Goal: Task Accomplishment & Management: Manage account settings

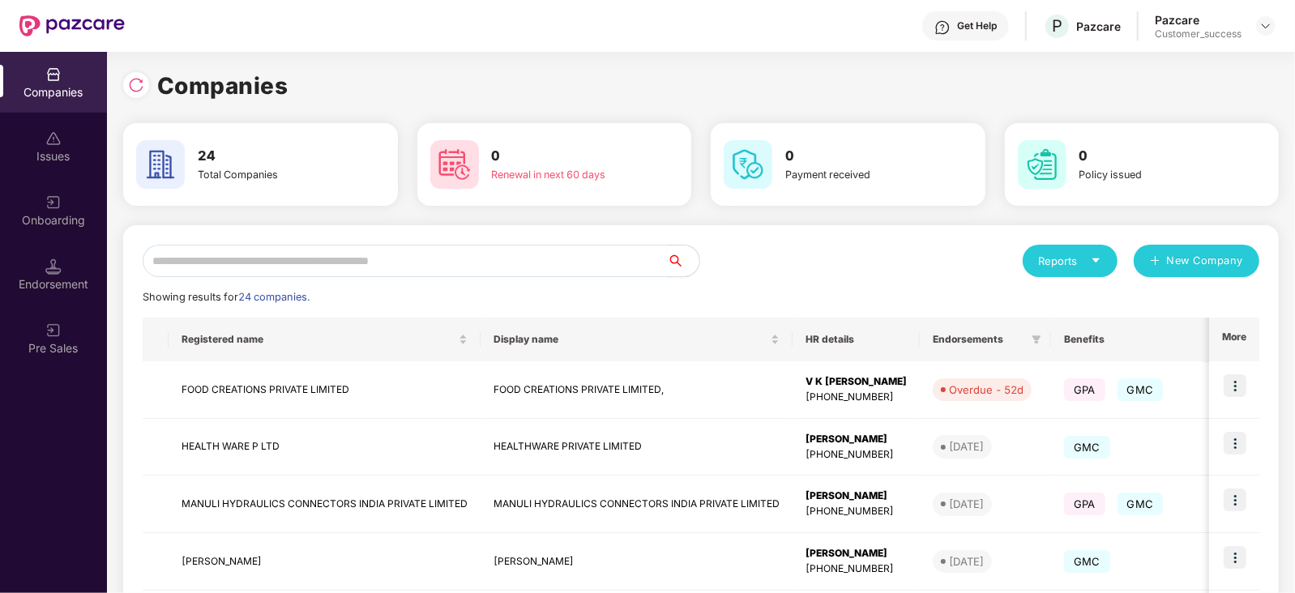
click at [212, 261] on input "text" at bounding box center [405, 261] width 524 height 32
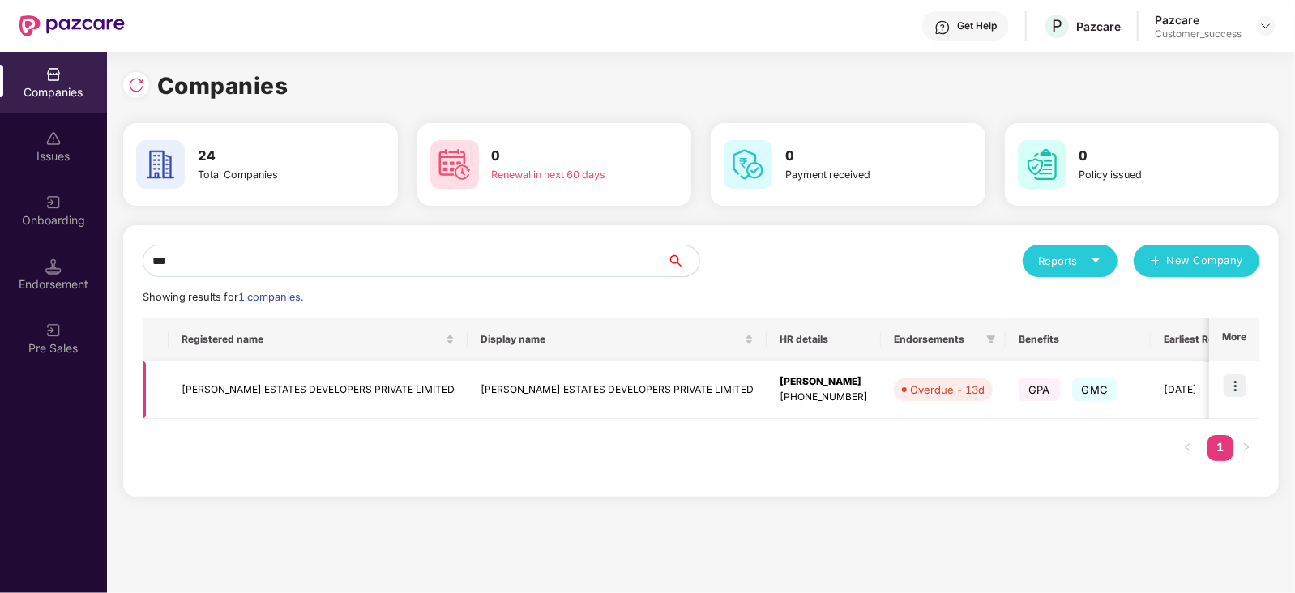
type input "***"
click at [1236, 383] on img at bounding box center [1235, 385] width 23 height 23
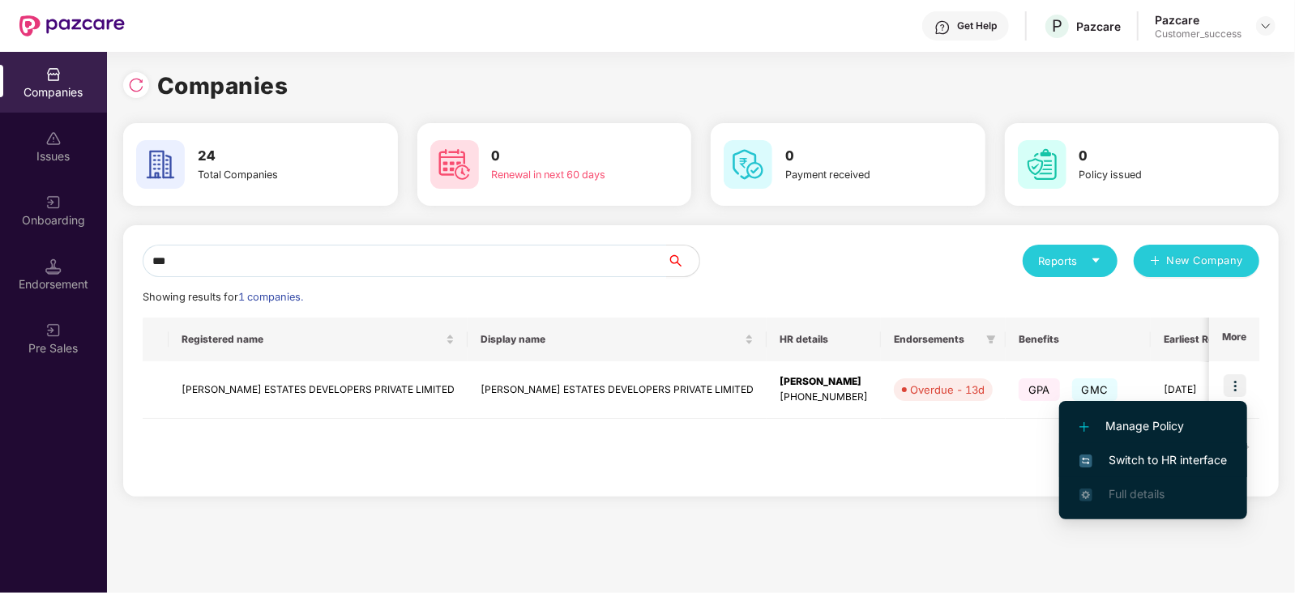
click at [1170, 460] on span "Switch to HR interface" at bounding box center [1154, 461] width 148 height 18
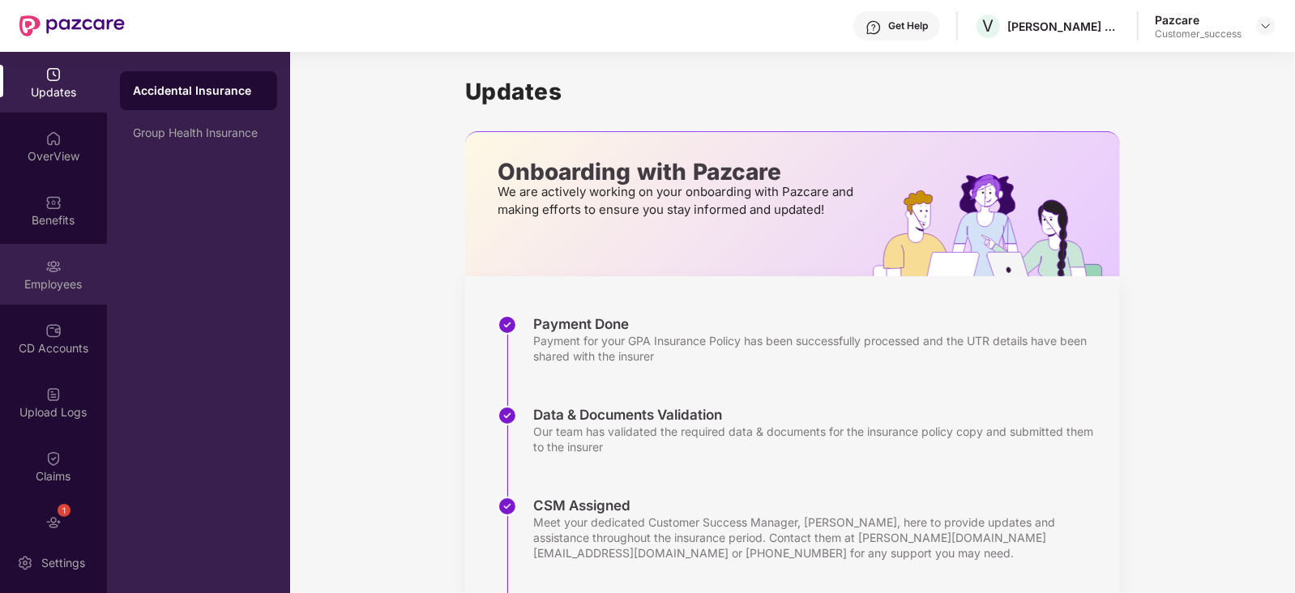
click at [63, 281] on div "Employees" at bounding box center [53, 284] width 107 height 16
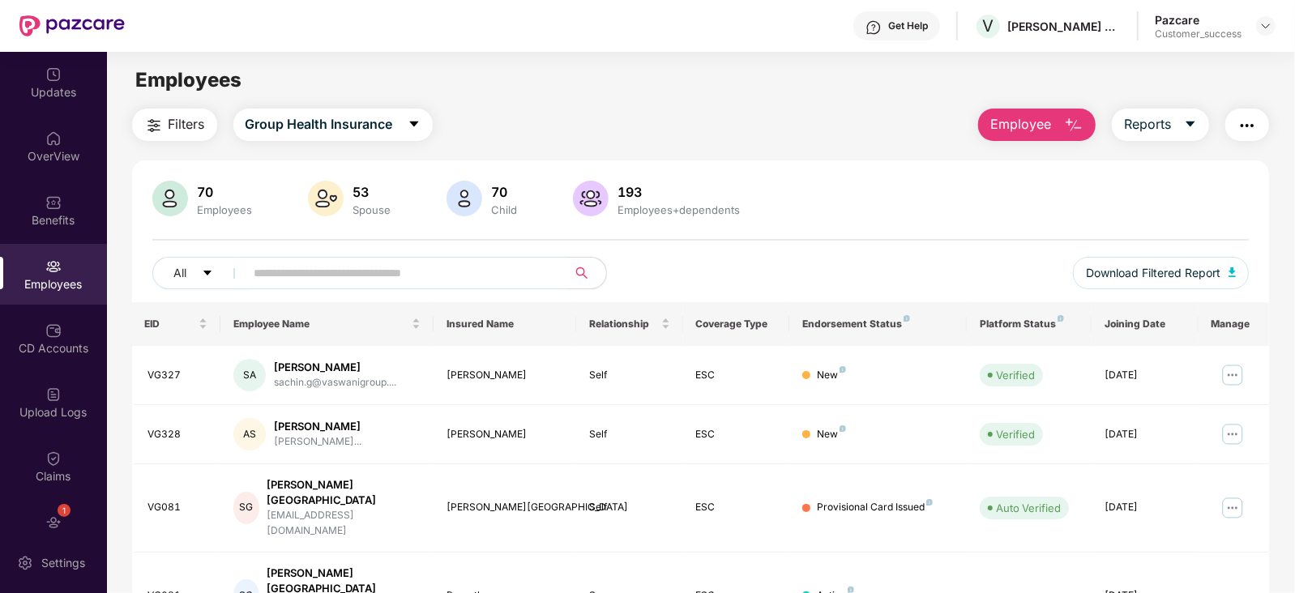
click at [456, 281] on input "text" at bounding box center [400, 273] width 291 height 24
paste input "*****"
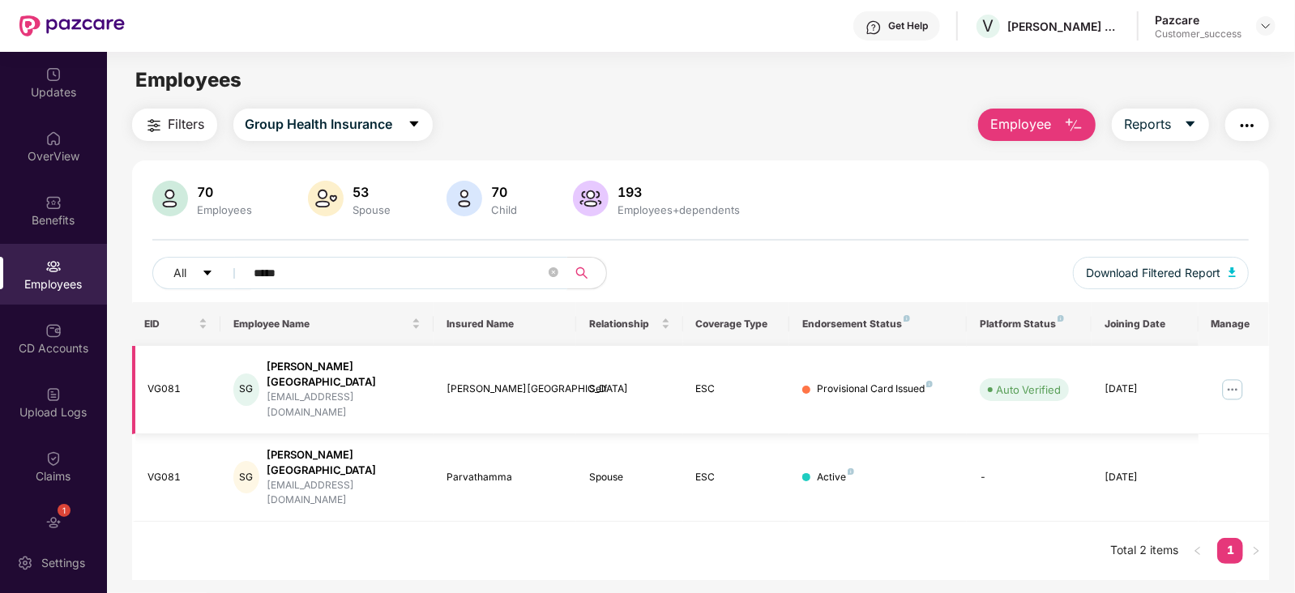
type input "*****"
click at [1234, 377] on img at bounding box center [1233, 390] width 26 height 26
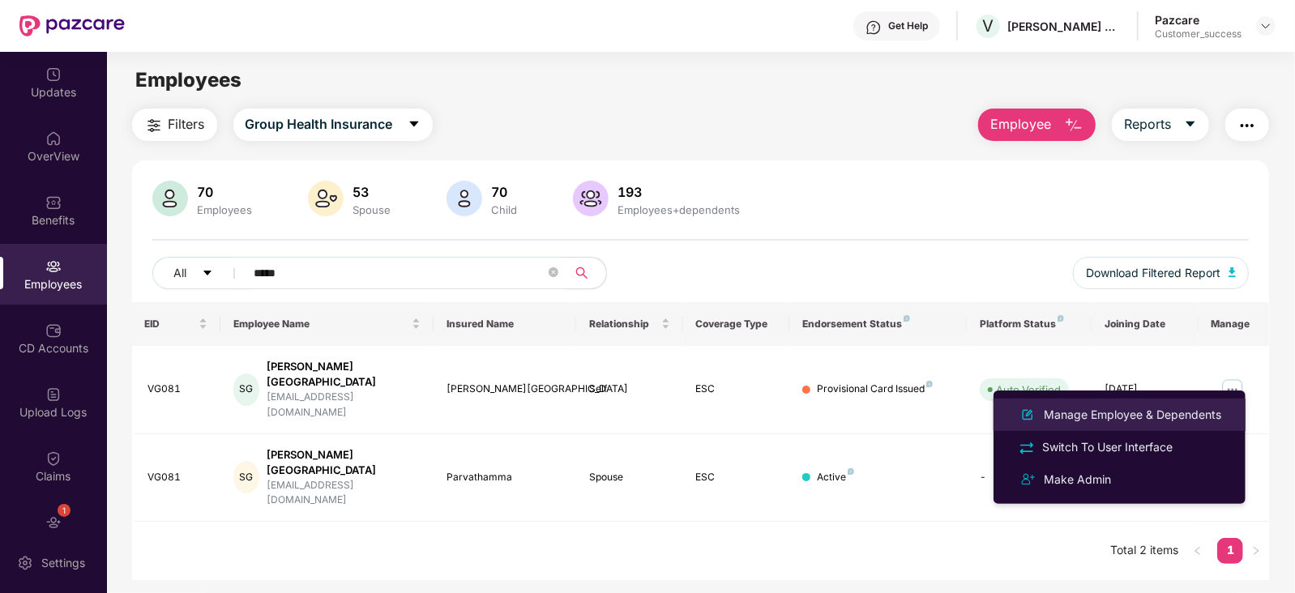
click at [1130, 415] on div "Manage Employee & Dependents" at bounding box center [1133, 415] width 184 height 18
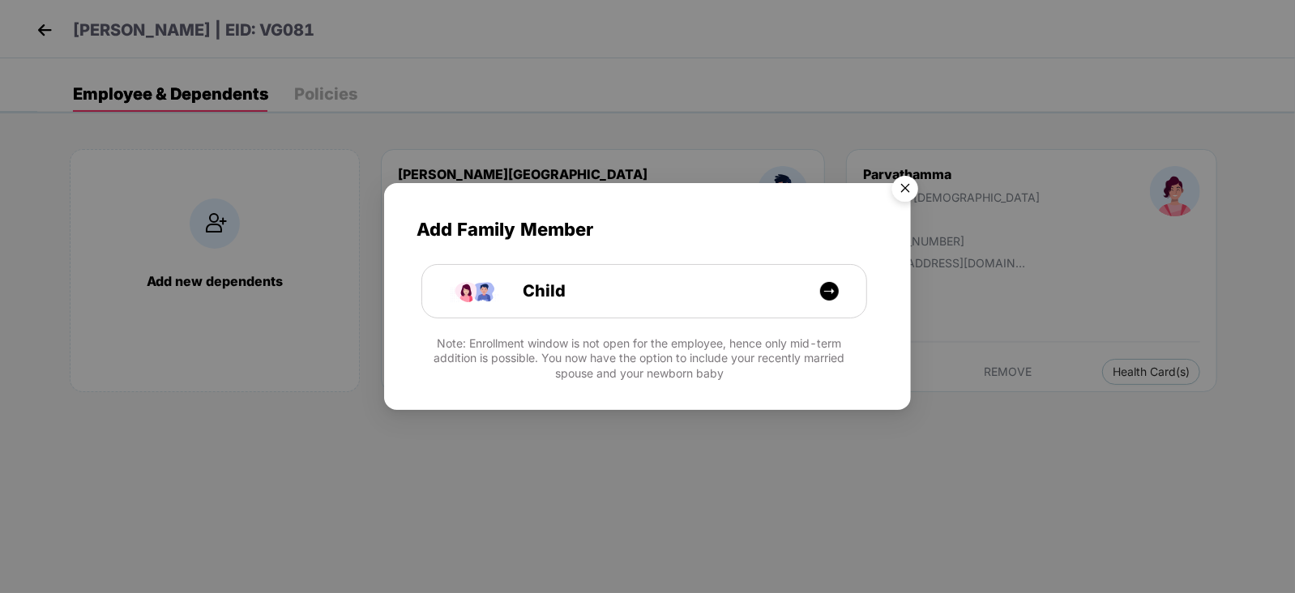
click at [912, 175] on img "Close" at bounding box center [905, 191] width 45 height 45
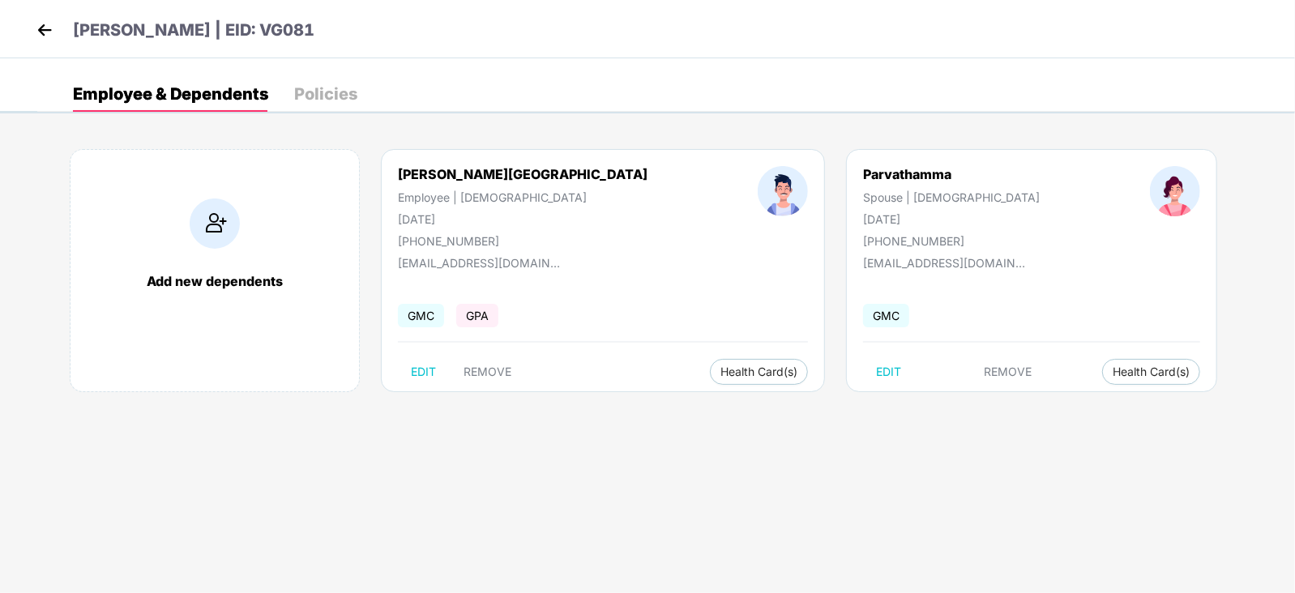
click at [446, 212] on div "[DATE]" at bounding box center [523, 219] width 250 height 14
click at [446, 214] on div "[DATE]" at bounding box center [523, 219] width 250 height 14
click at [424, 366] on span "EDIT" at bounding box center [423, 372] width 25 height 13
select select "****"
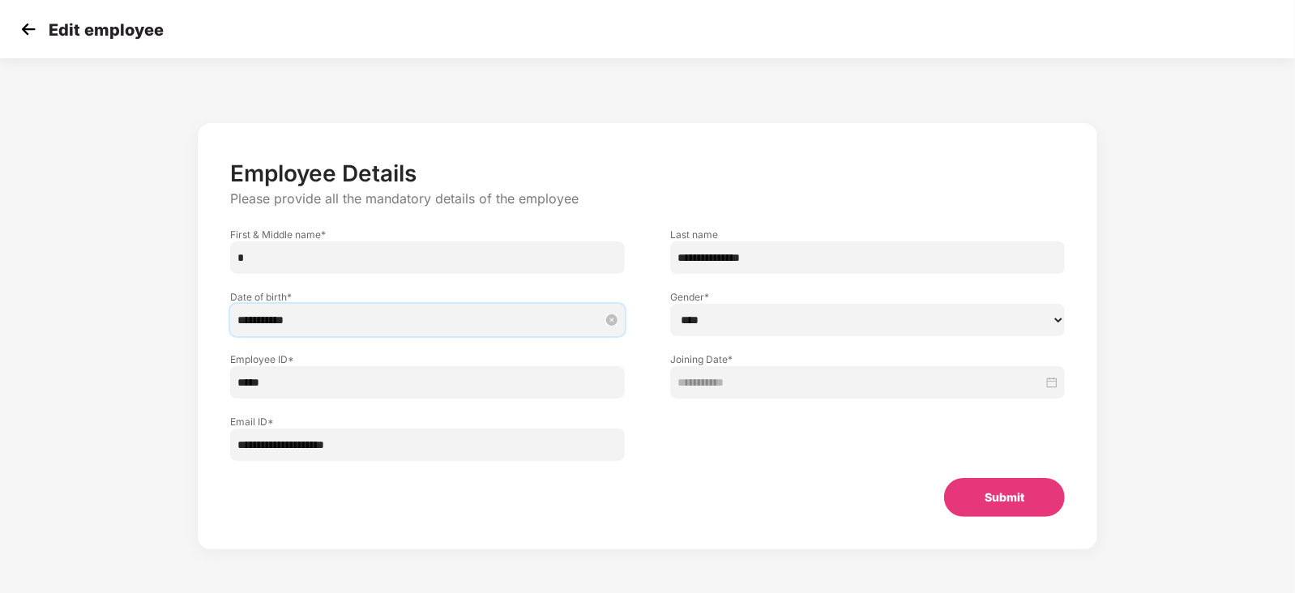
click at [316, 319] on input "**********" at bounding box center [420, 320] width 364 height 18
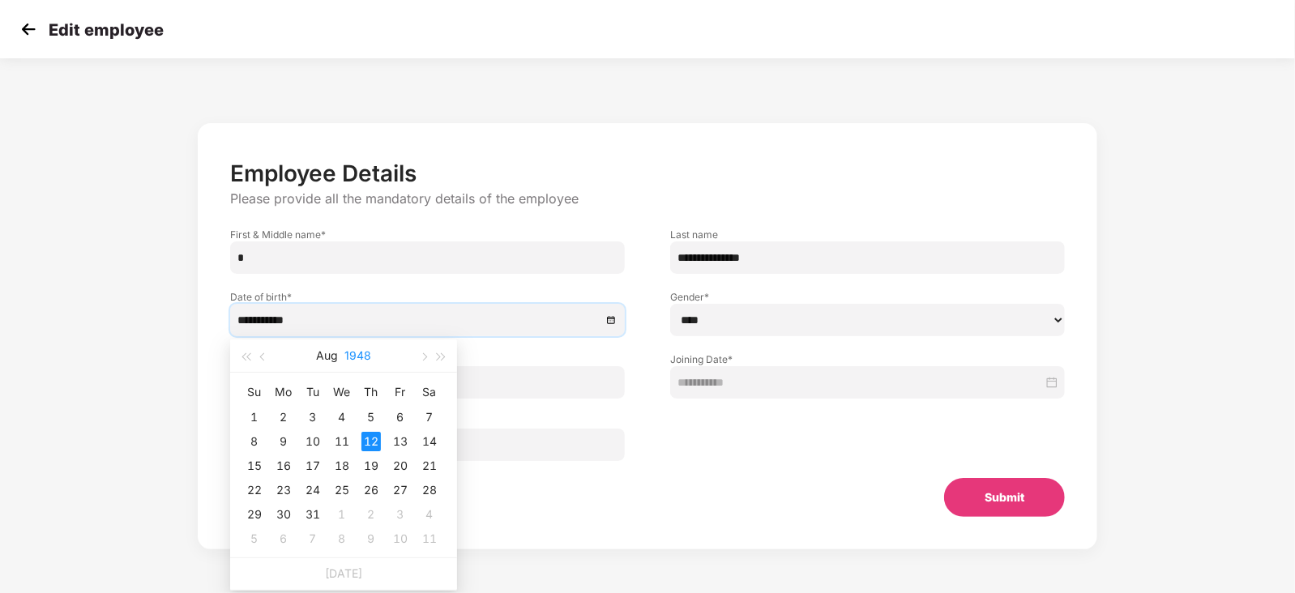
click at [356, 362] on button "1948" at bounding box center [358, 356] width 27 height 32
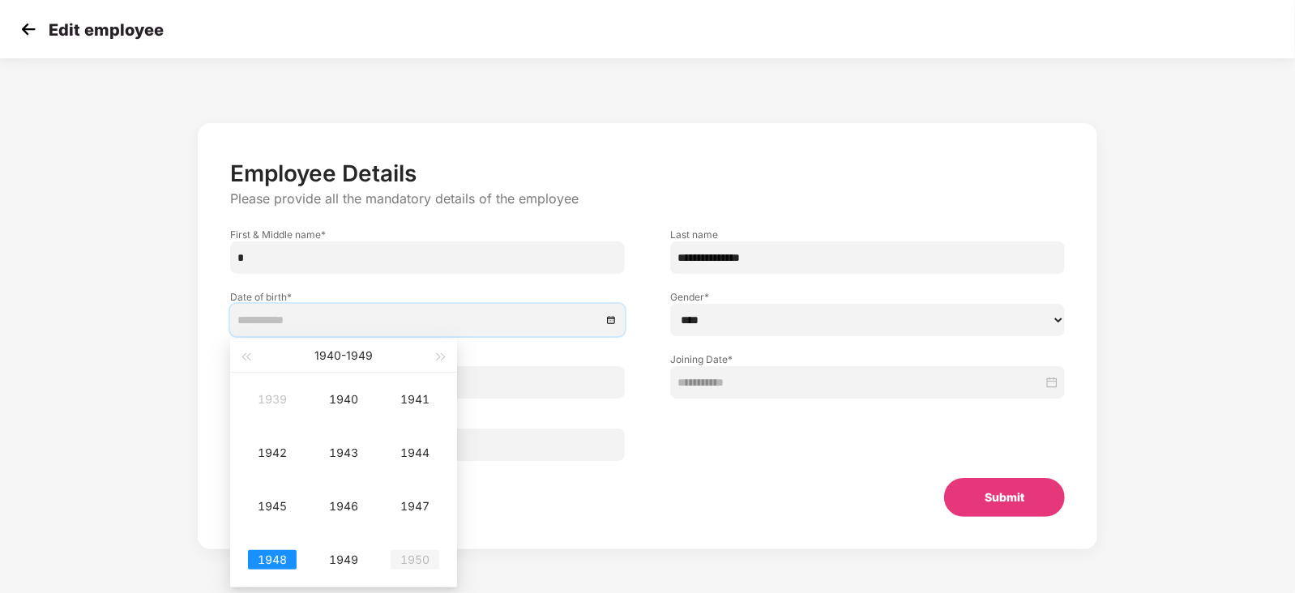
click at [420, 563] on div "1950" at bounding box center [415, 559] width 49 height 19
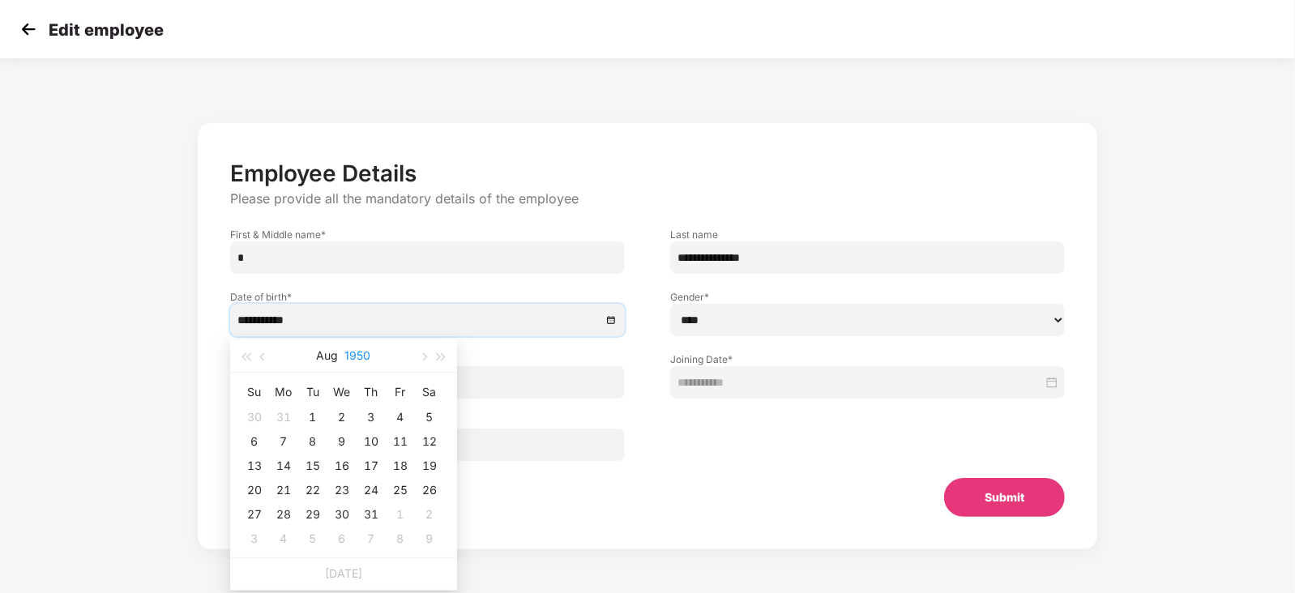
click at [357, 351] on button "1950" at bounding box center [358, 356] width 26 height 32
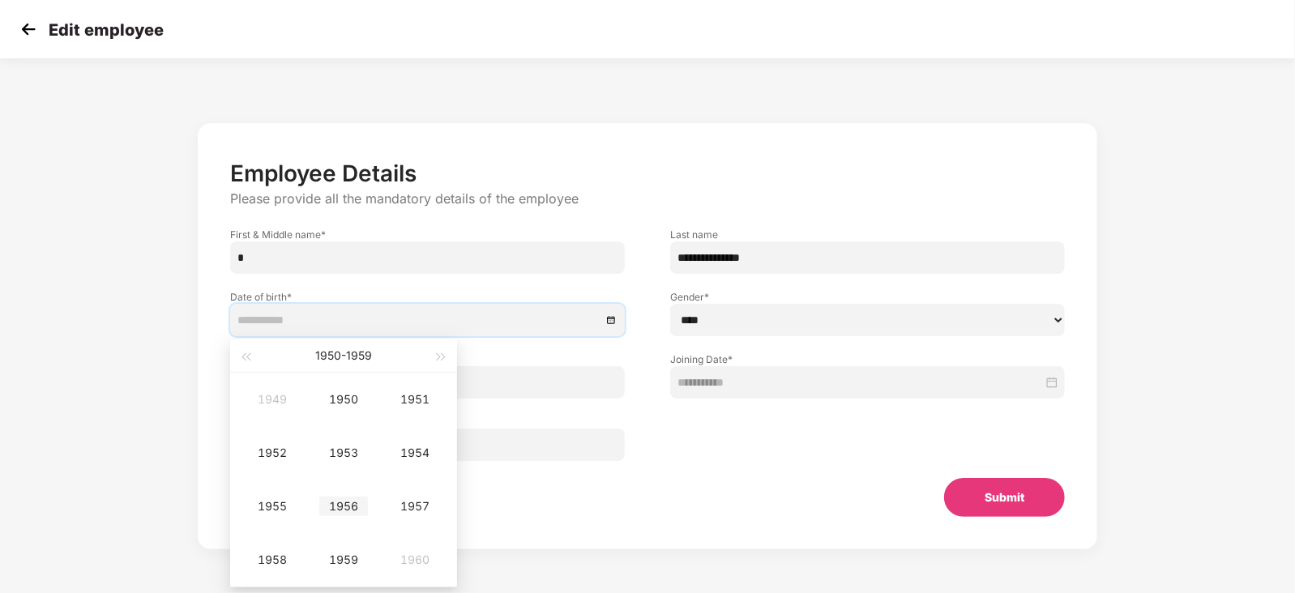
click at [349, 508] on div "1956" at bounding box center [343, 506] width 49 height 19
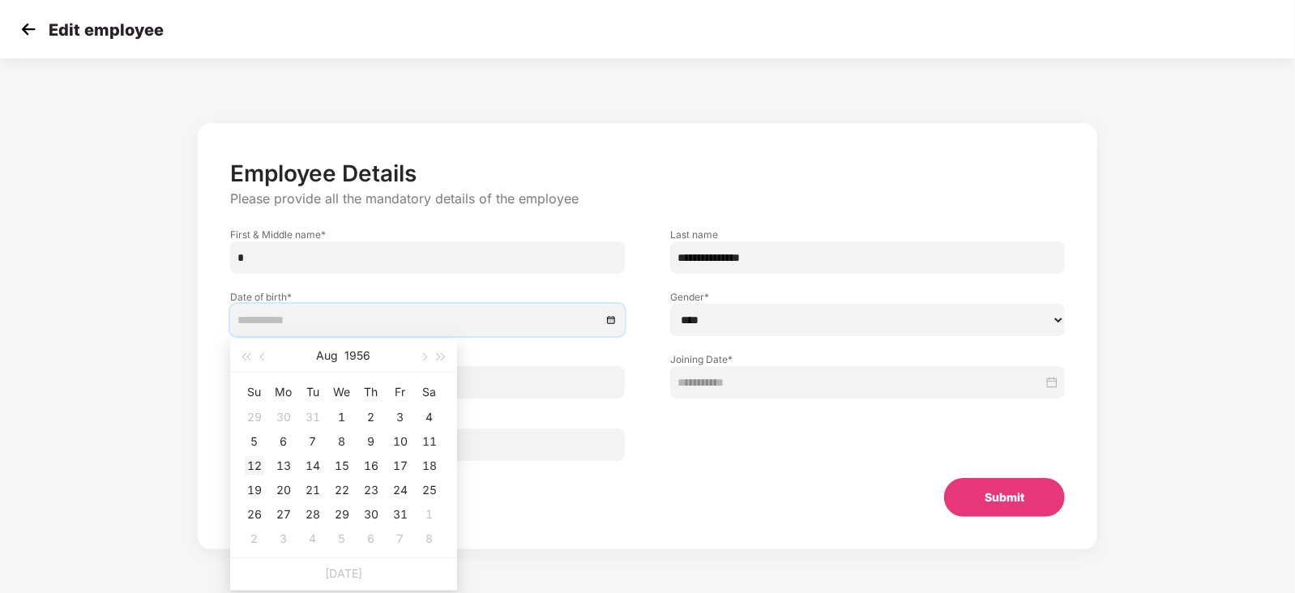
type input "**********"
click at [258, 468] on div "12" at bounding box center [254, 465] width 19 height 19
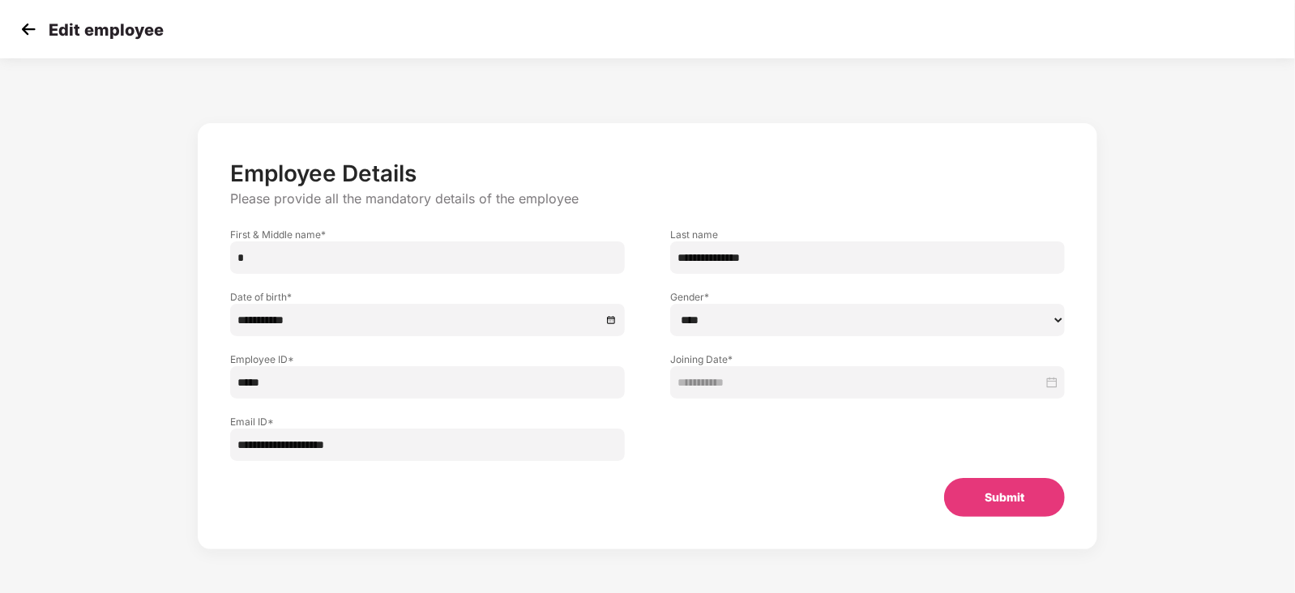
click at [1018, 500] on button "Submit" at bounding box center [1004, 497] width 121 height 39
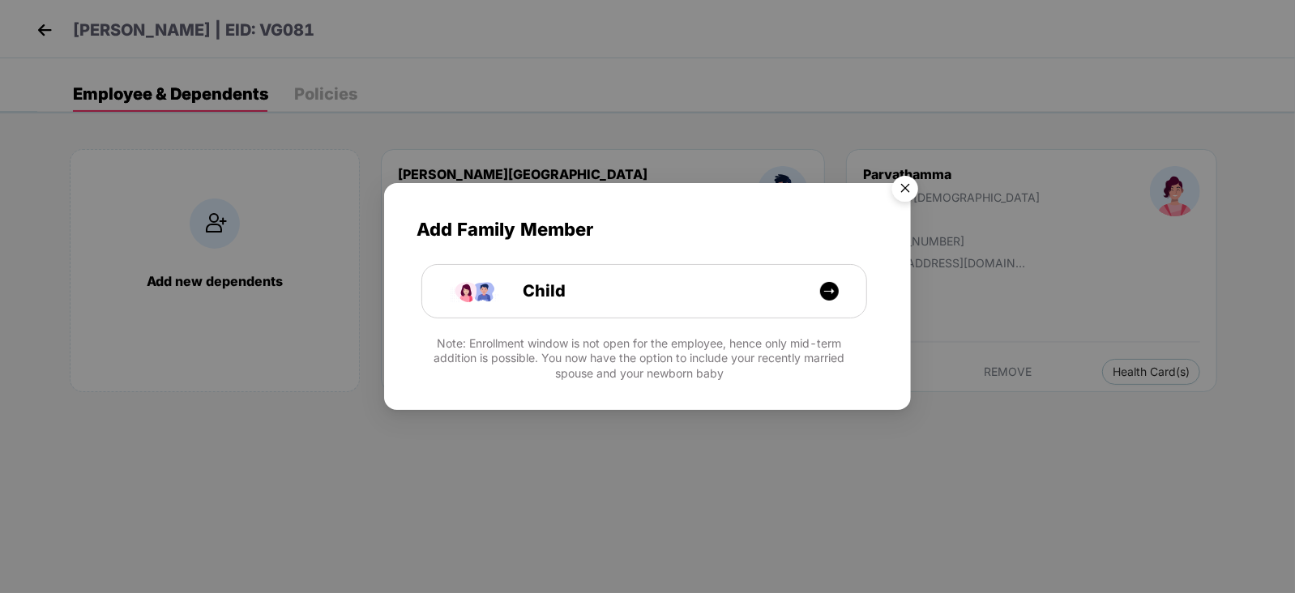
click at [908, 177] on img "Close" at bounding box center [905, 191] width 45 height 45
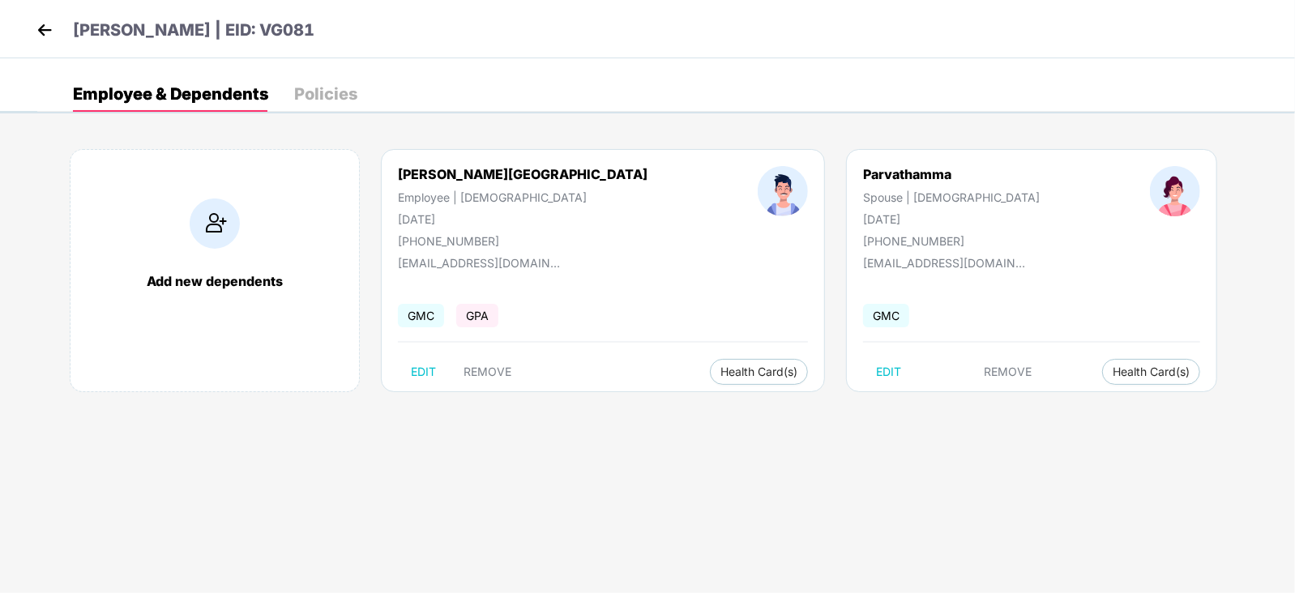
click at [40, 28] on img at bounding box center [44, 30] width 24 height 24
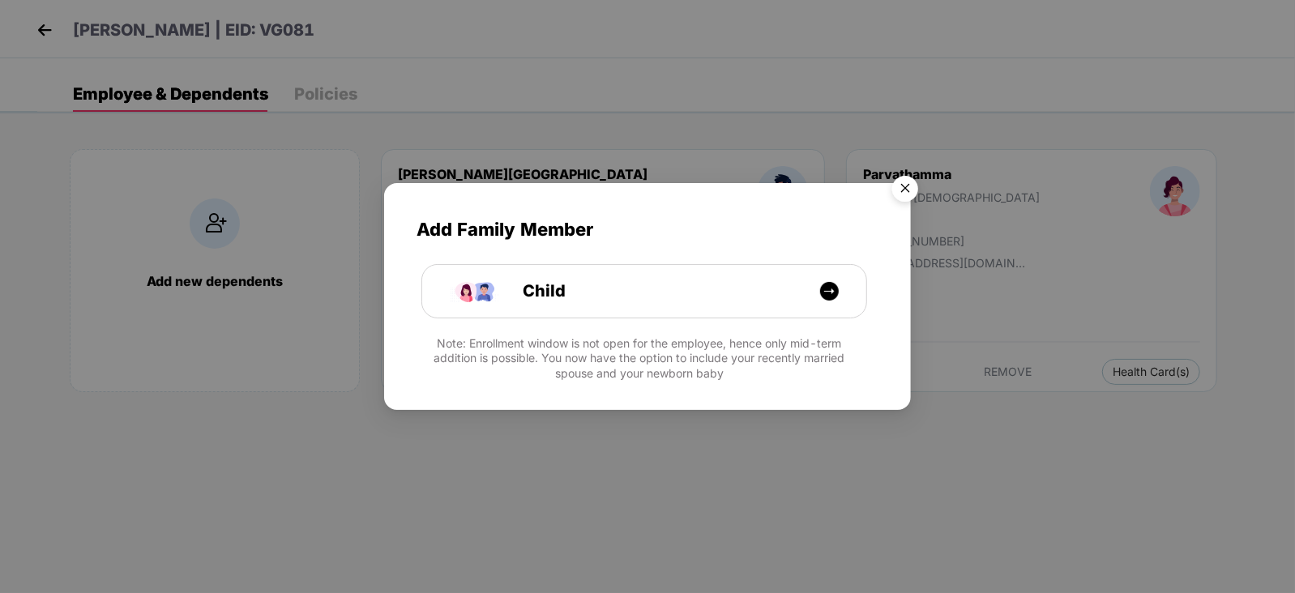
click at [898, 190] on img "Close" at bounding box center [905, 191] width 45 height 45
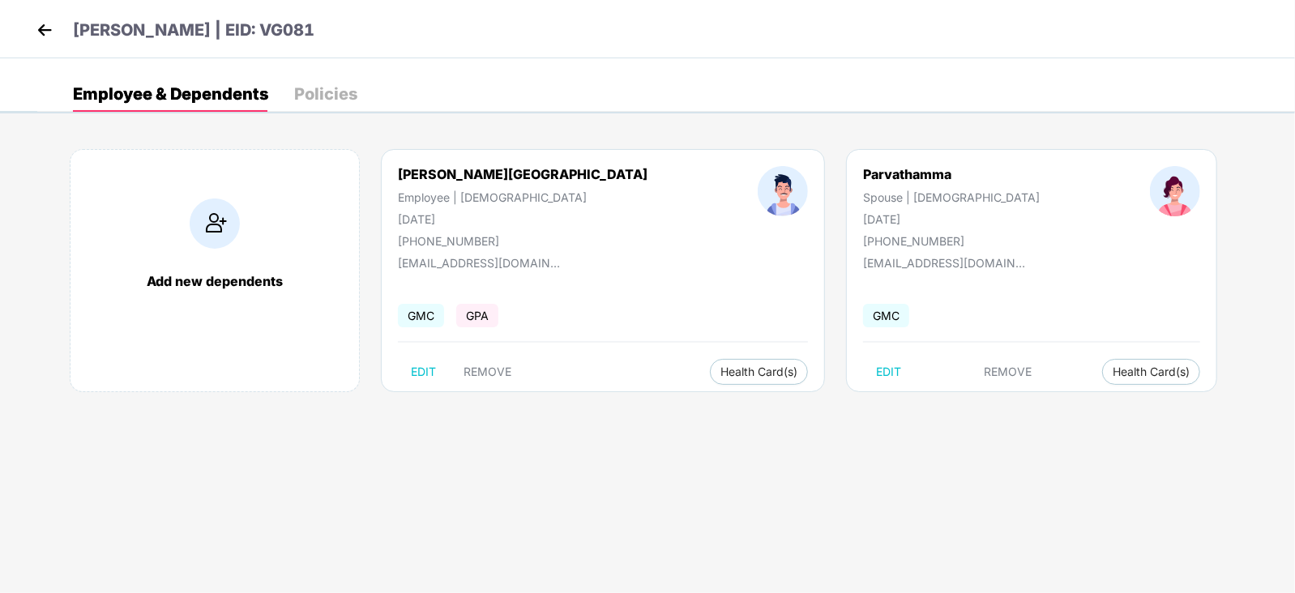
click at [43, 27] on img at bounding box center [44, 30] width 24 height 24
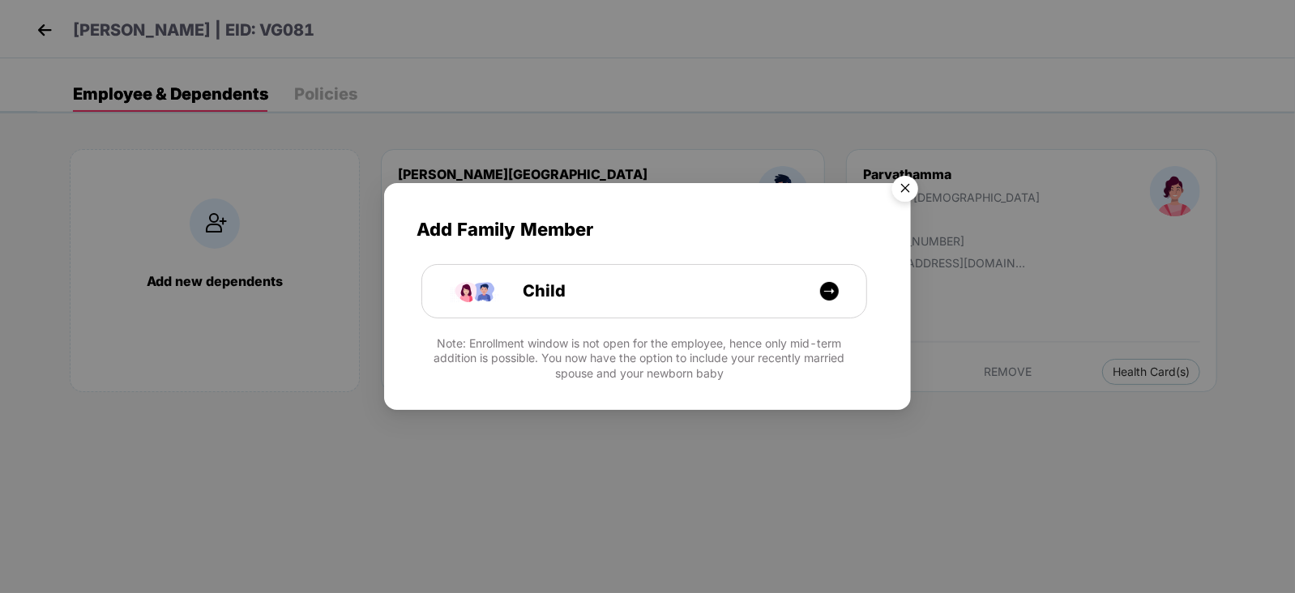
click at [896, 195] on img "Close" at bounding box center [905, 191] width 45 height 45
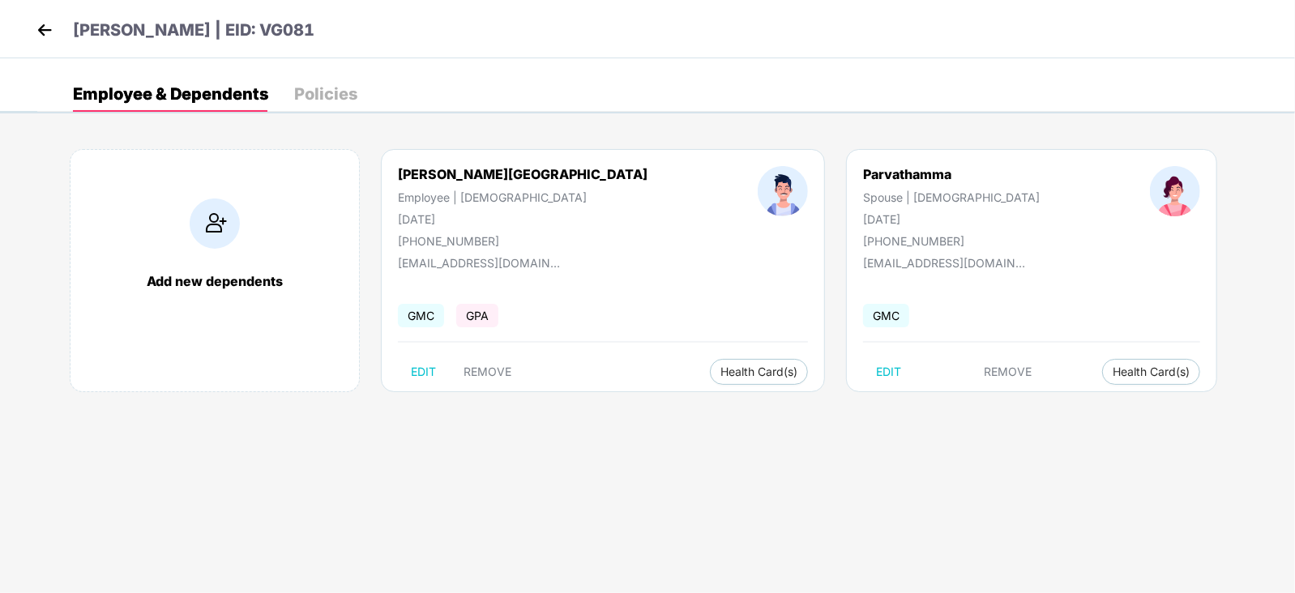
click at [49, 40] on img at bounding box center [44, 30] width 24 height 24
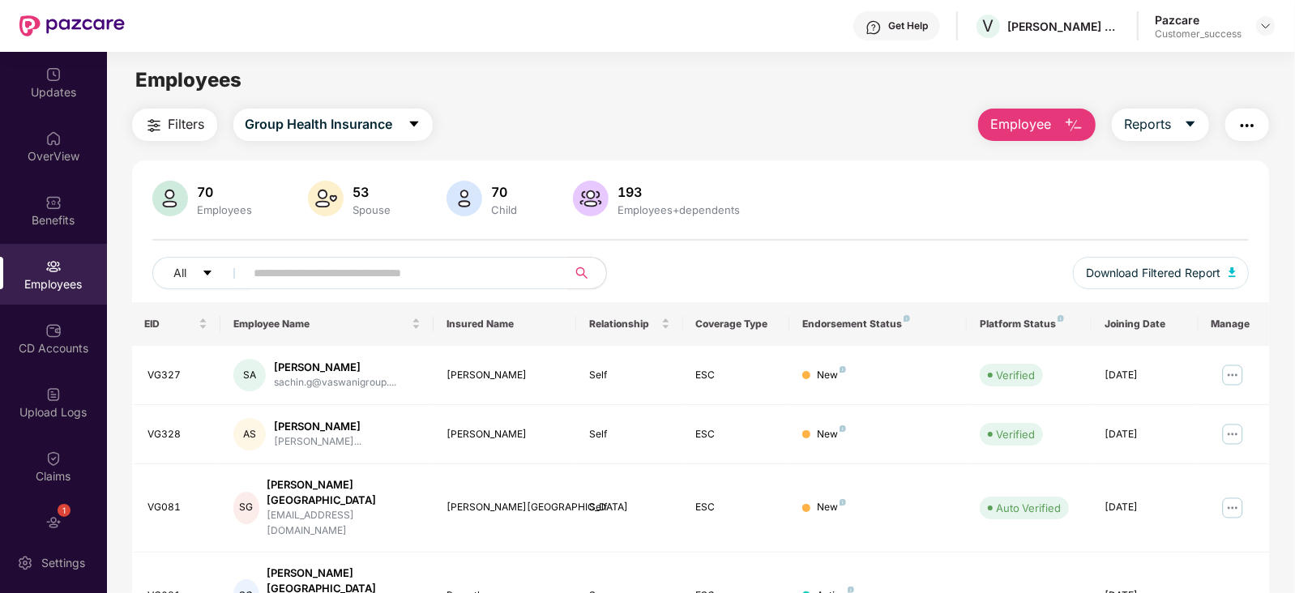
click at [318, 281] on input "text" at bounding box center [400, 273] width 291 height 24
paste input "*****"
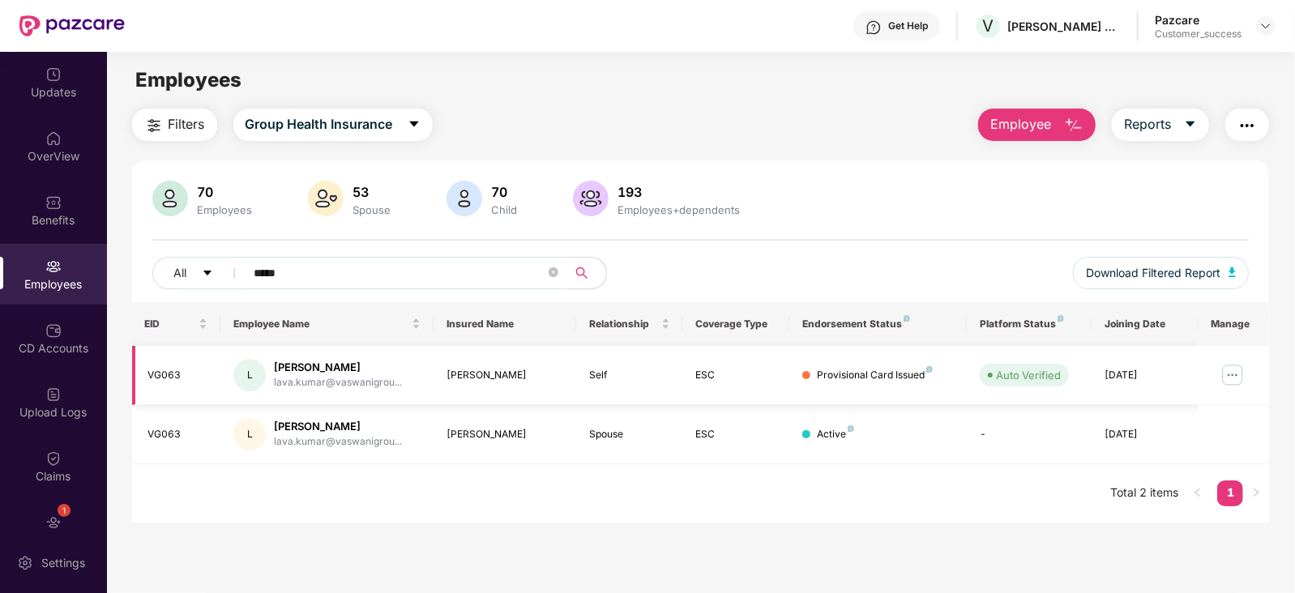
type input "*****"
click at [1233, 366] on img at bounding box center [1233, 375] width 26 height 26
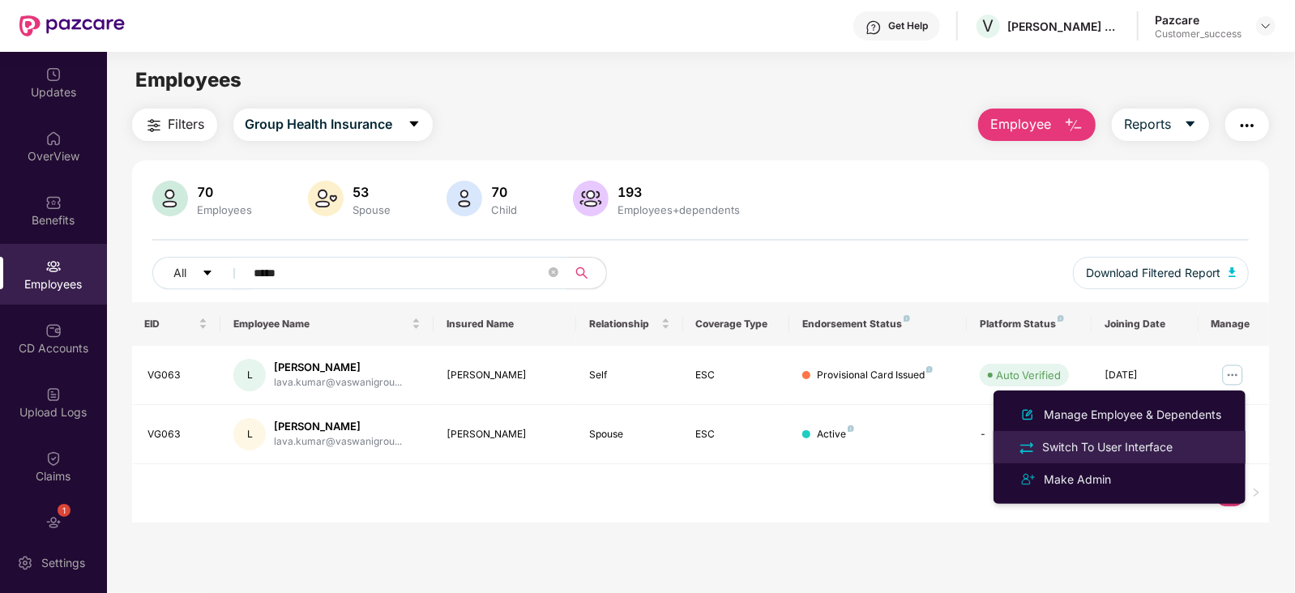
click at [1144, 450] on div "Switch To User Interface" at bounding box center [1107, 448] width 137 height 18
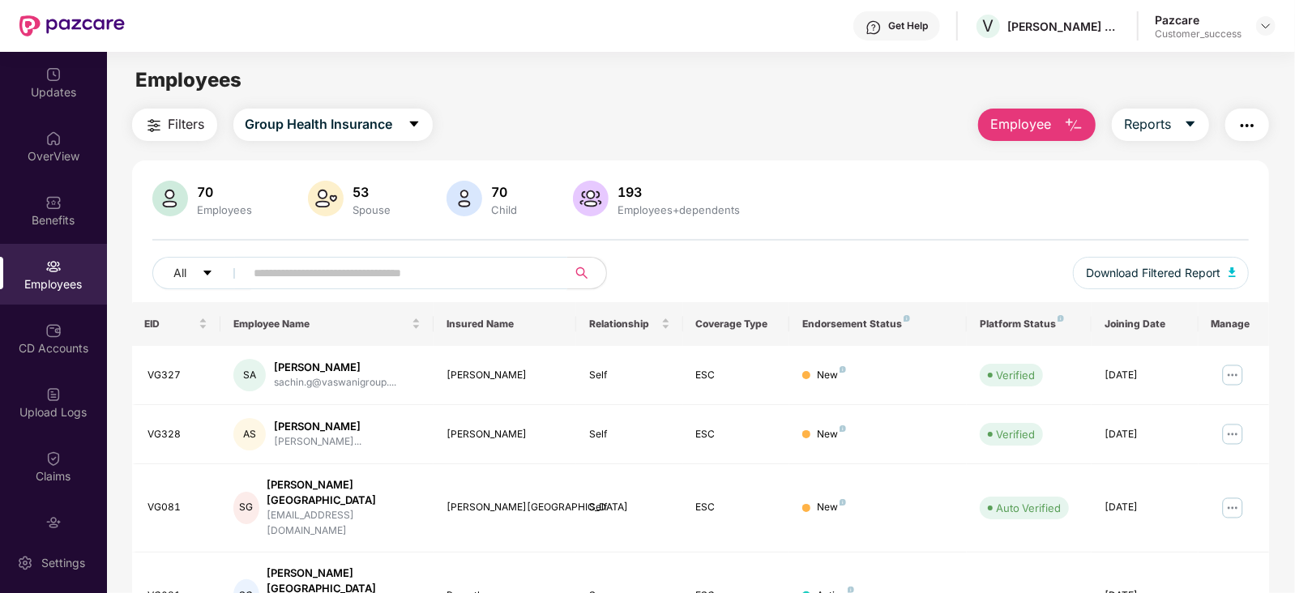
click at [417, 267] on input "text" at bounding box center [400, 273] width 291 height 24
paste input "*****"
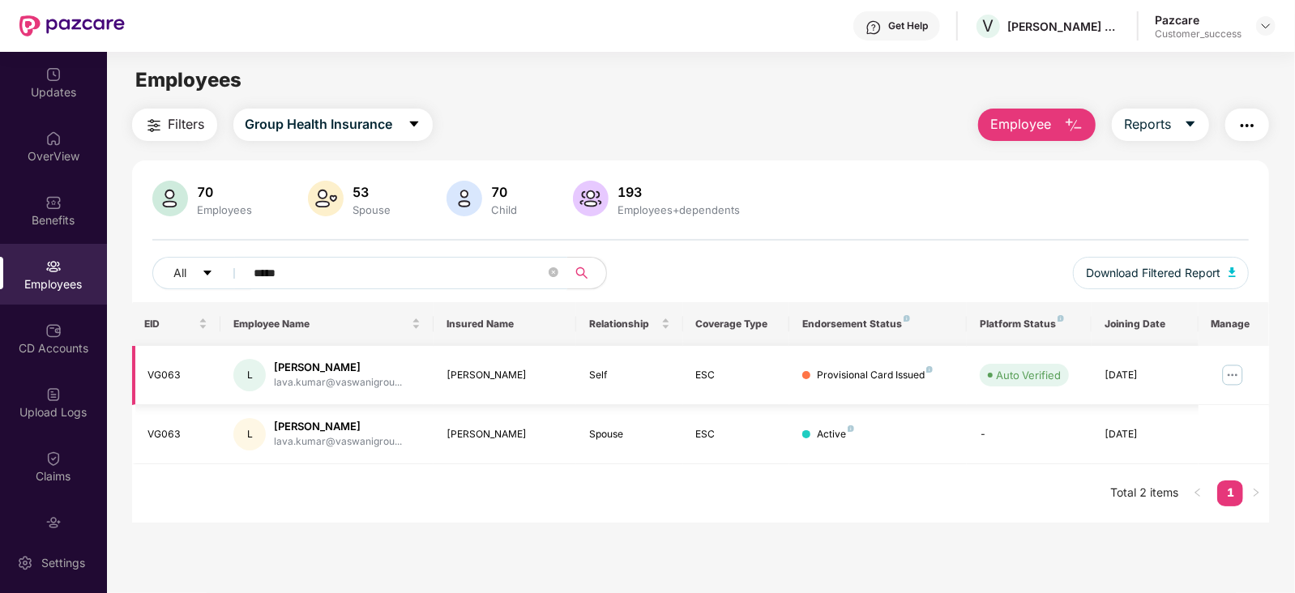
type input "*****"
click at [1234, 374] on img at bounding box center [1233, 375] width 26 height 26
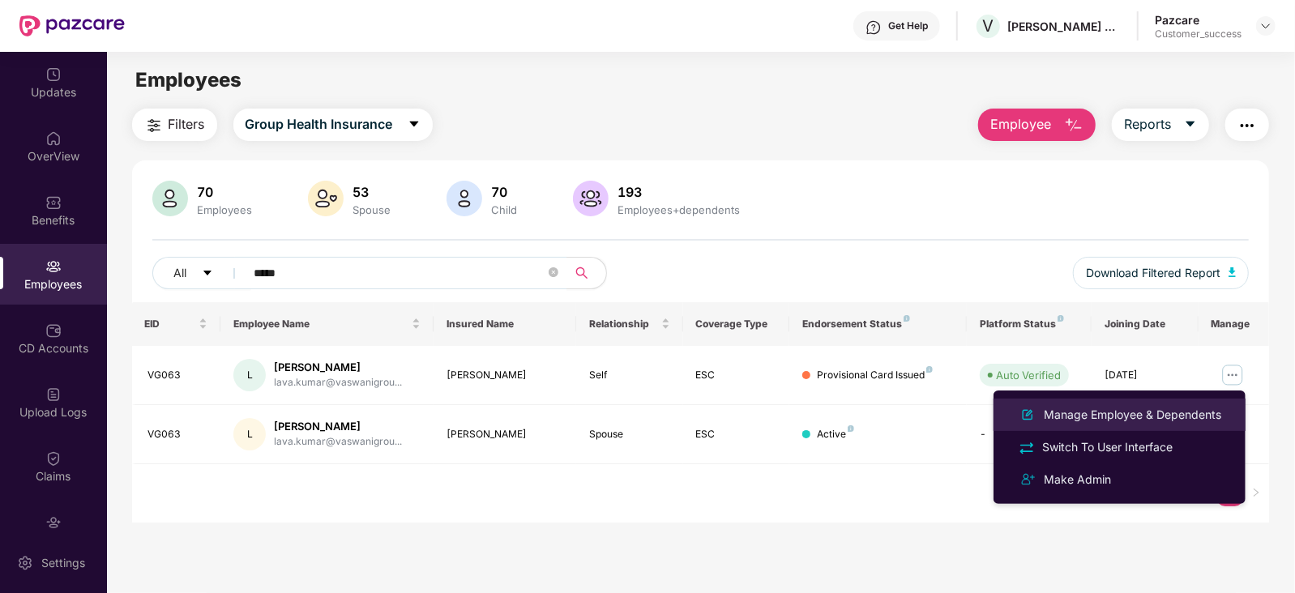
click at [1156, 411] on div "Manage Employee & Dependents" at bounding box center [1133, 415] width 184 height 18
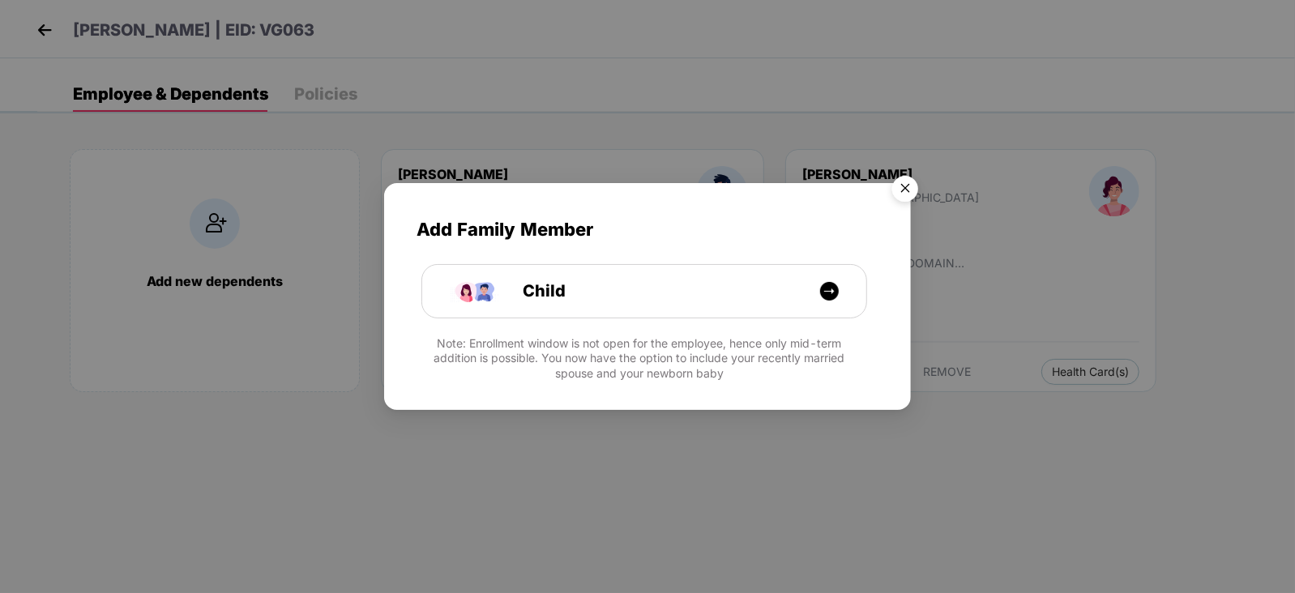
click at [906, 189] on img "Close" at bounding box center [905, 191] width 45 height 45
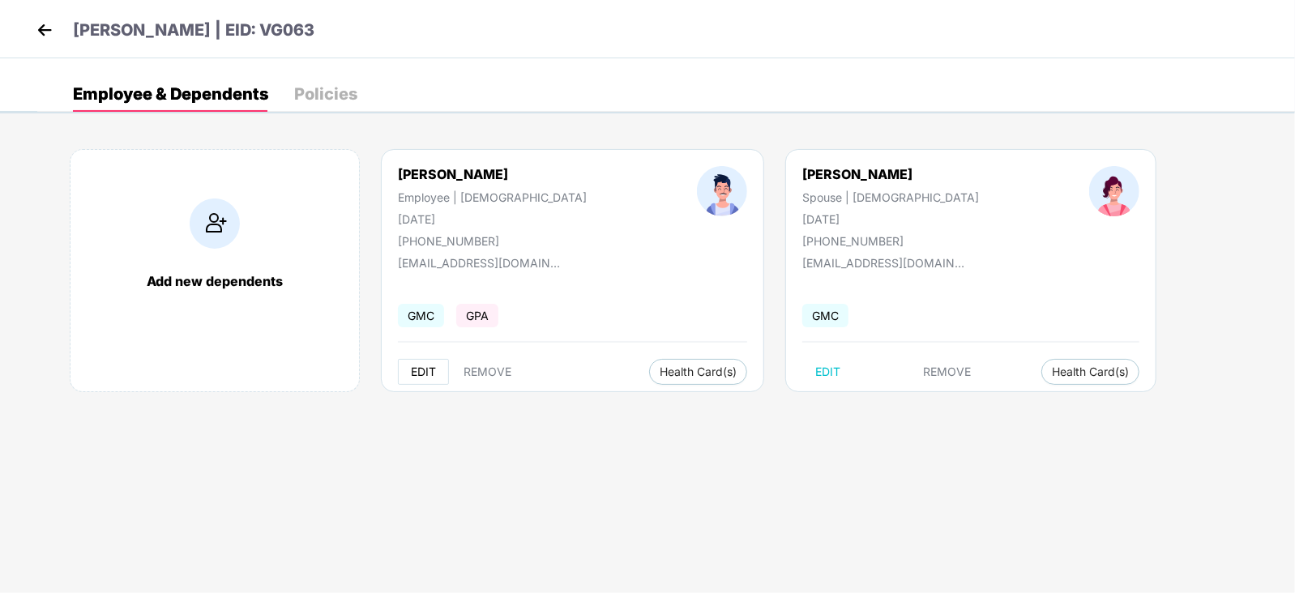
click at [428, 368] on span "EDIT" at bounding box center [423, 372] width 25 height 13
select select "****"
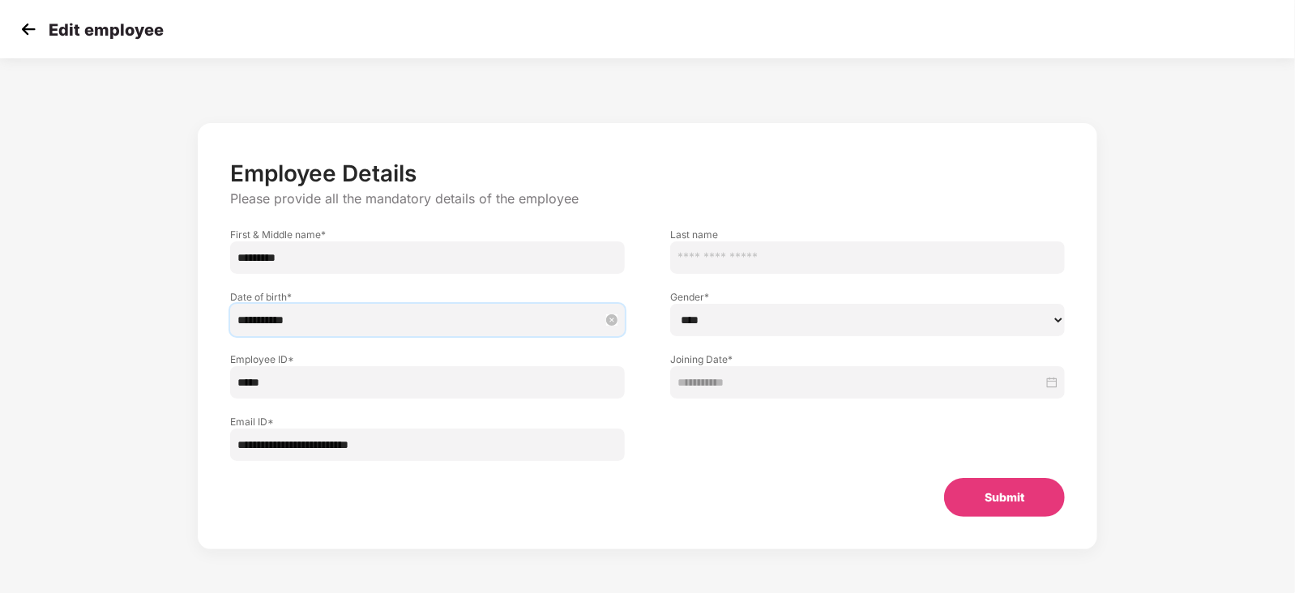
click at [292, 323] on input "**********" at bounding box center [420, 320] width 364 height 18
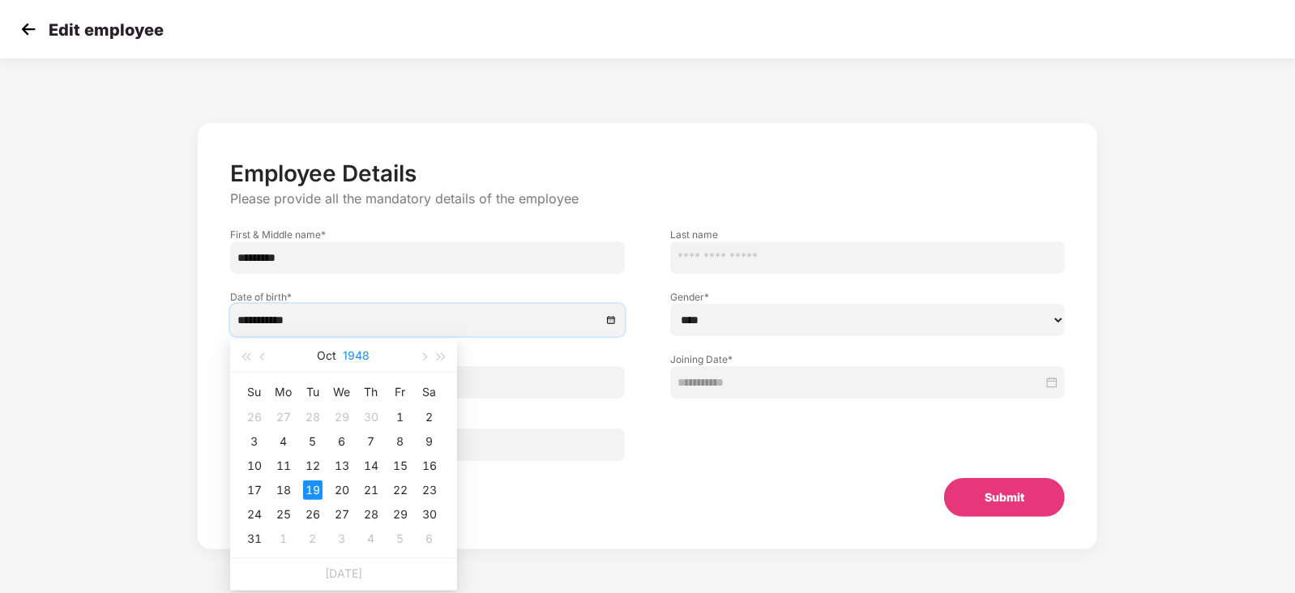
click at [353, 354] on button "1948" at bounding box center [357, 356] width 27 height 32
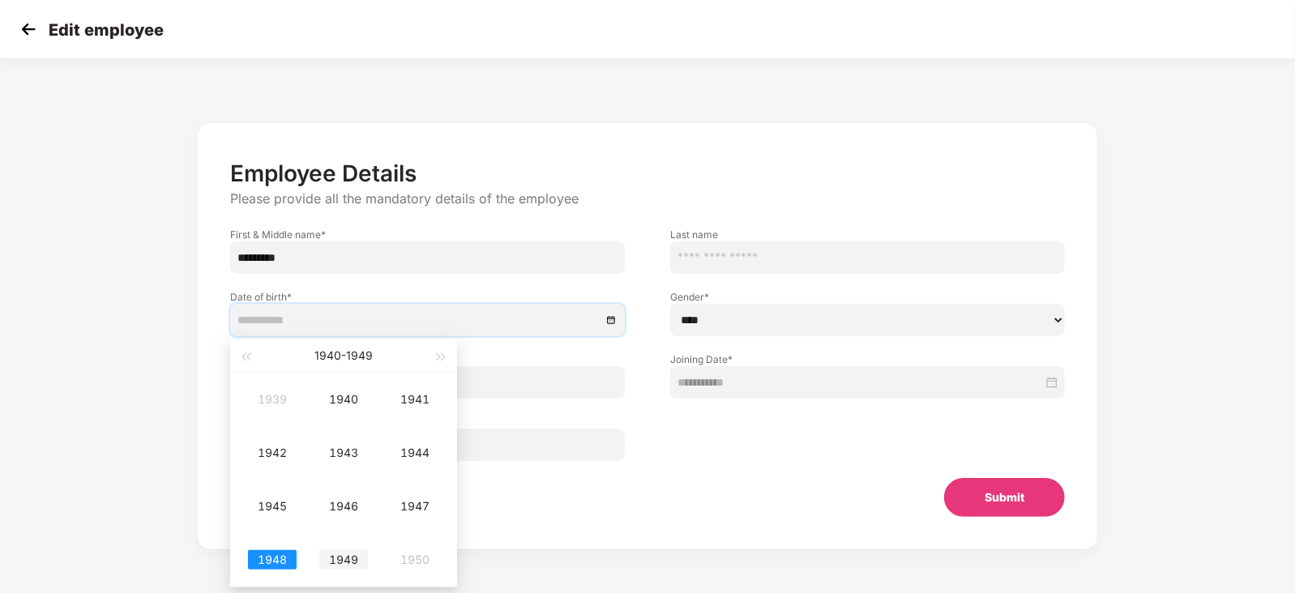
click at [346, 558] on div "1949" at bounding box center [343, 559] width 49 height 19
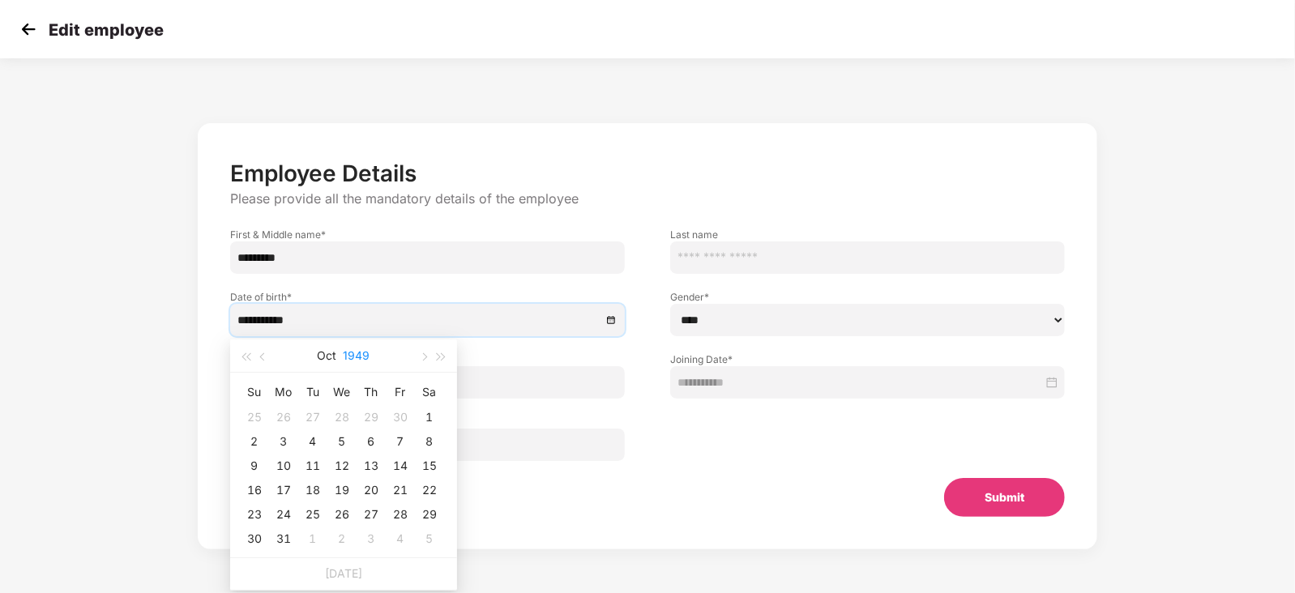
click at [359, 353] on button "1949" at bounding box center [357, 356] width 27 height 32
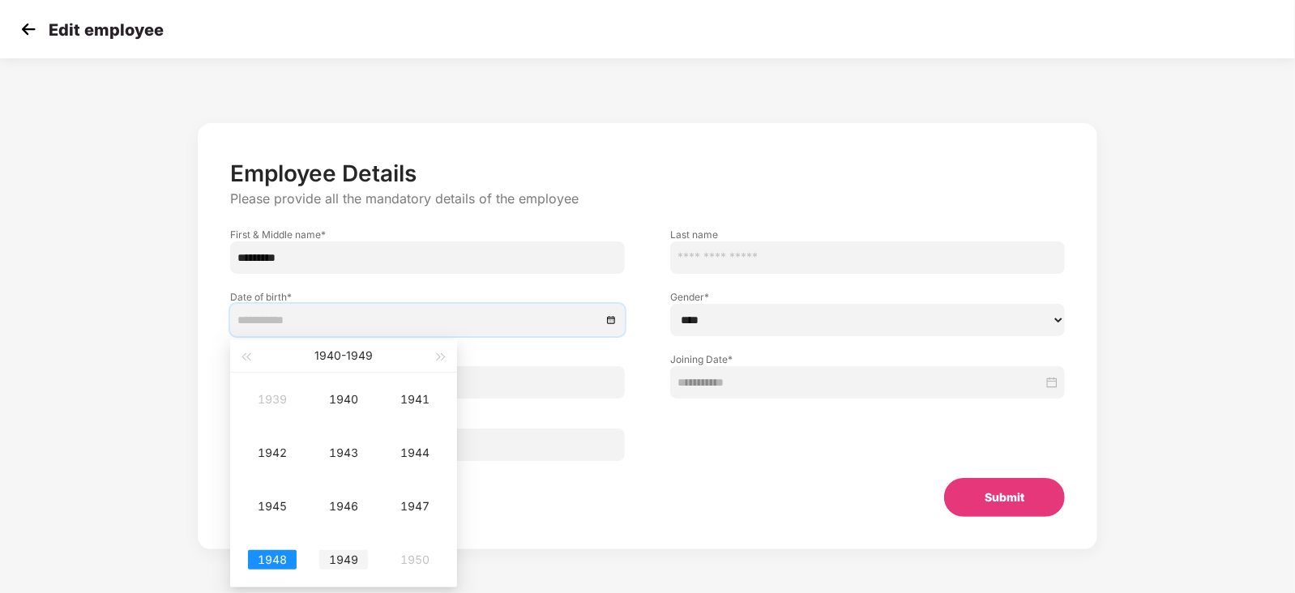
click at [342, 558] on div "1949" at bounding box center [343, 559] width 49 height 19
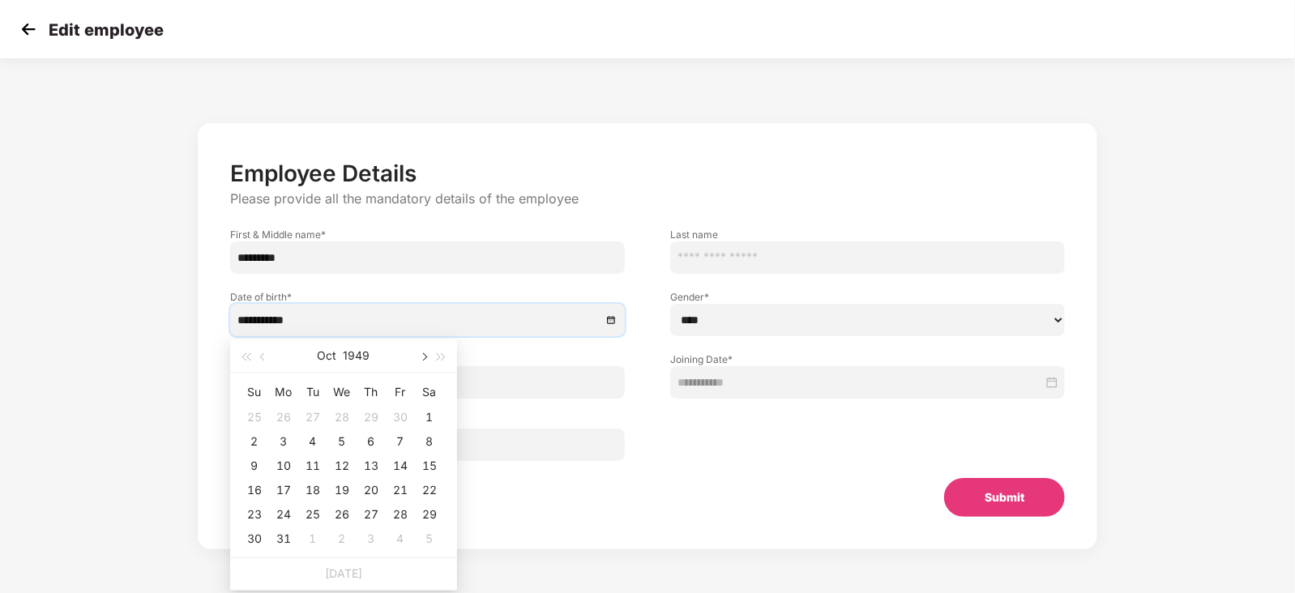
click at [423, 361] on button "button" at bounding box center [423, 356] width 18 height 32
click at [281, 321] on input "**********" at bounding box center [420, 320] width 364 height 18
click at [358, 359] on button "1949" at bounding box center [358, 356] width 27 height 32
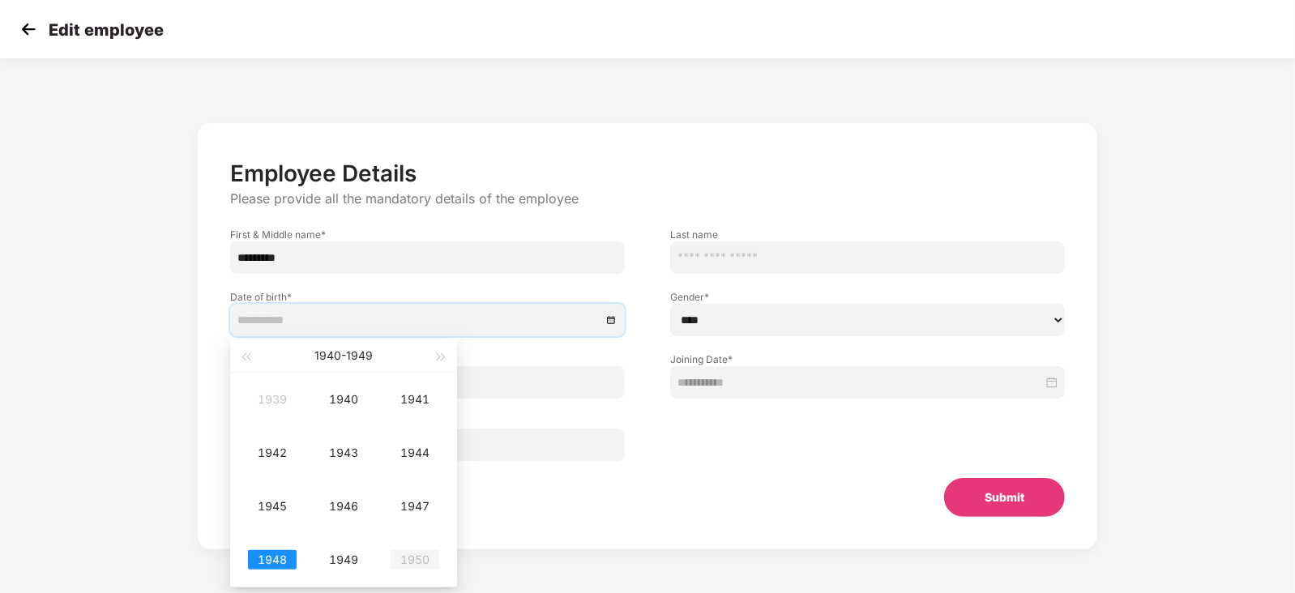
click at [413, 554] on div "1950" at bounding box center [415, 559] width 49 height 19
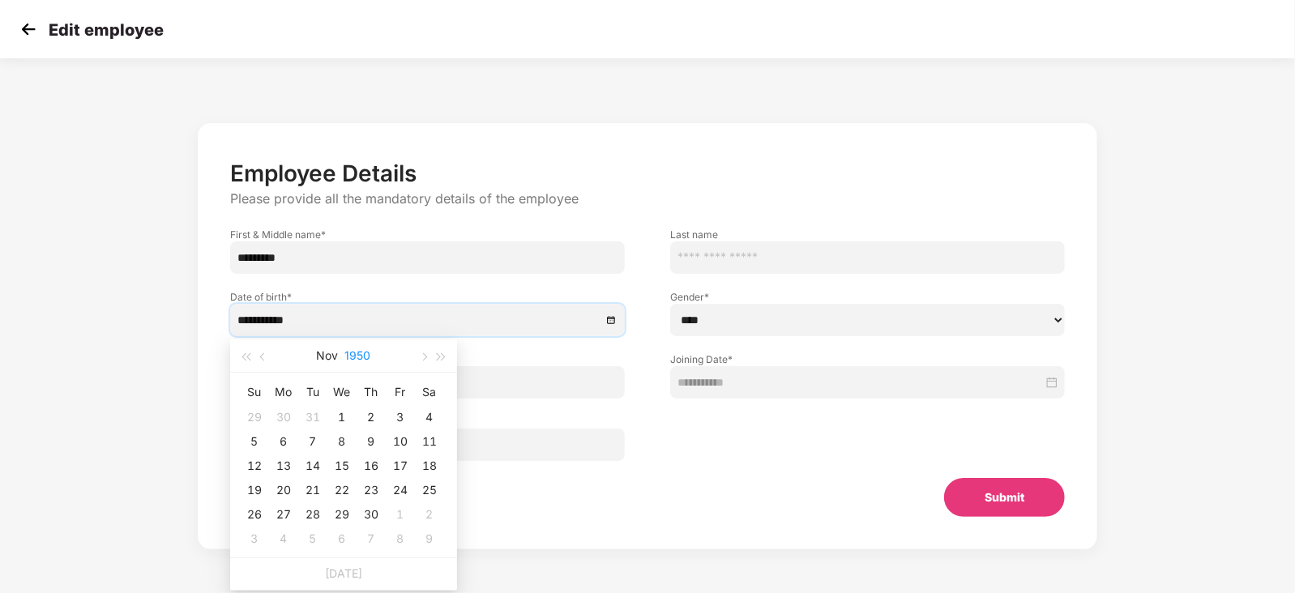
click at [360, 361] on button "1950" at bounding box center [358, 356] width 26 height 32
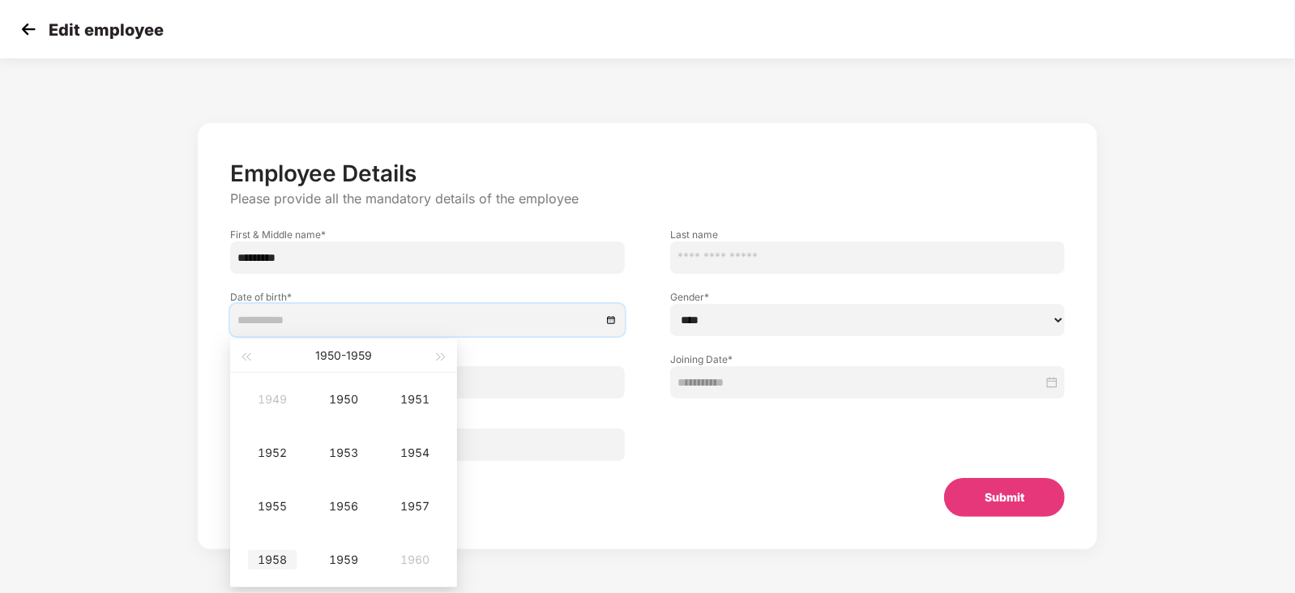
click at [276, 558] on div "1958" at bounding box center [272, 559] width 49 height 19
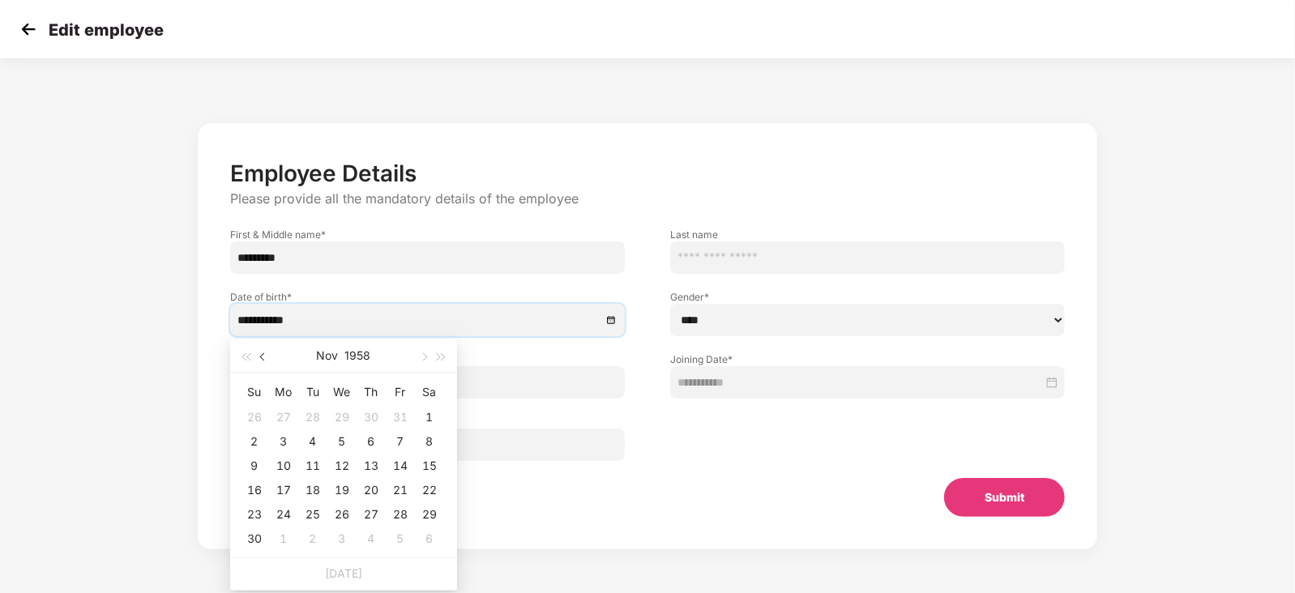
click at [261, 357] on span "button" at bounding box center [264, 357] width 8 height 8
type input "**********"
click at [250, 488] on div "19" at bounding box center [254, 490] width 19 height 19
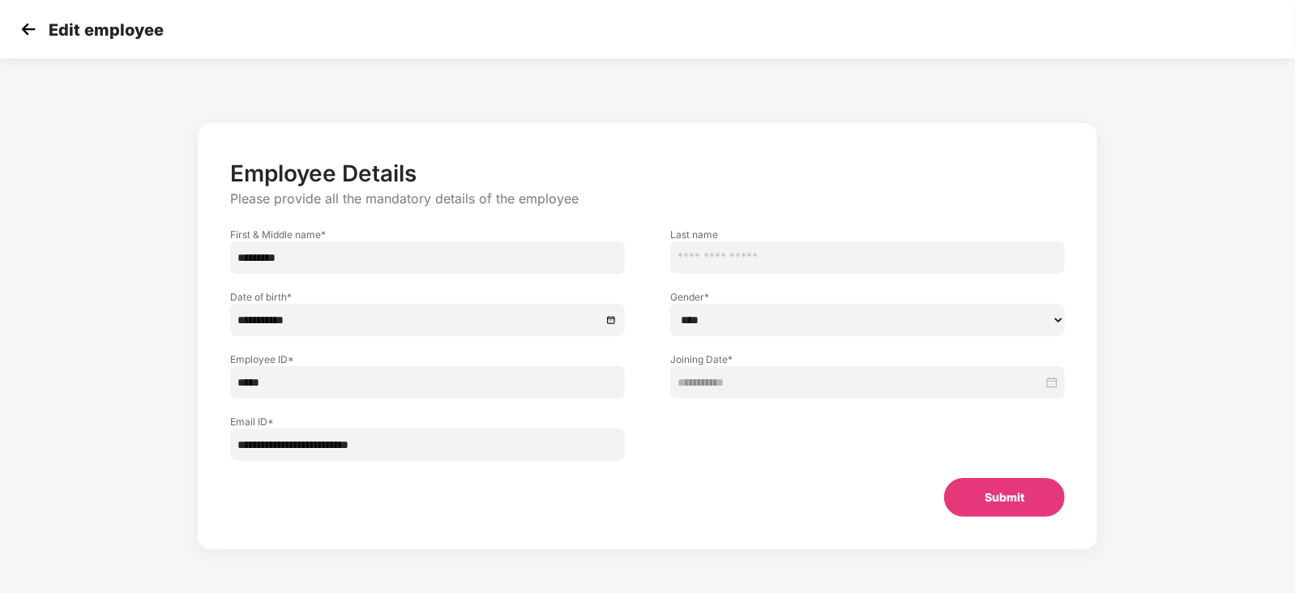
click at [1006, 499] on button "Submit" at bounding box center [1004, 497] width 121 height 39
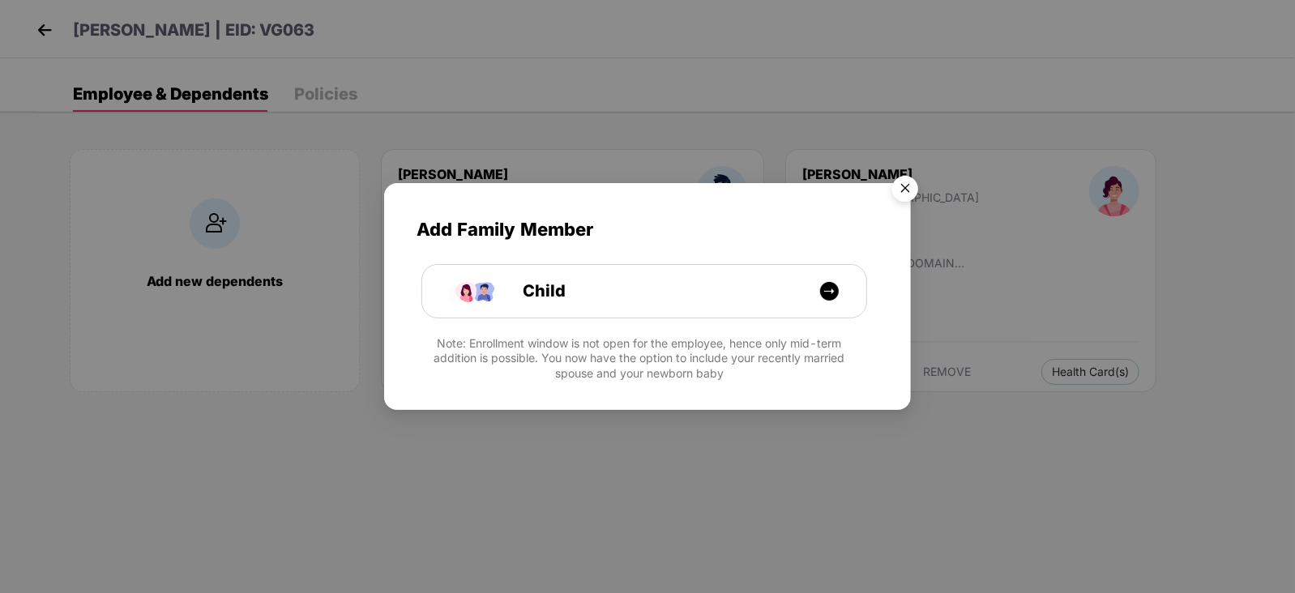
click at [916, 176] on img "Close" at bounding box center [905, 191] width 45 height 45
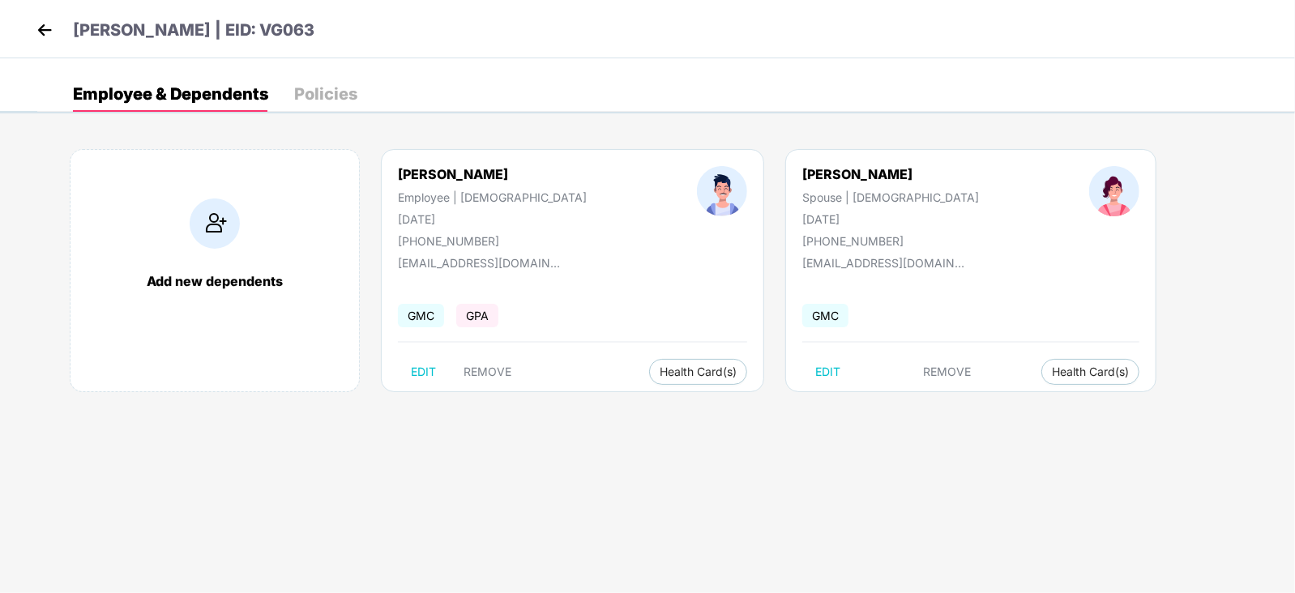
click at [44, 32] on img at bounding box center [44, 30] width 24 height 24
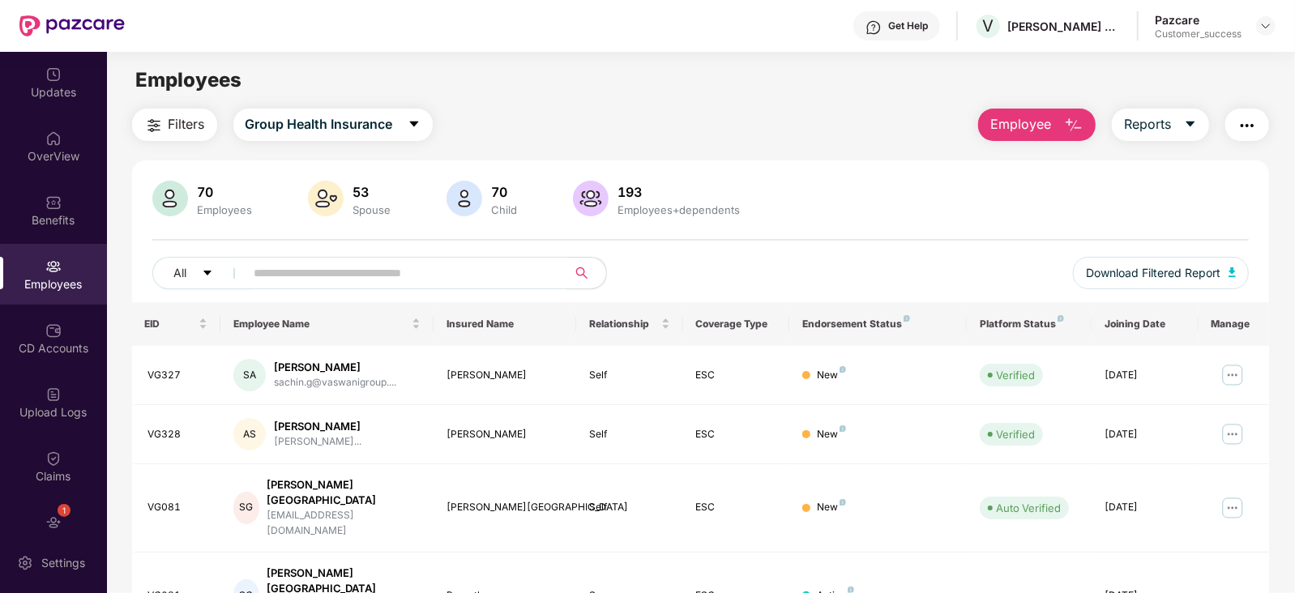
click at [1245, 117] on img "button" at bounding box center [1247, 125] width 19 height 19
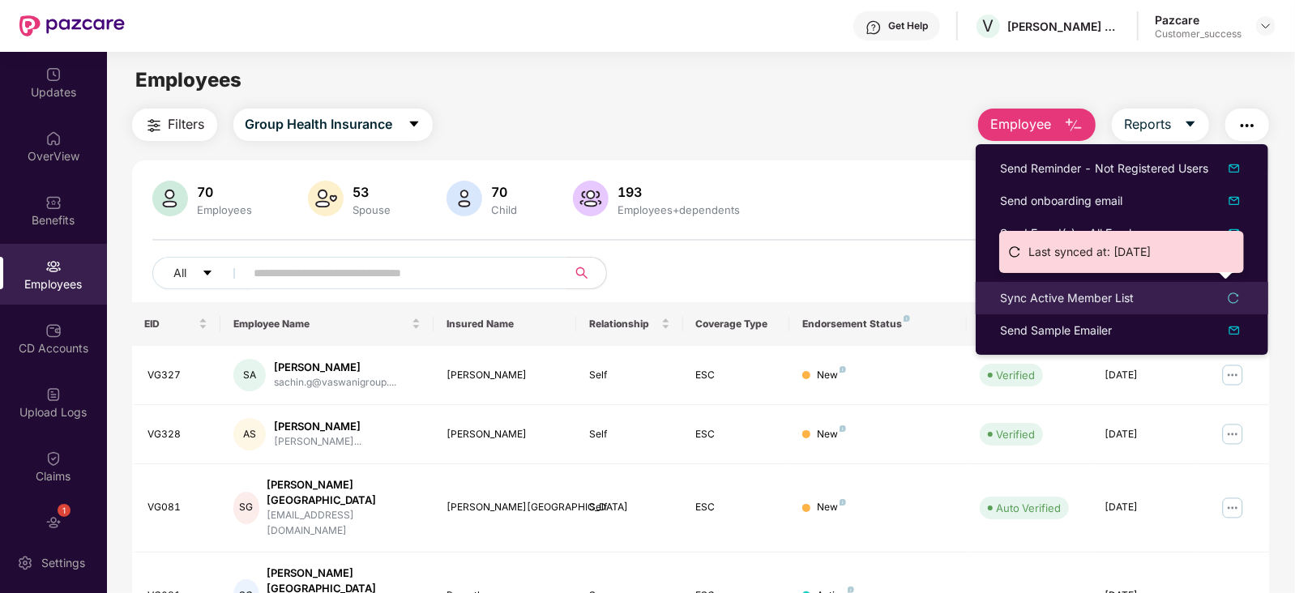
click at [1119, 297] on div "Sync Active Member List" at bounding box center [1067, 298] width 134 height 18
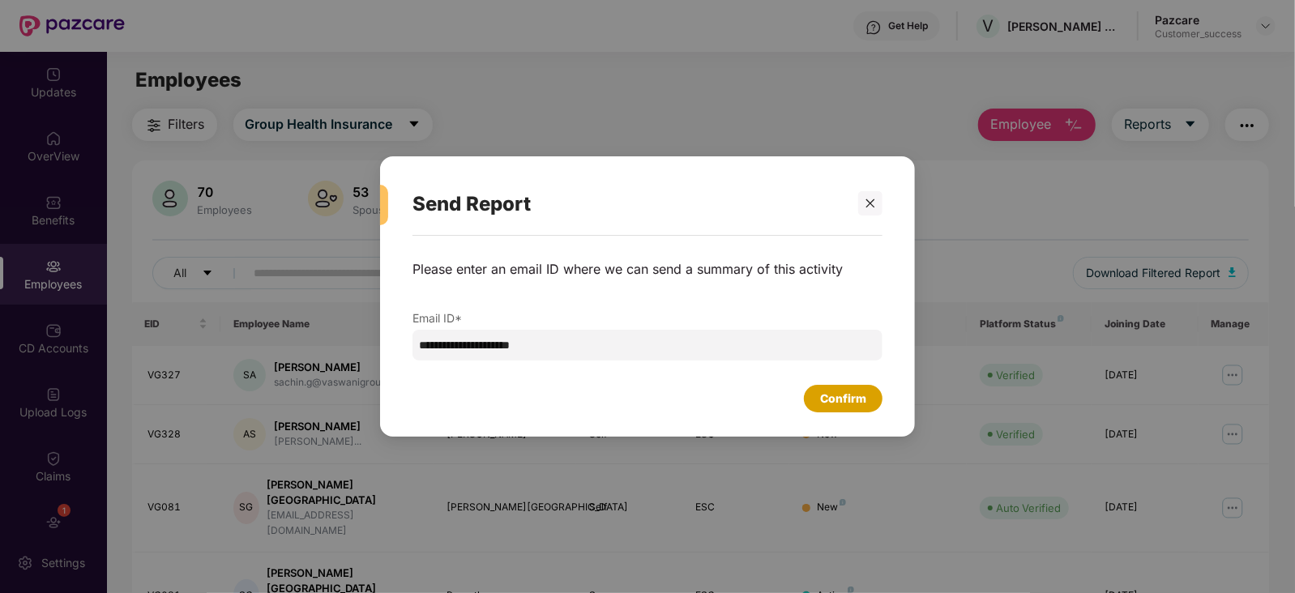
click at [848, 399] on div "Confirm" at bounding box center [843, 399] width 46 height 18
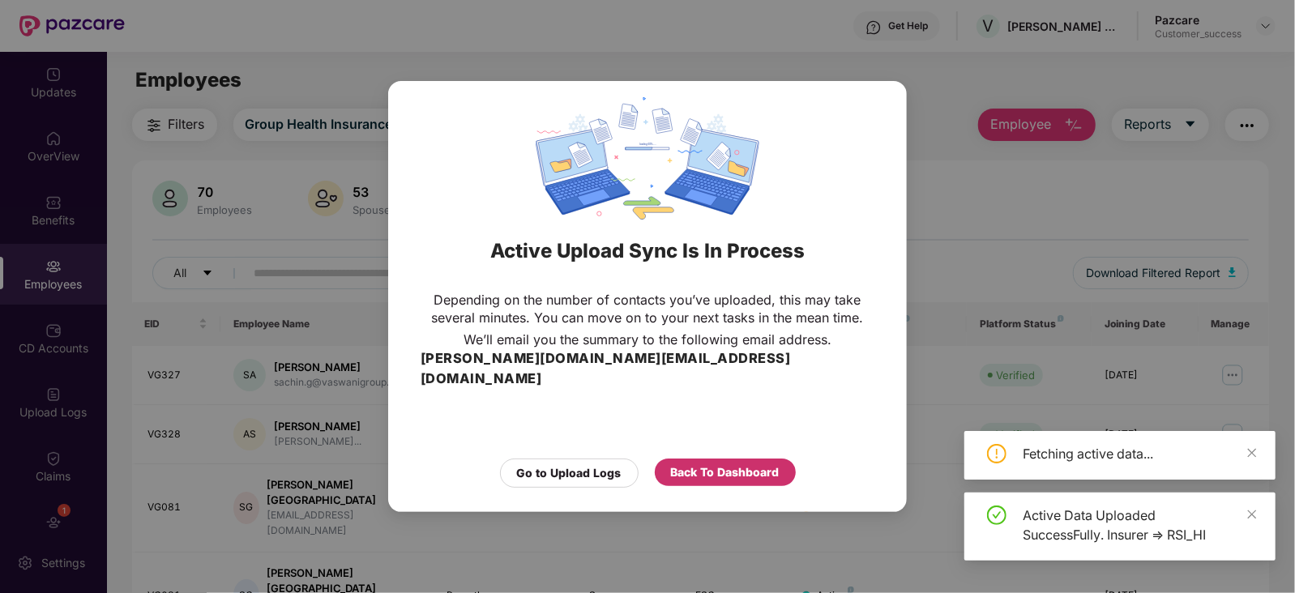
click at [736, 467] on div "Back To Dashboard" at bounding box center [725, 473] width 109 height 18
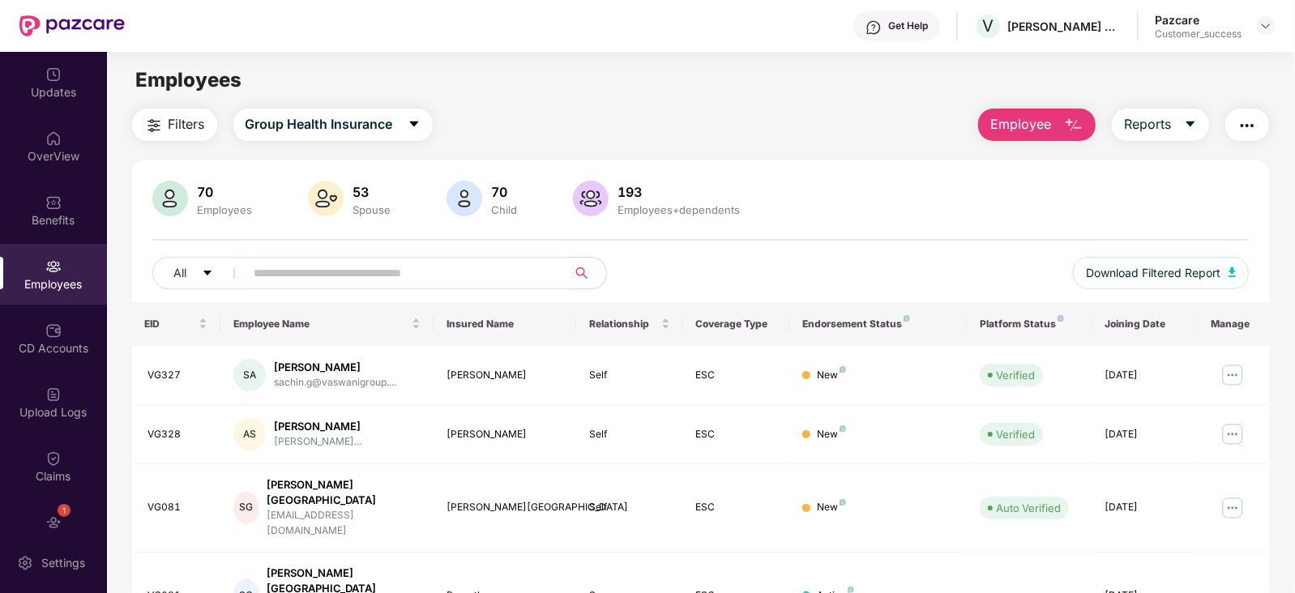
click at [400, 285] on input "text" at bounding box center [400, 273] width 291 height 24
paste input "*****"
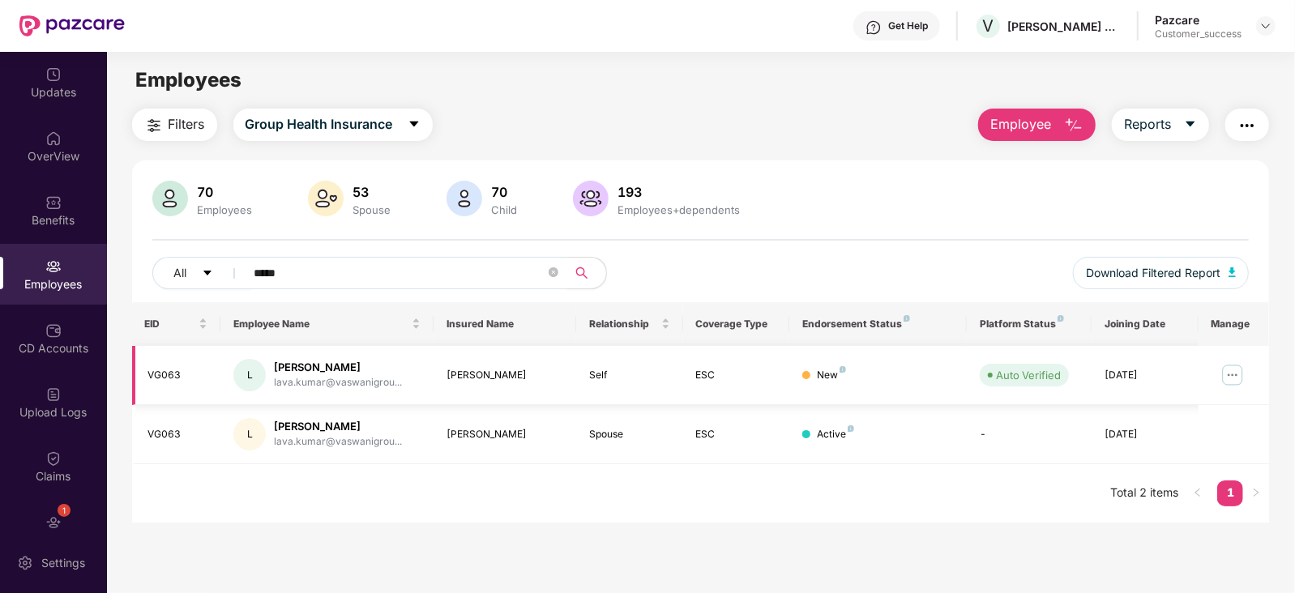
type input "*****"
click at [1226, 362] on img at bounding box center [1233, 375] width 26 height 26
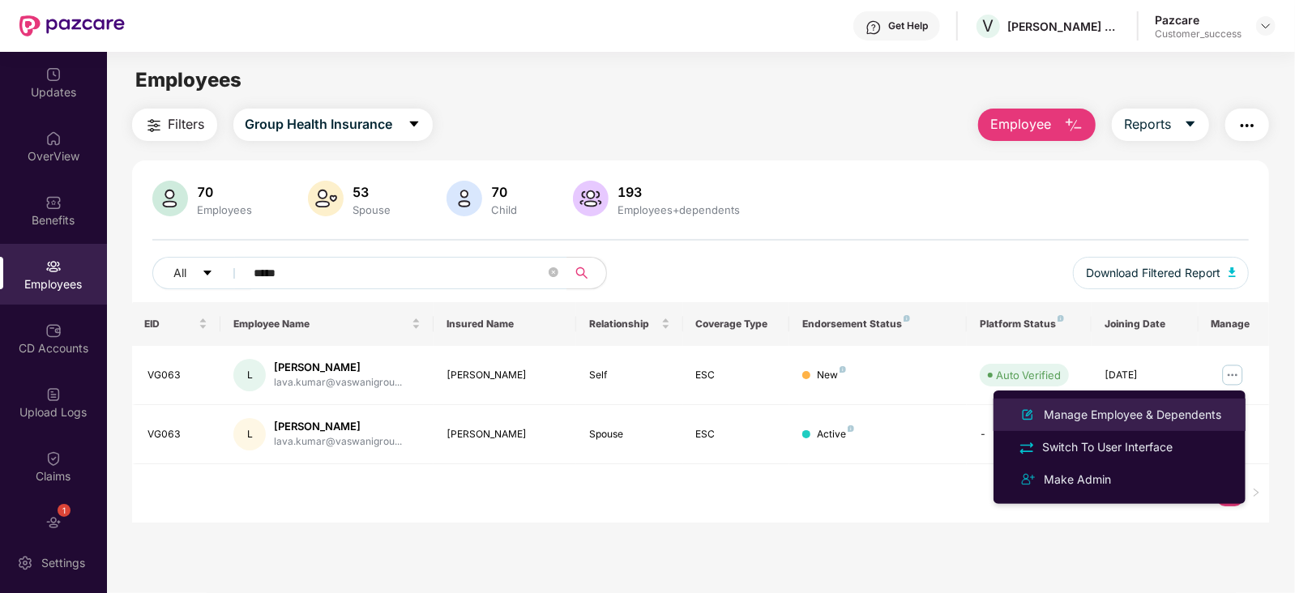
click at [1090, 419] on div "Manage Employee & Dependents" at bounding box center [1133, 415] width 184 height 18
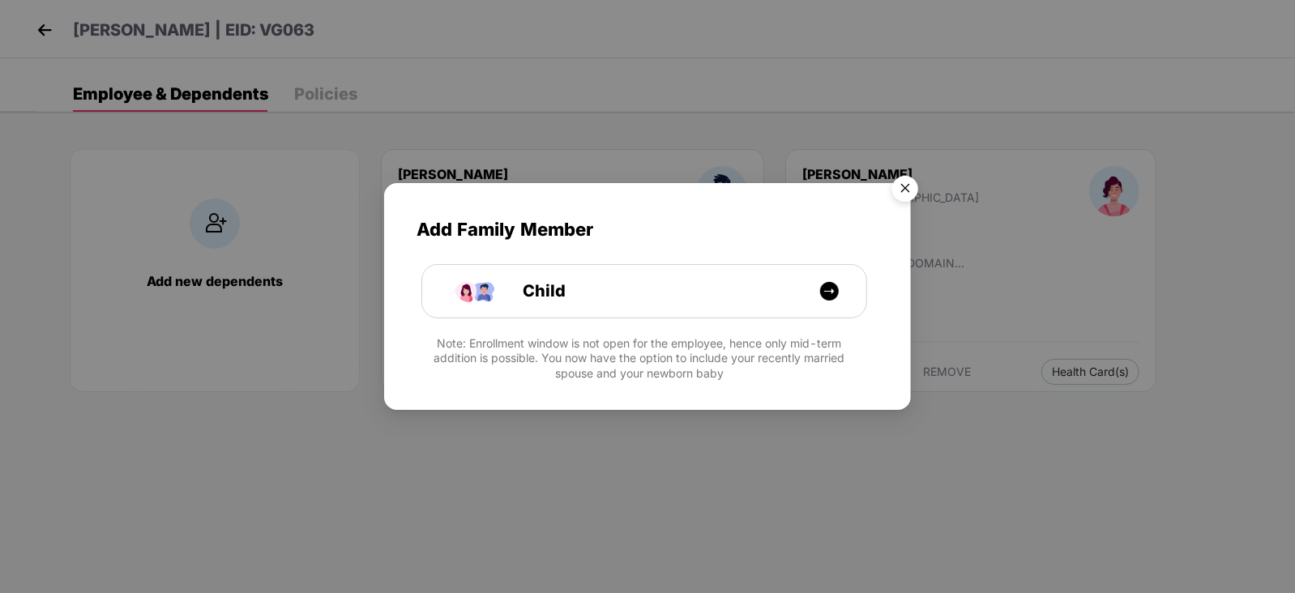
click at [904, 186] on img "Close" at bounding box center [905, 191] width 45 height 45
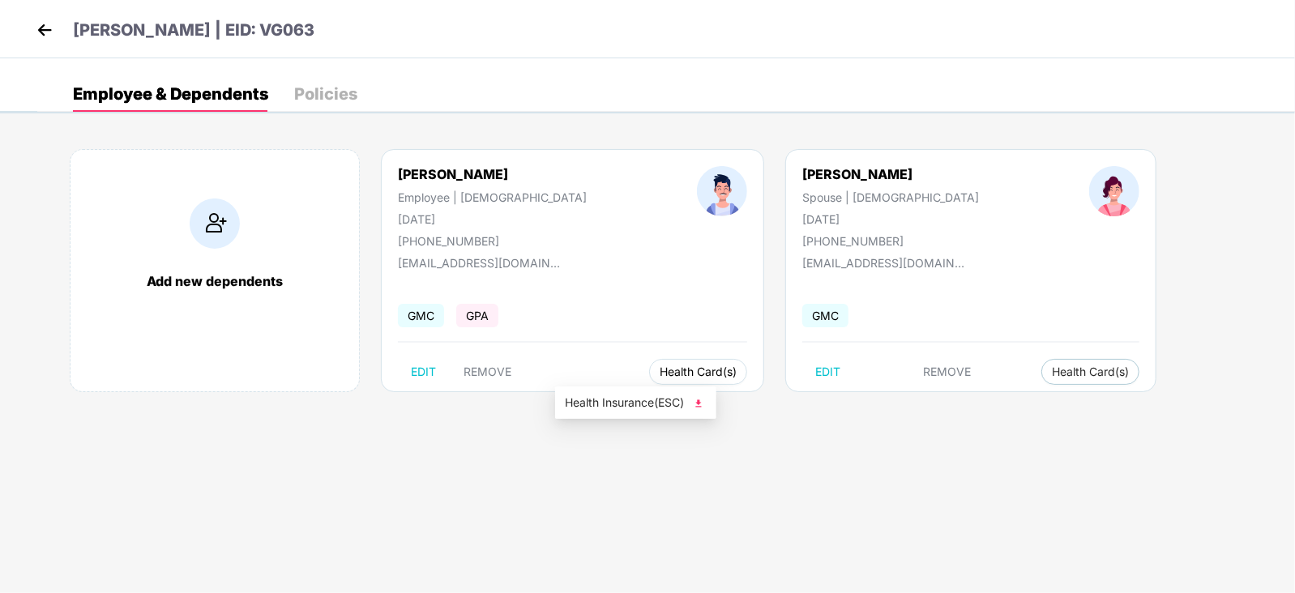
click at [660, 368] on span "Health Card(s)" at bounding box center [698, 372] width 77 height 8
click at [705, 399] on img at bounding box center [699, 404] width 16 height 16
click at [45, 34] on img at bounding box center [44, 30] width 24 height 24
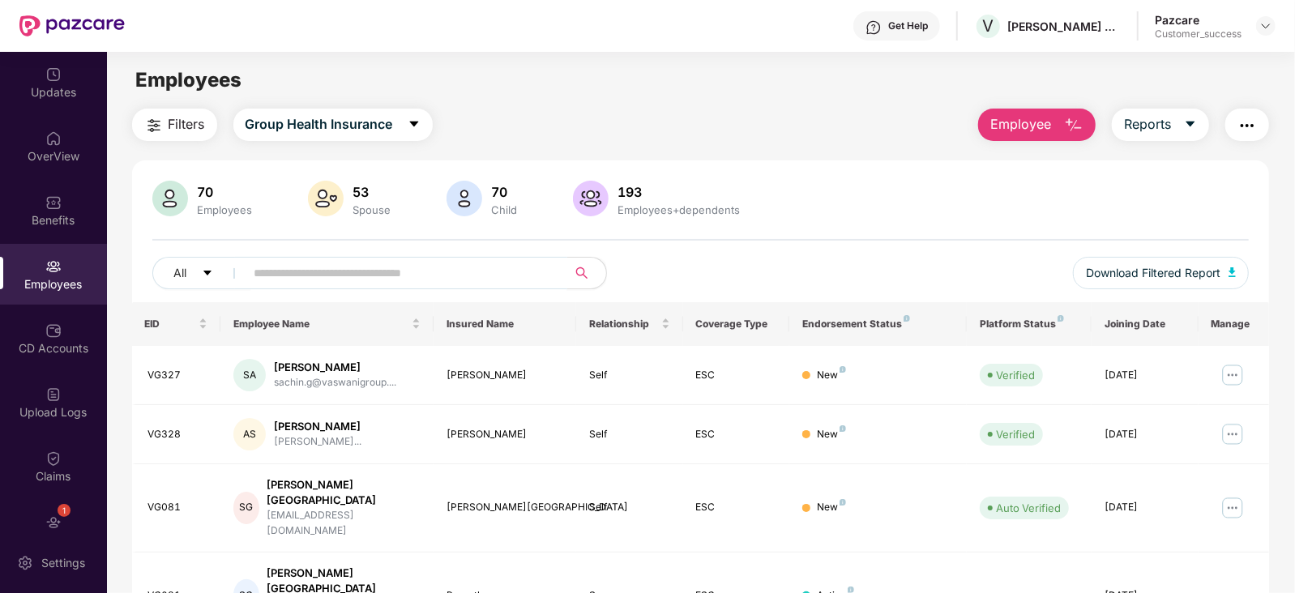
click at [291, 277] on input "text" at bounding box center [400, 273] width 291 height 24
paste input "*****"
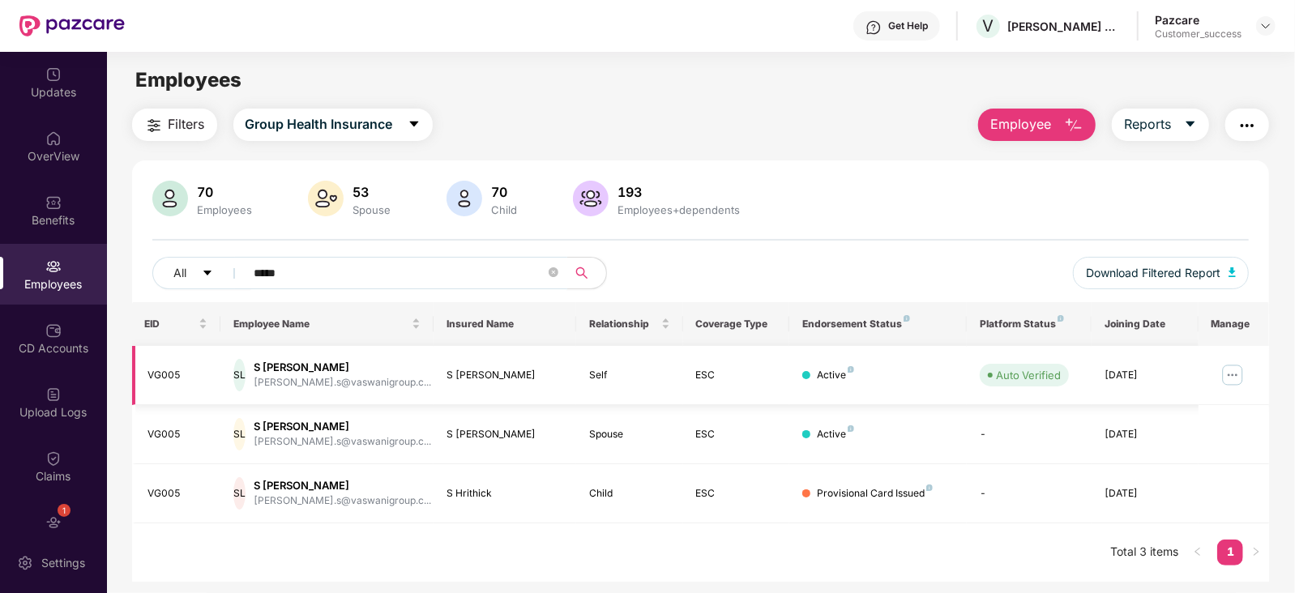
type input "*****"
click at [1230, 370] on img at bounding box center [1233, 375] width 26 height 26
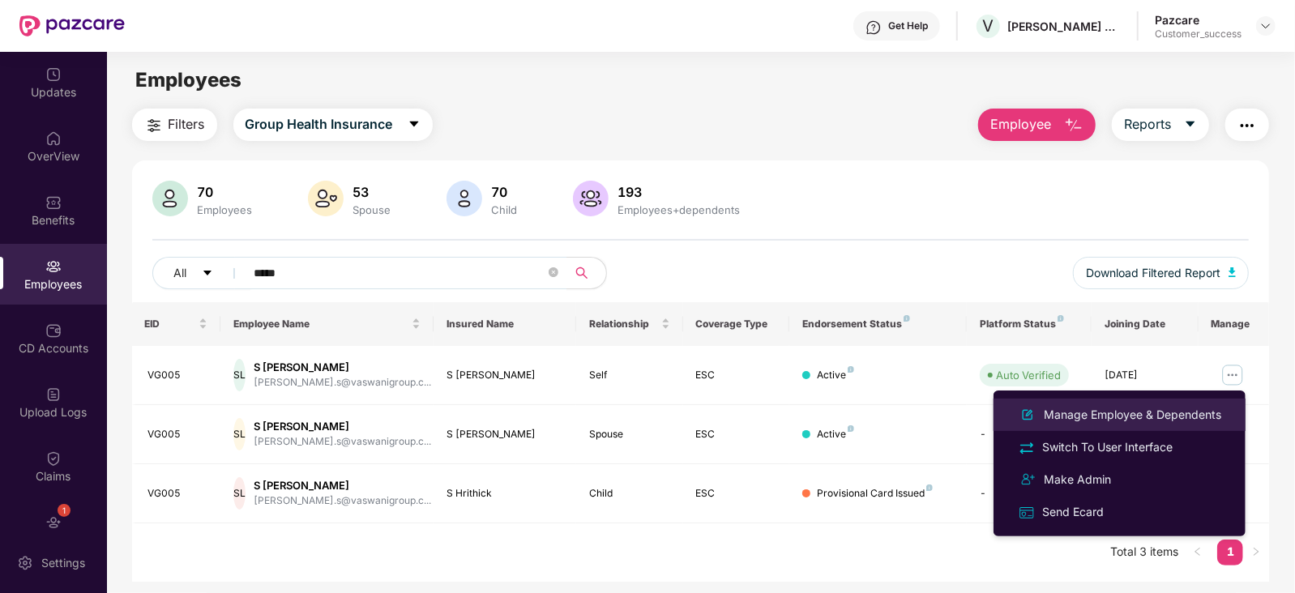
click at [1140, 412] on div "Manage Employee & Dependents" at bounding box center [1133, 415] width 184 height 18
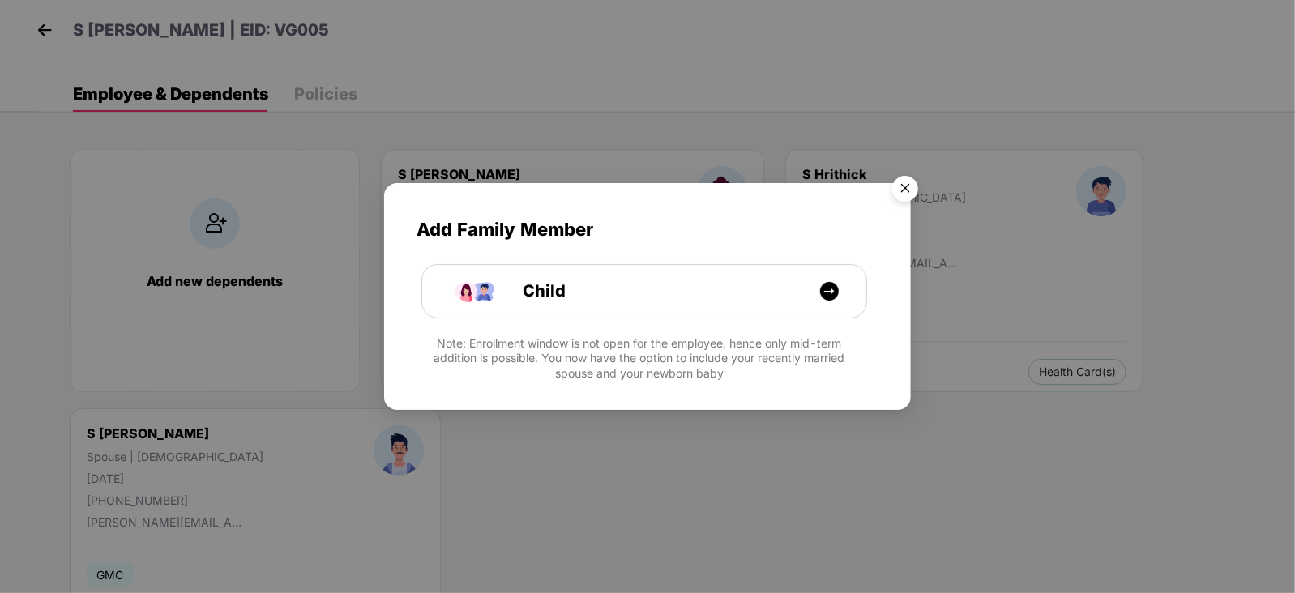
click at [912, 184] on img "Close" at bounding box center [905, 191] width 45 height 45
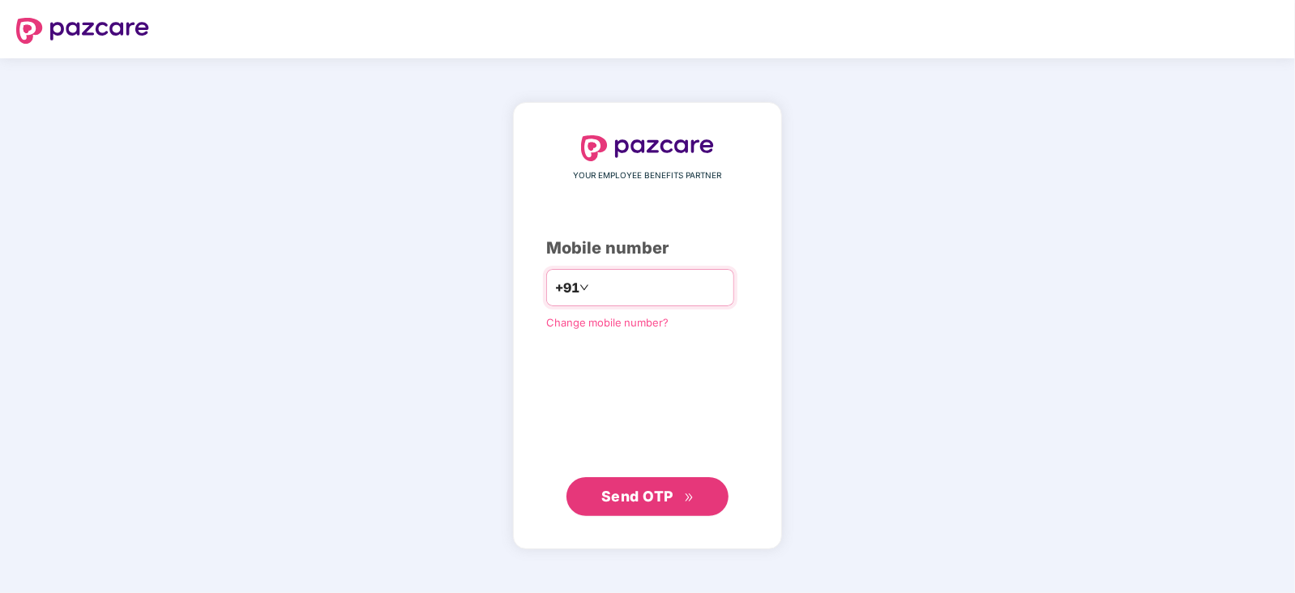
click at [600, 285] on input "number" at bounding box center [659, 288] width 133 height 26
type input "**********"
click at [643, 496] on span "Send OTP" at bounding box center [637, 495] width 72 height 17
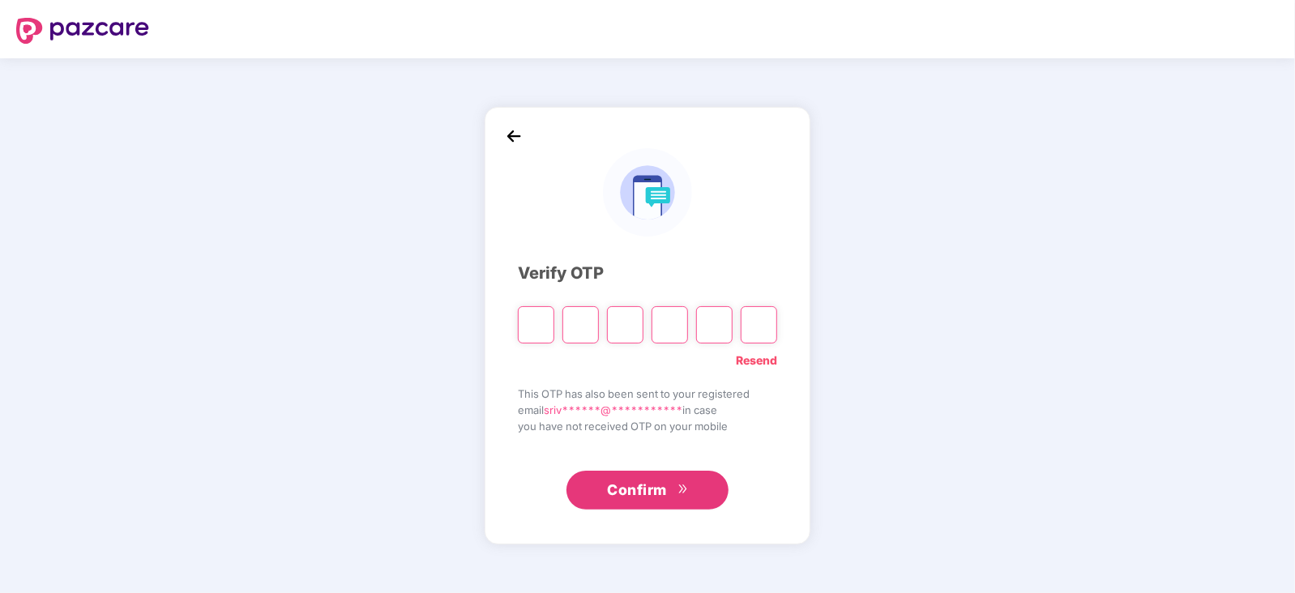
paste input "*"
type input "*"
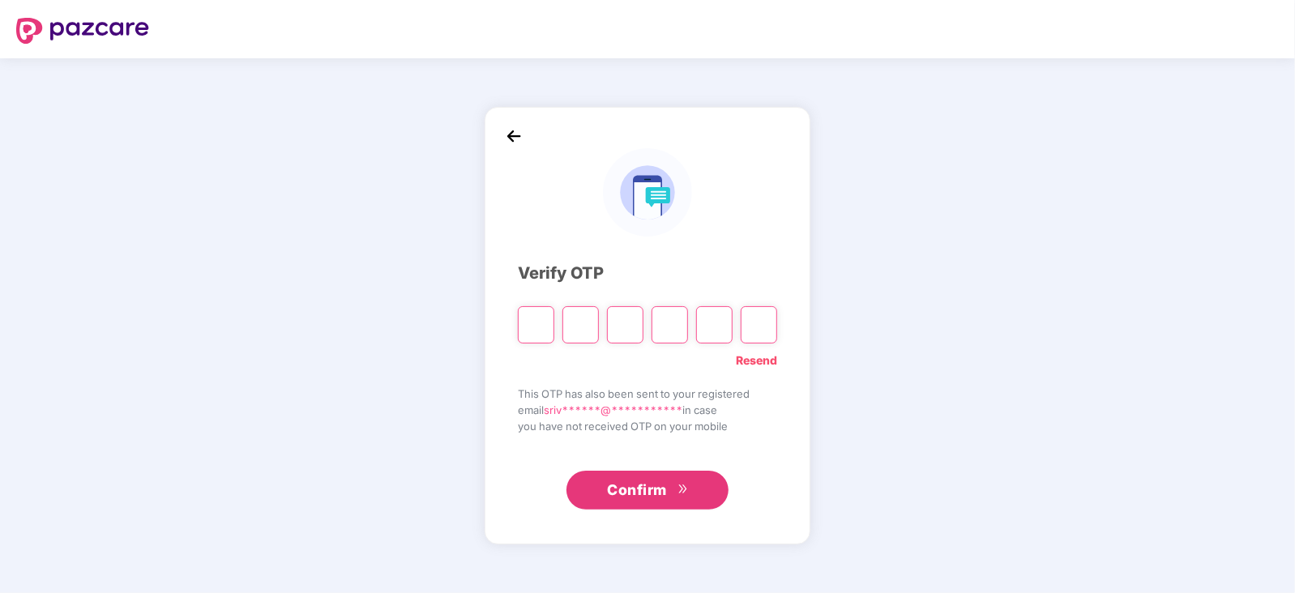
type input "*"
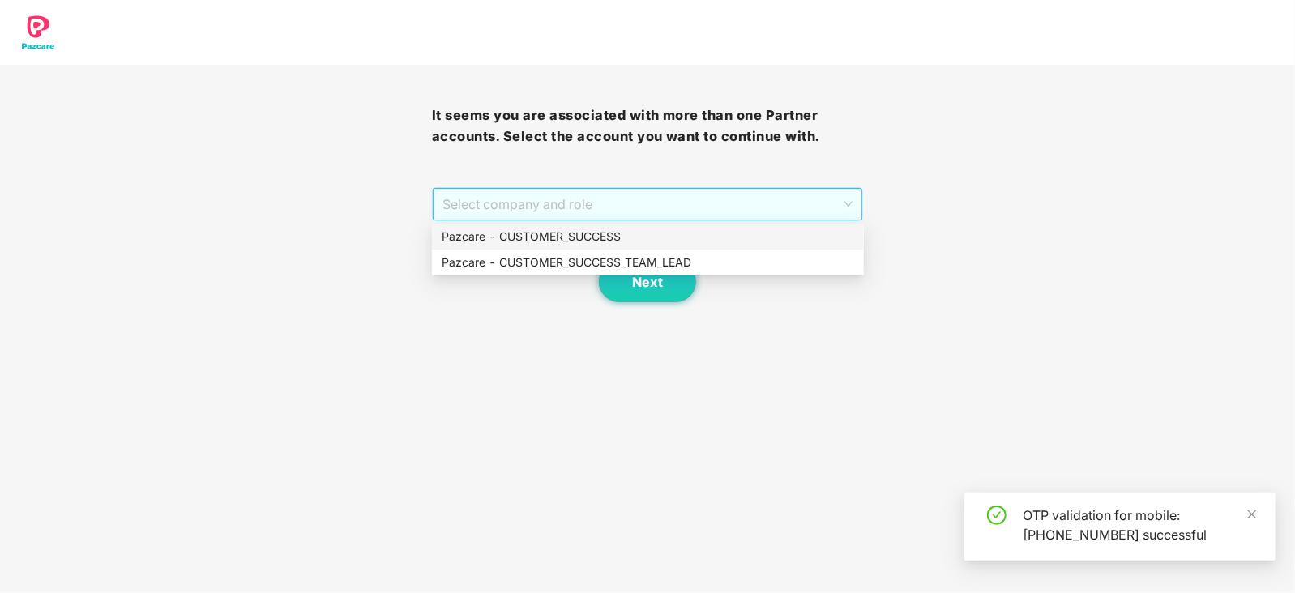
click at [862, 196] on div "Select company and role" at bounding box center [648, 204] width 430 height 32
click at [520, 238] on div "Pazcare - CUSTOMER_SUCCESS" at bounding box center [648, 237] width 413 height 18
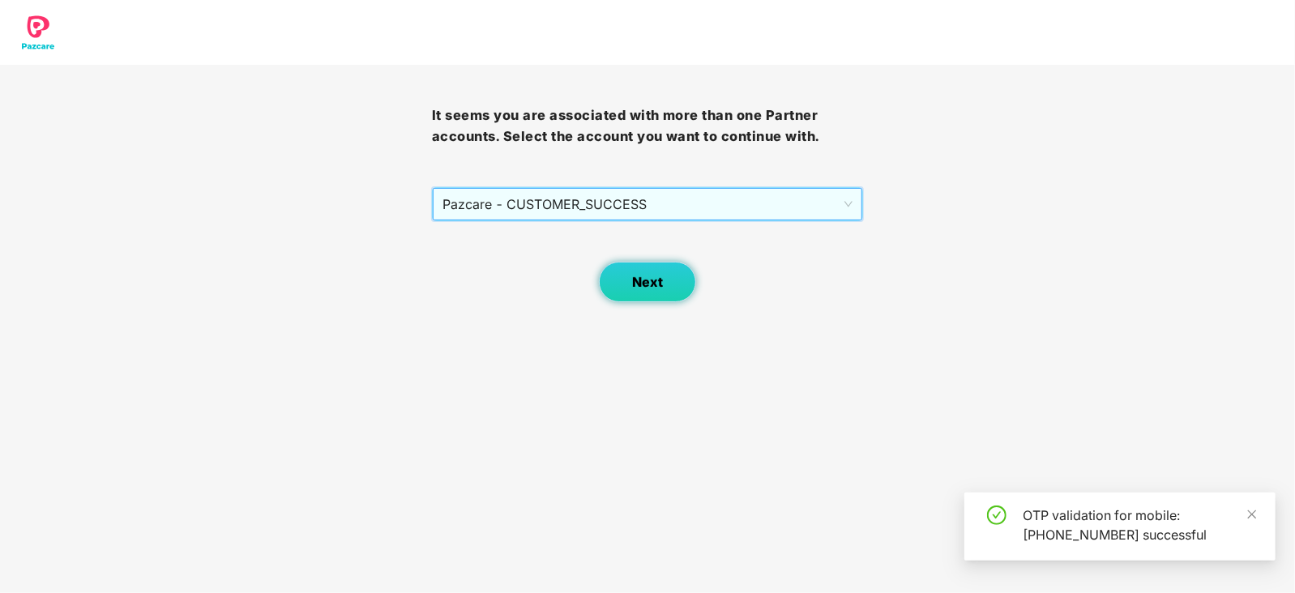
click at [648, 277] on span "Next" at bounding box center [647, 282] width 31 height 15
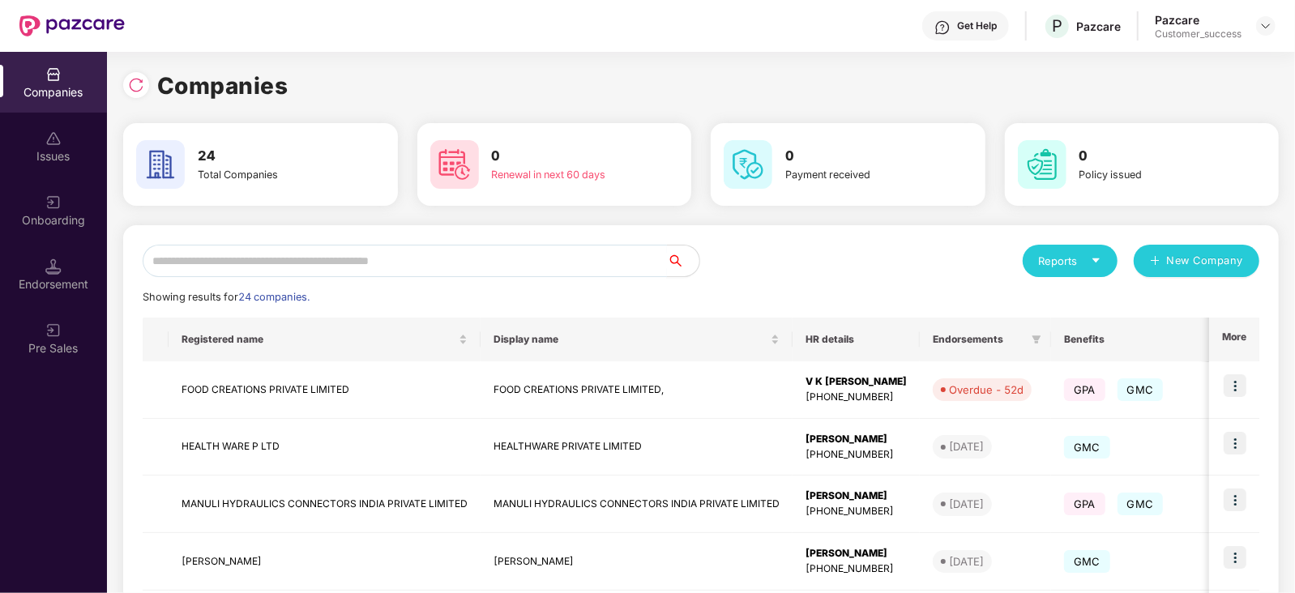
click at [308, 261] on input "text" at bounding box center [405, 261] width 524 height 32
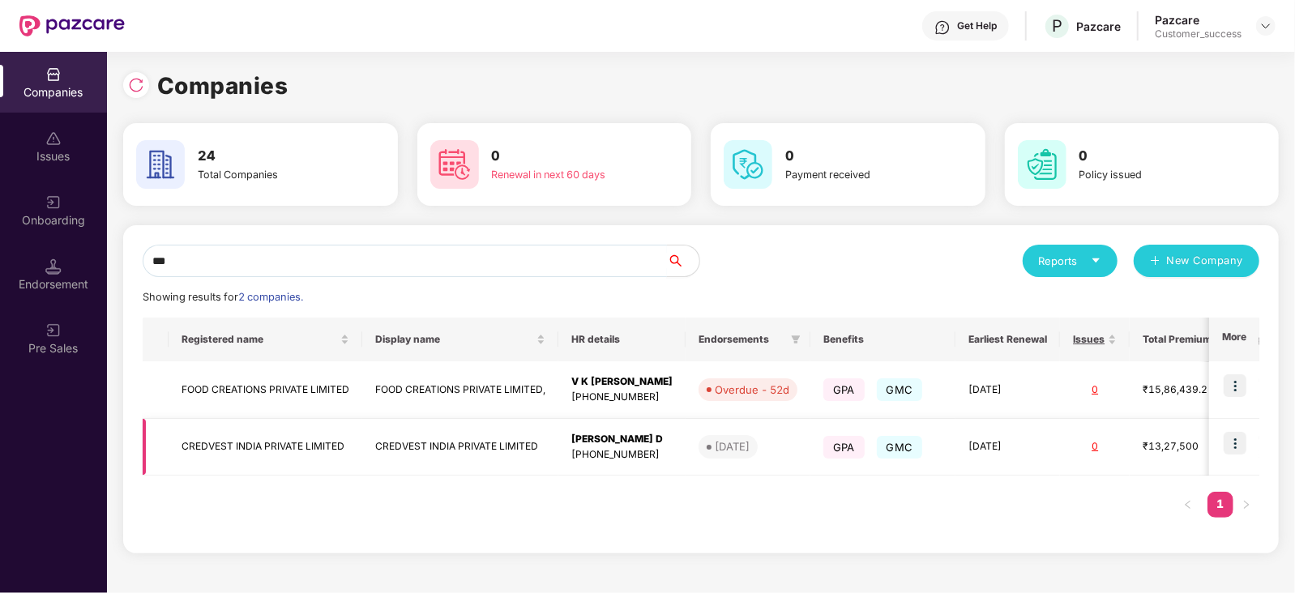
type input "***"
click at [624, 453] on div "+919036127495" at bounding box center [621, 454] width 101 height 15
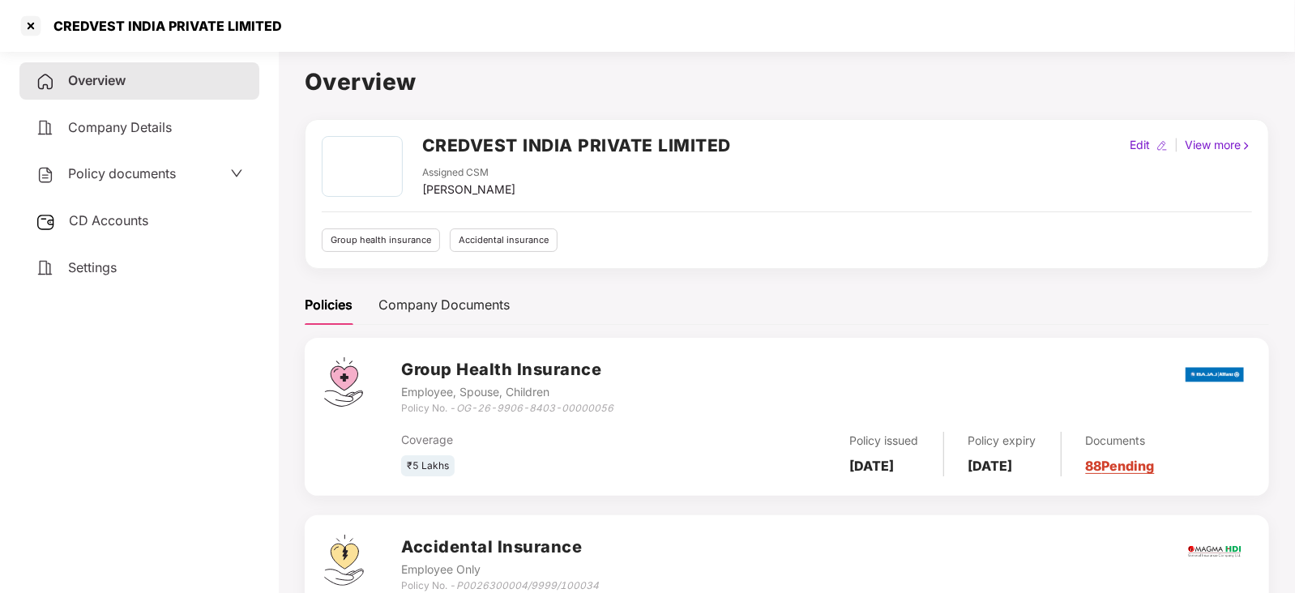
click at [1132, 464] on link "88 Pending" at bounding box center [1120, 466] width 69 height 16
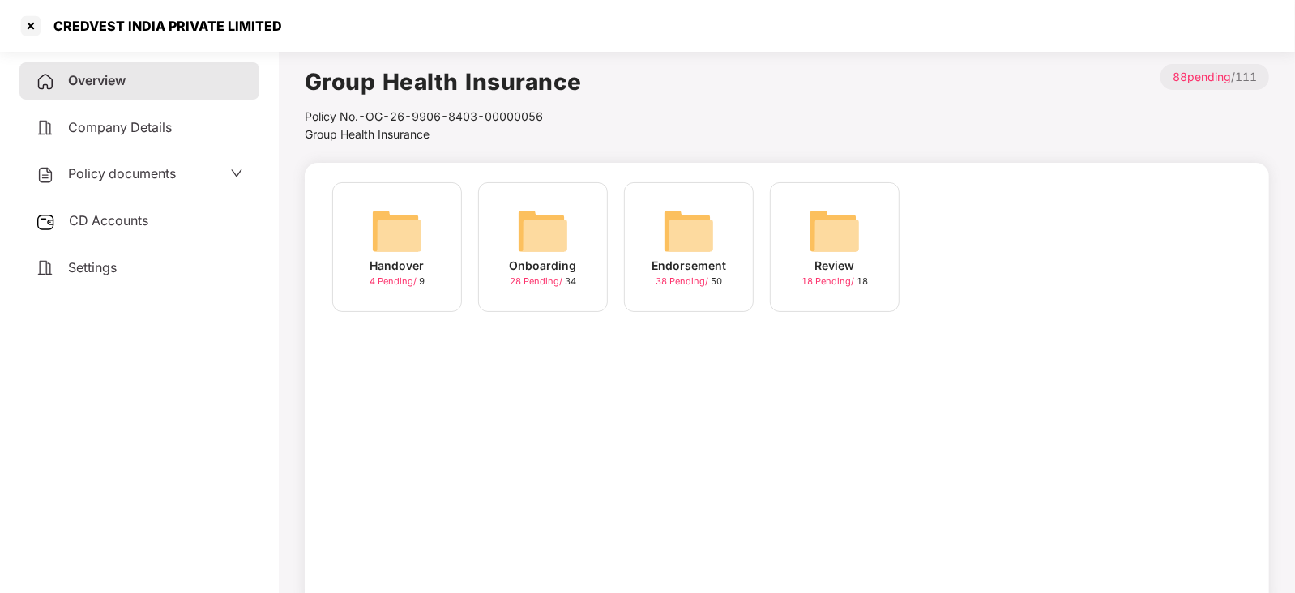
click at [533, 239] on img at bounding box center [543, 231] width 52 height 52
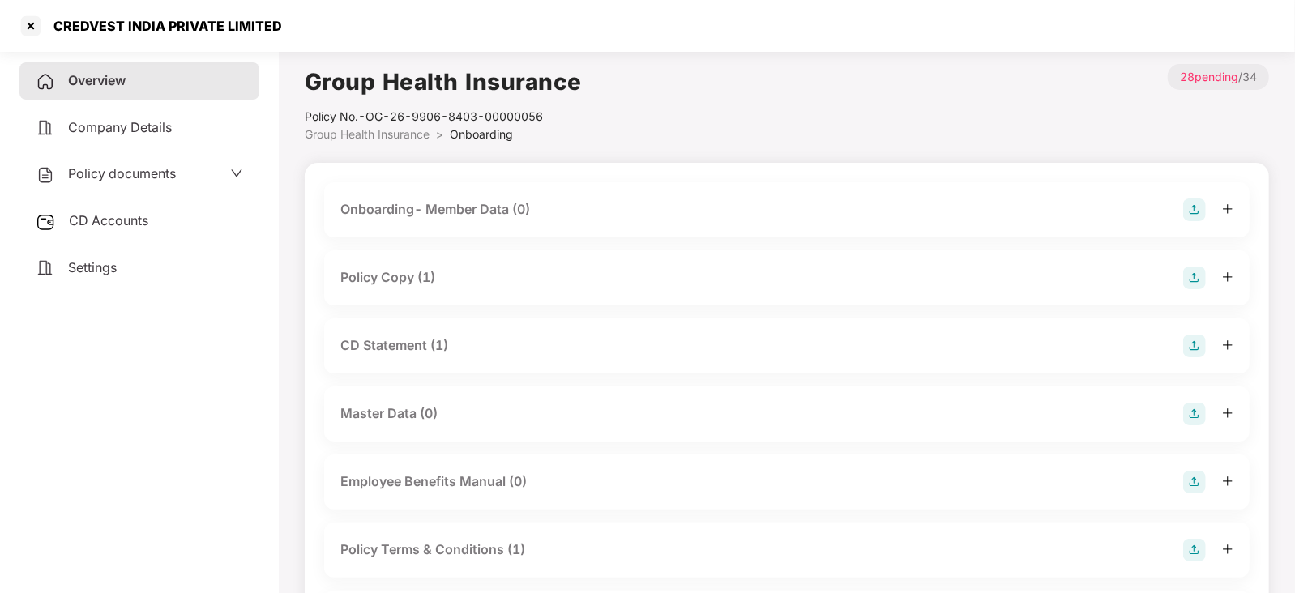
click at [377, 283] on div "Policy Copy (1)" at bounding box center [387, 277] width 95 height 20
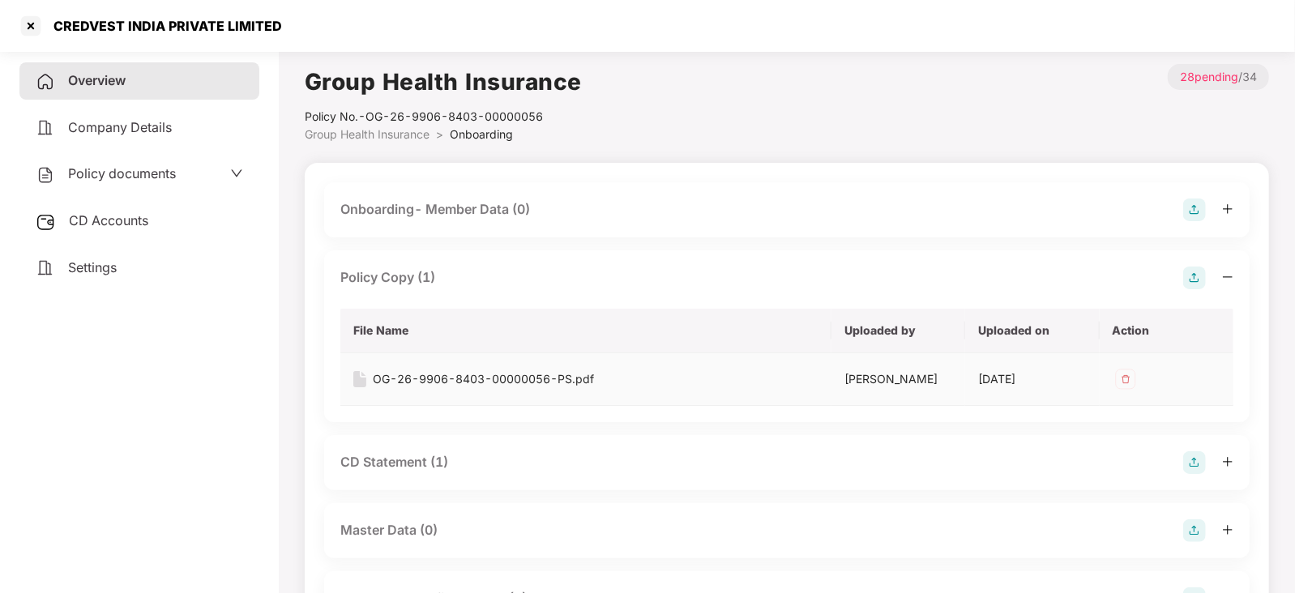
click at [386, 379] on div "OG-26-9906-8403-00000056-PS.pdf" at bounding box center [483, 379] width 221 height 18
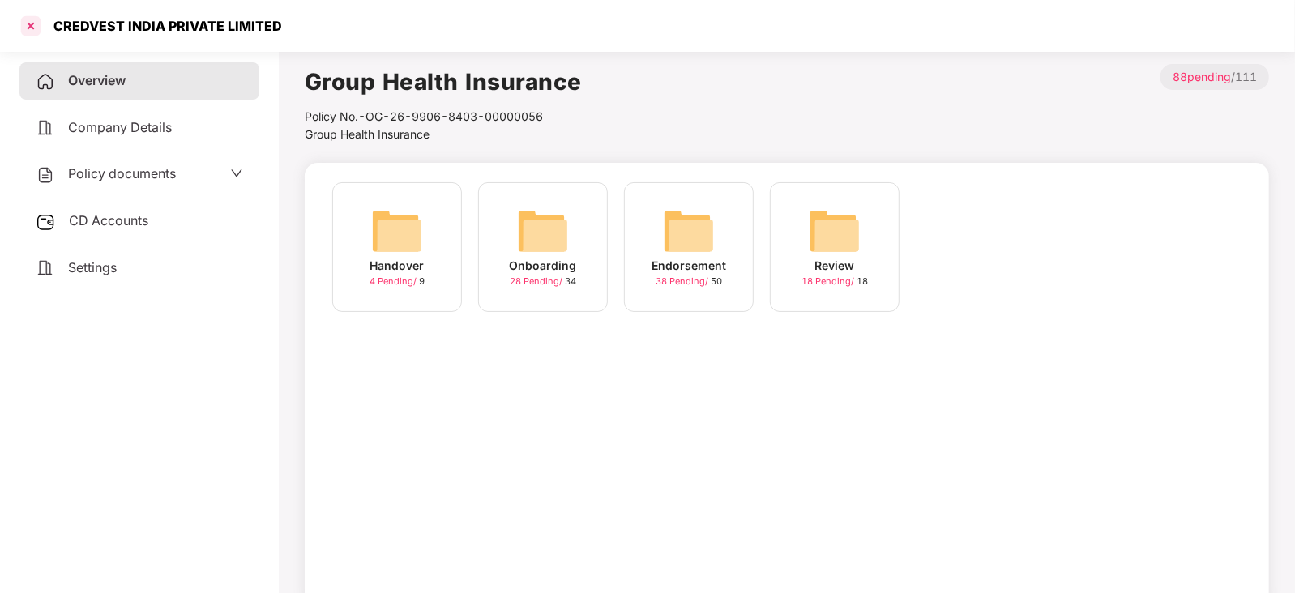
click at [35, 28] on div at bounding box center [31, 26] width 26 height 26
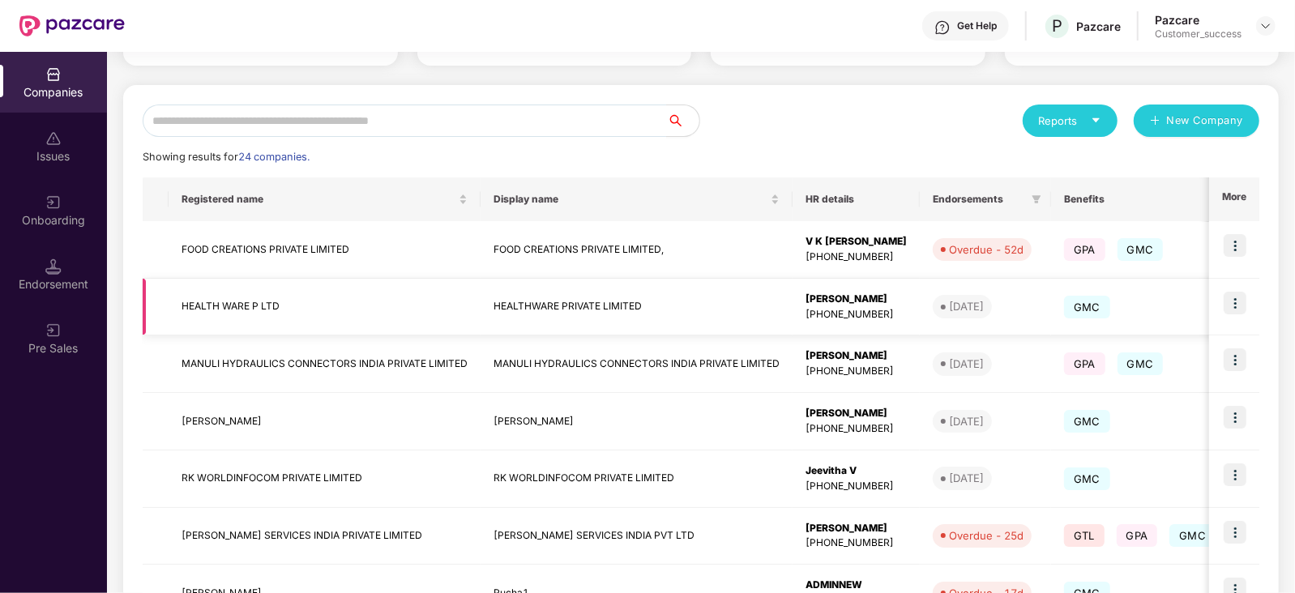
scroll to position [126, 0]
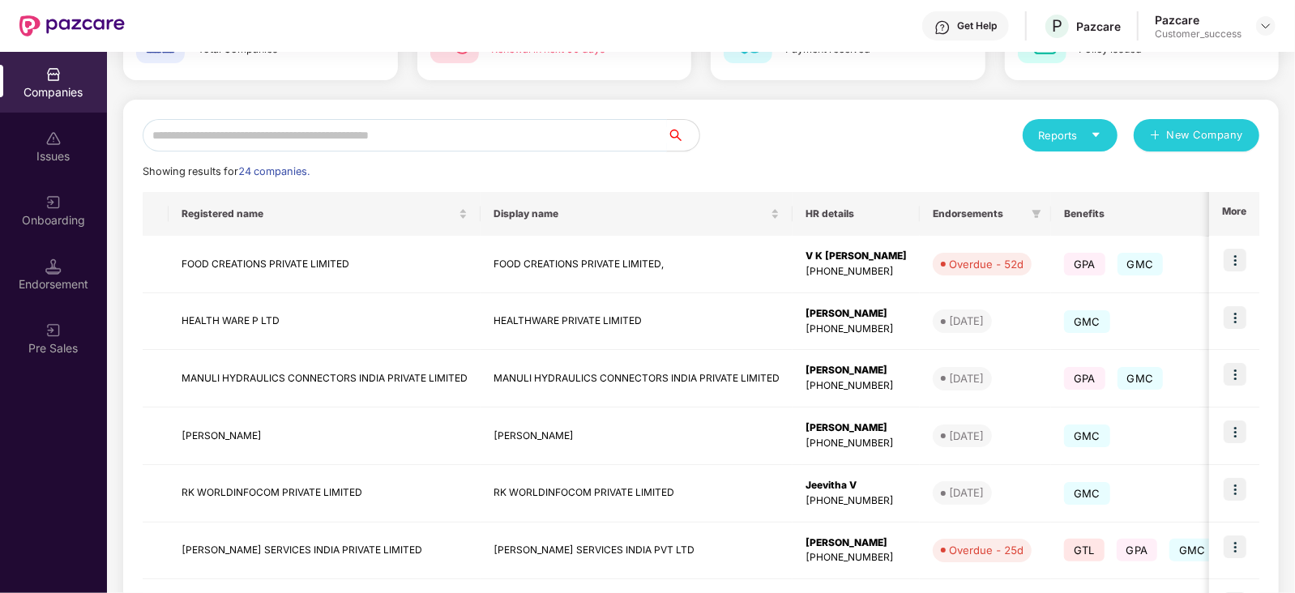
click at [269, 126] on input "text" at bounding box center [405, 135] width 524 height 32
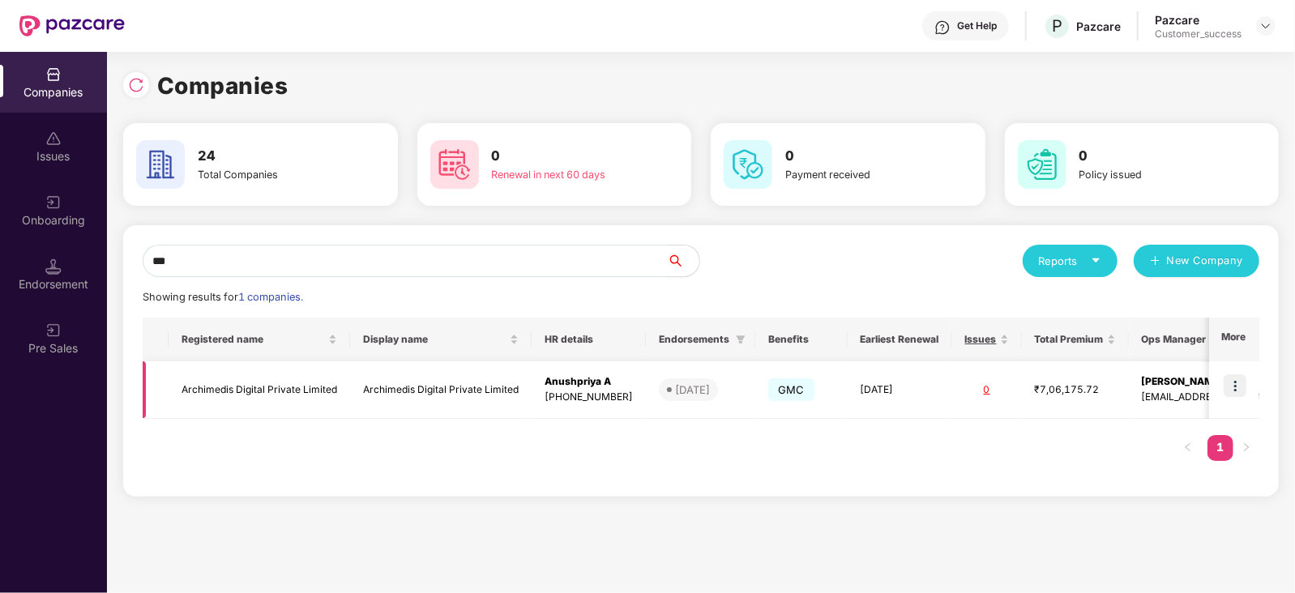
type input "***"
click at [1236, 376] on img at bounding box center [1235, 385] width 23 height 23
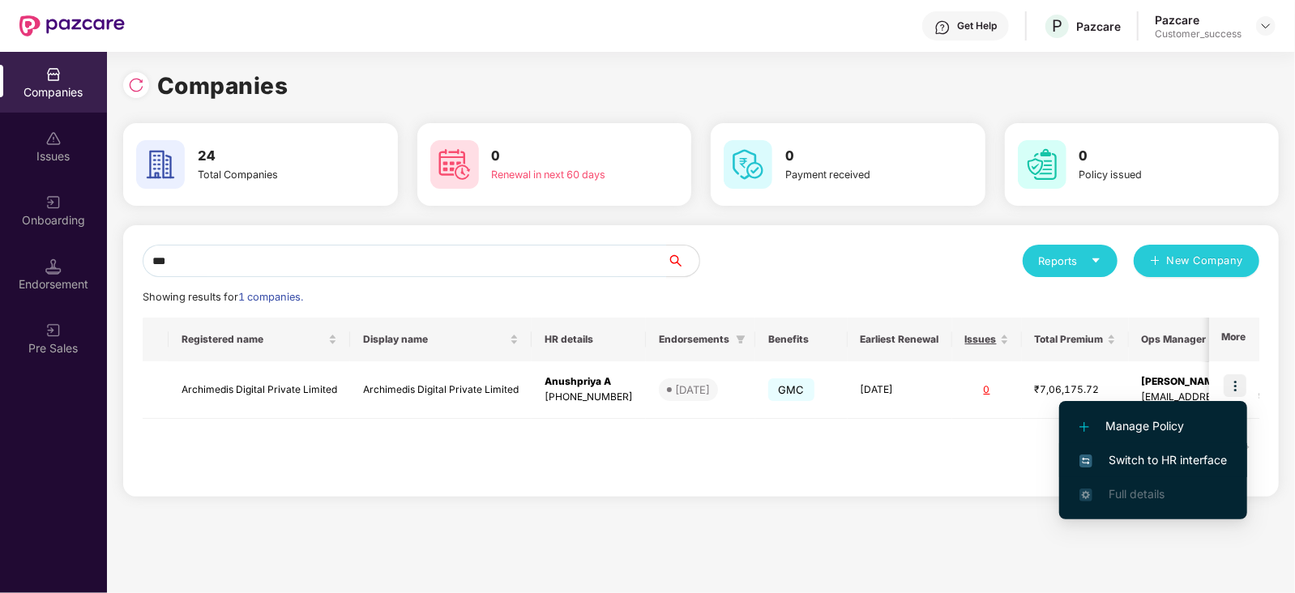
click at [1172, 456] on span "Switch to HR interface" at bounding box center [1154, 461] width 148 height 18
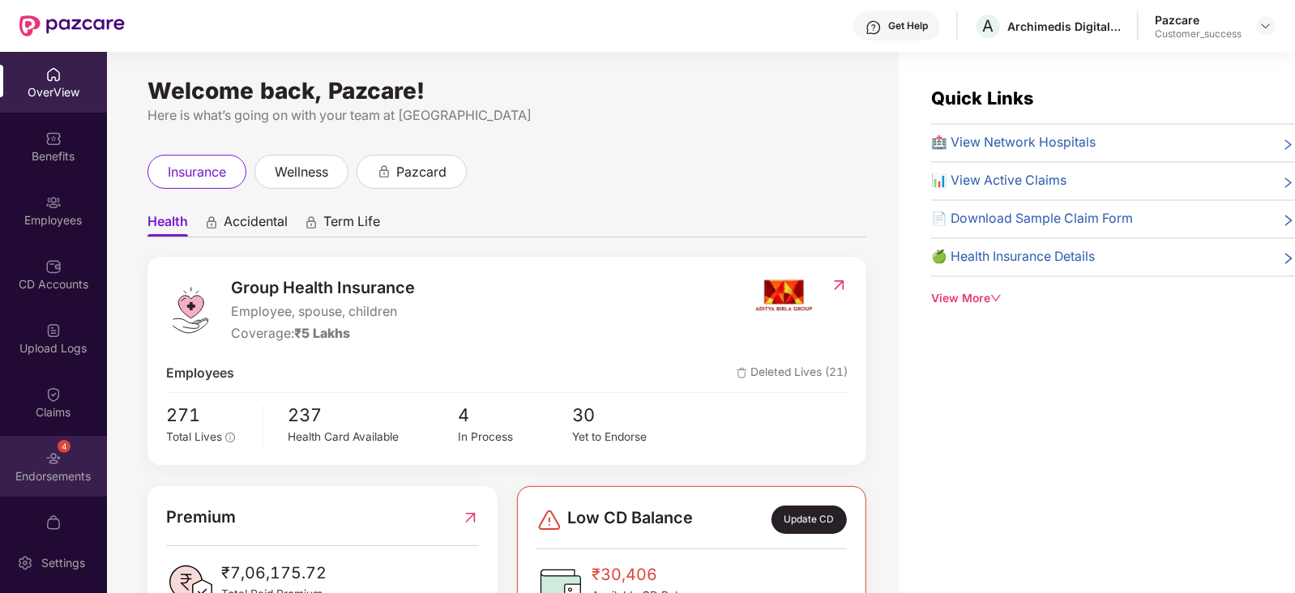
click at [36, 467] on div "4 Endorsements" at bounding box center [53, 466] width 107 height 61
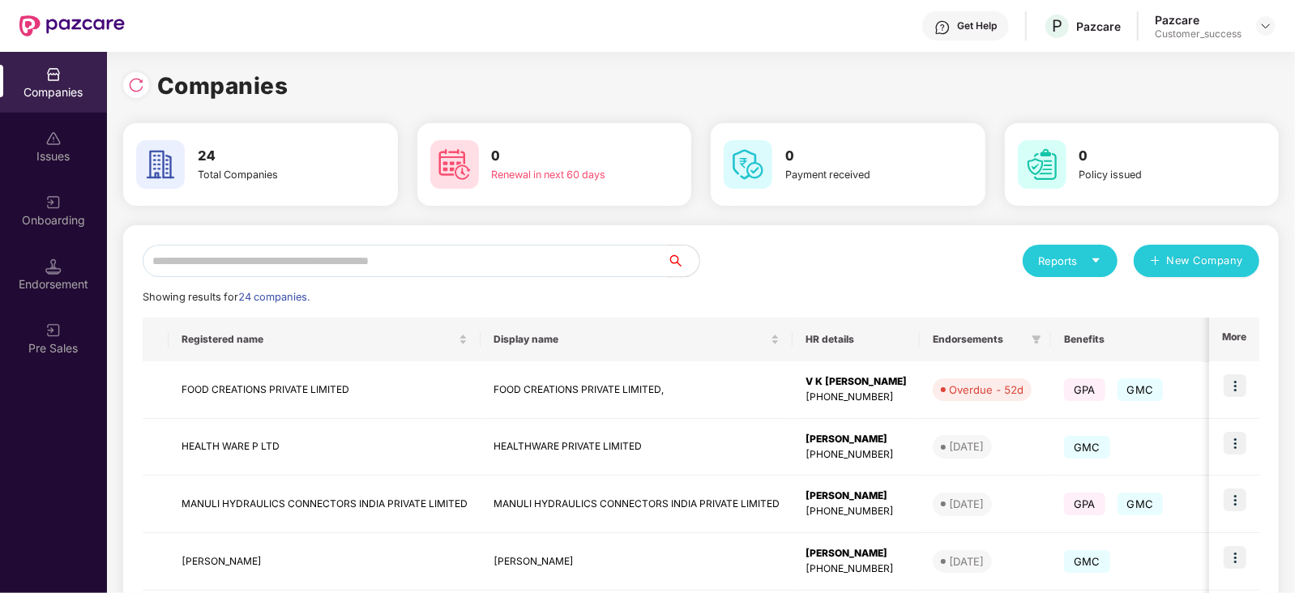
click at [238, 261] on input "text" at bounding box center [405, 261] width 524 height 32
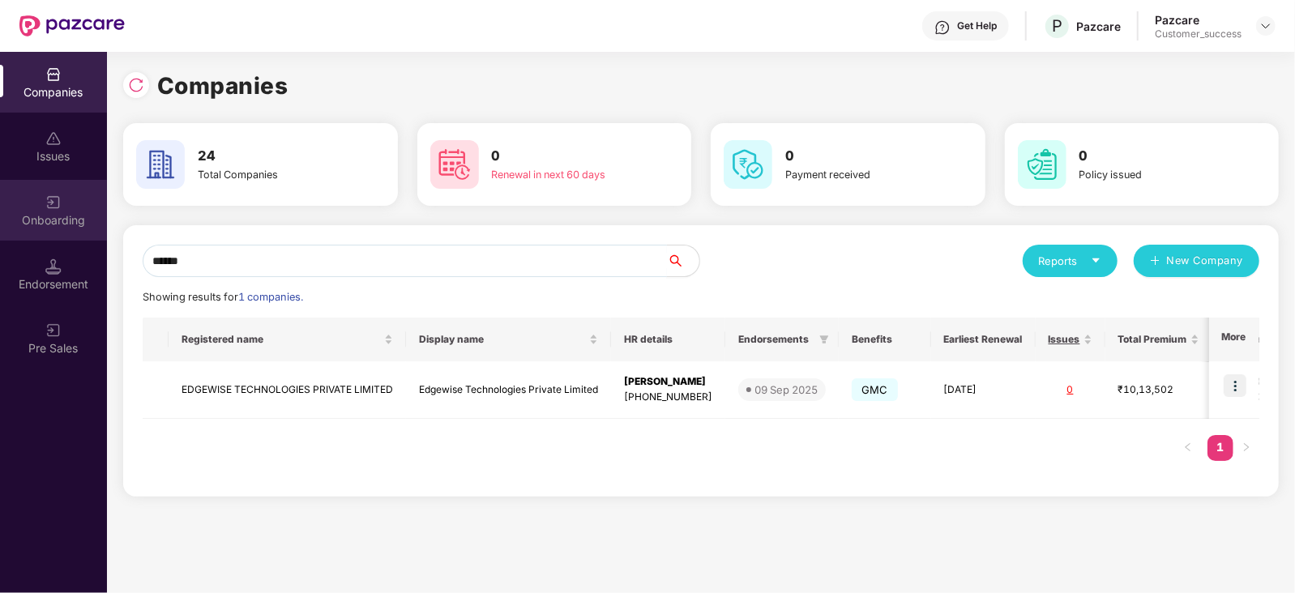
type input "******"
click at [51, 202] on img at bounding box center [53, 203] width 16 height 16
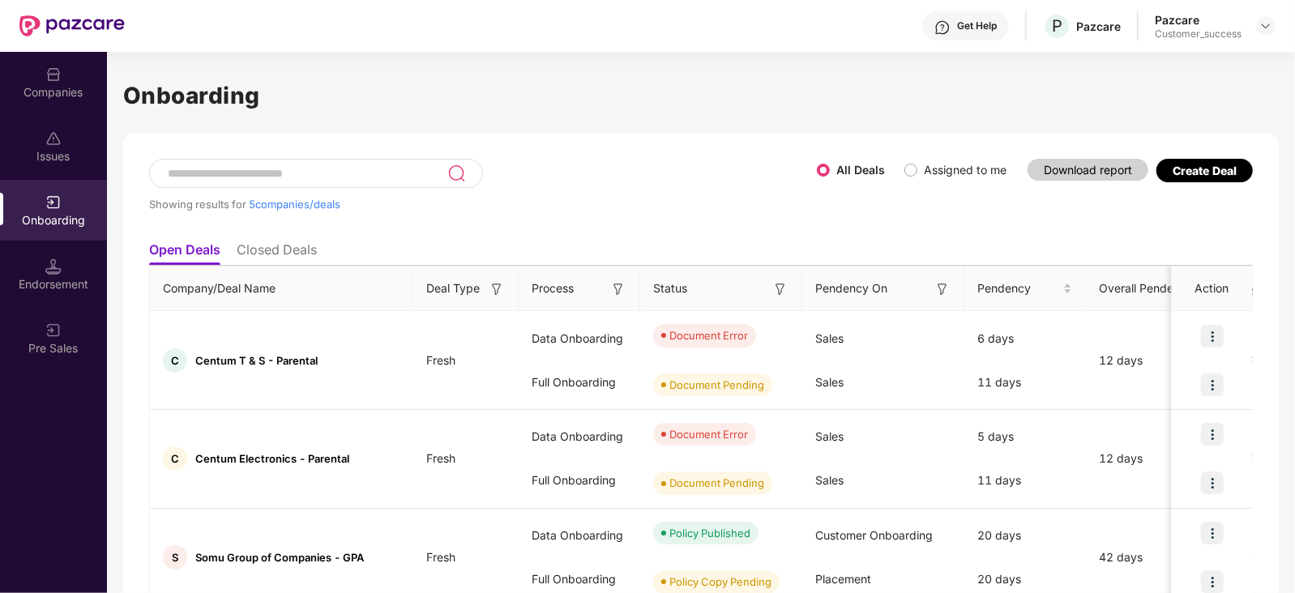
click at [289, 168] on input at bounding box center [306, 174] width 281 height 14
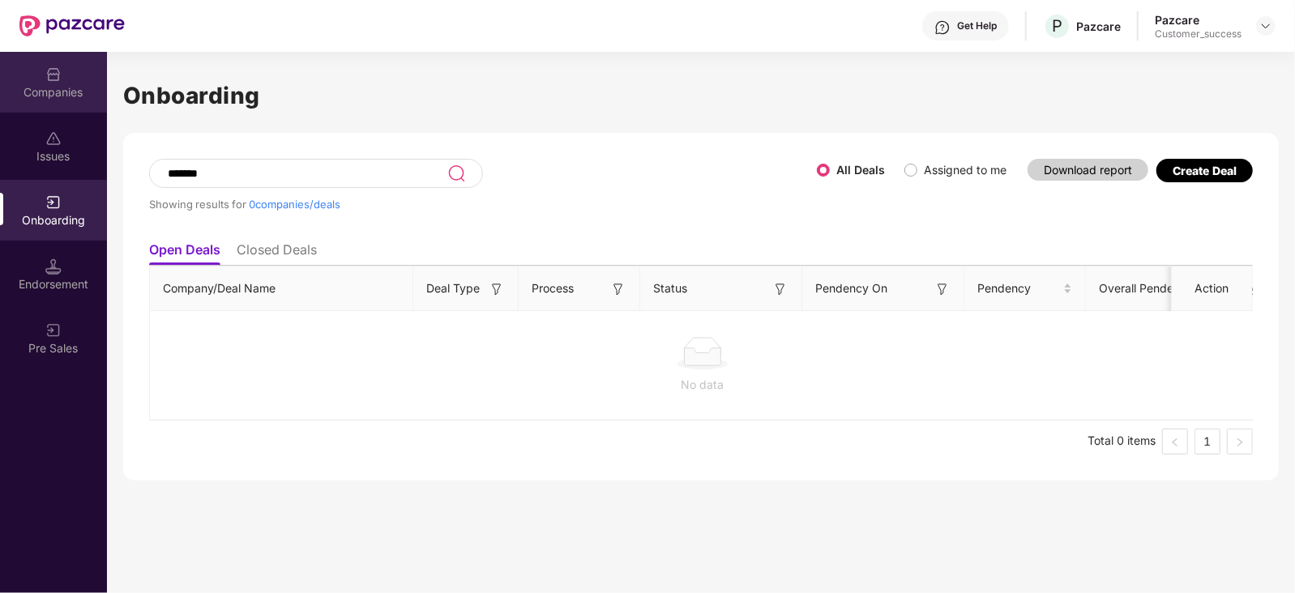
type input "*******"
click at [58, 84] on div "Companies" at bounding box center [53, 92] width 107 height 16
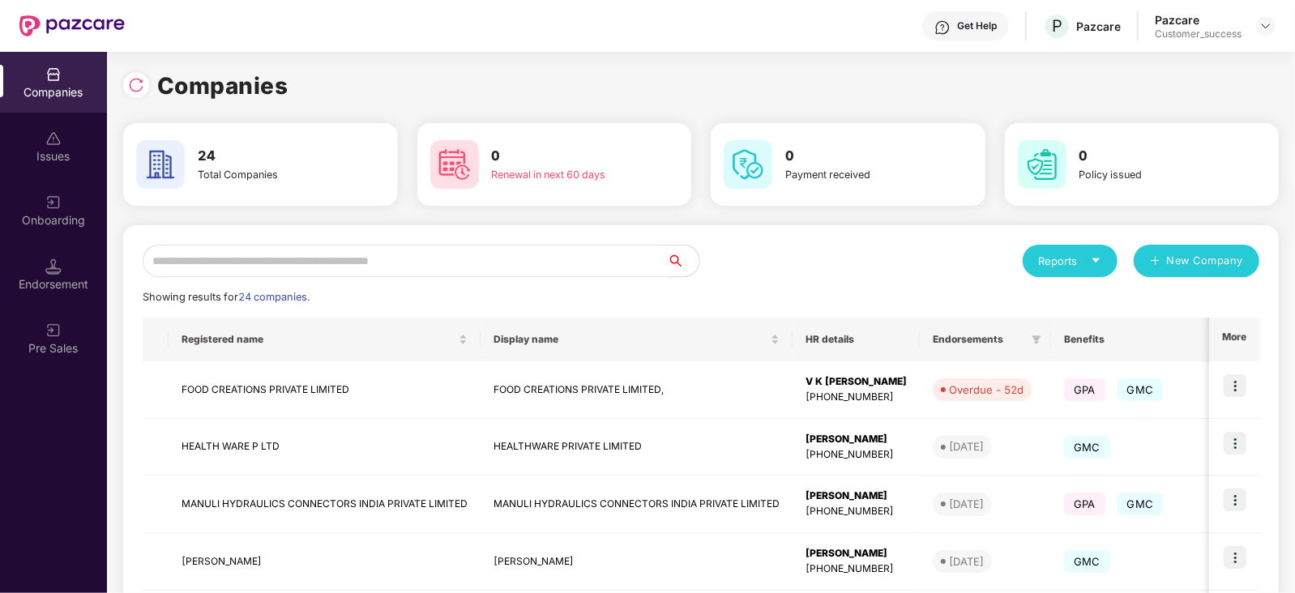
click at [251, 259] on input "text" at bounding box center [405, 261] width 524 height 32
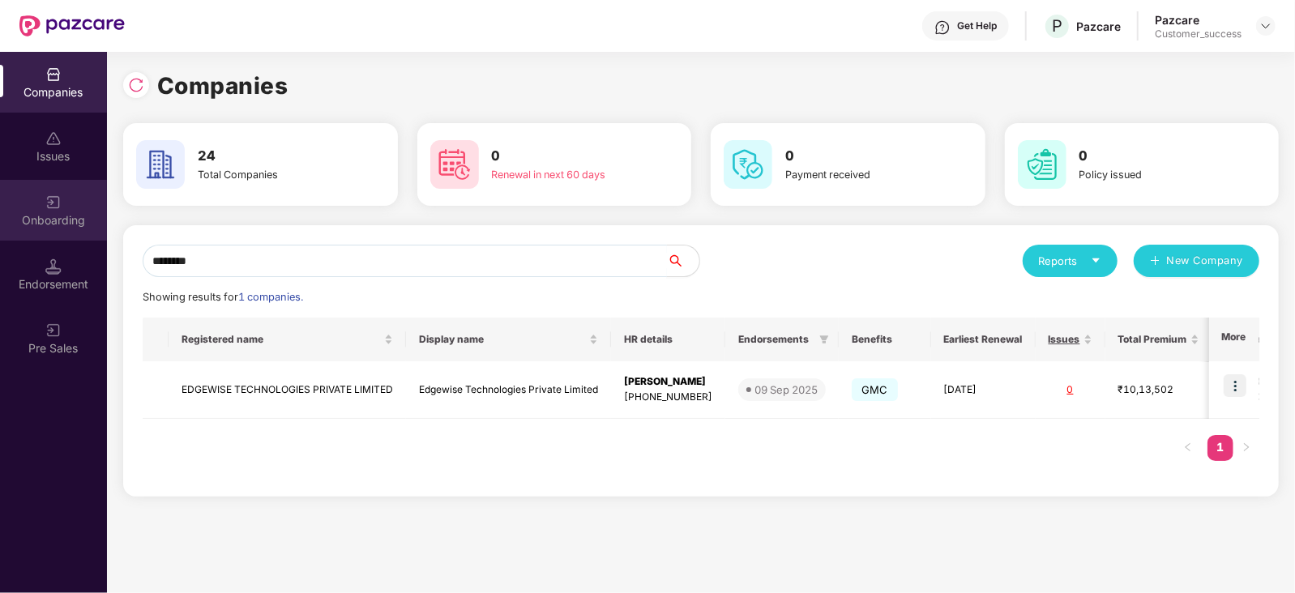
type input "********"
click at [60, 220] on div "Onboarding" at bounding box center [53, 220] width 107 height 16
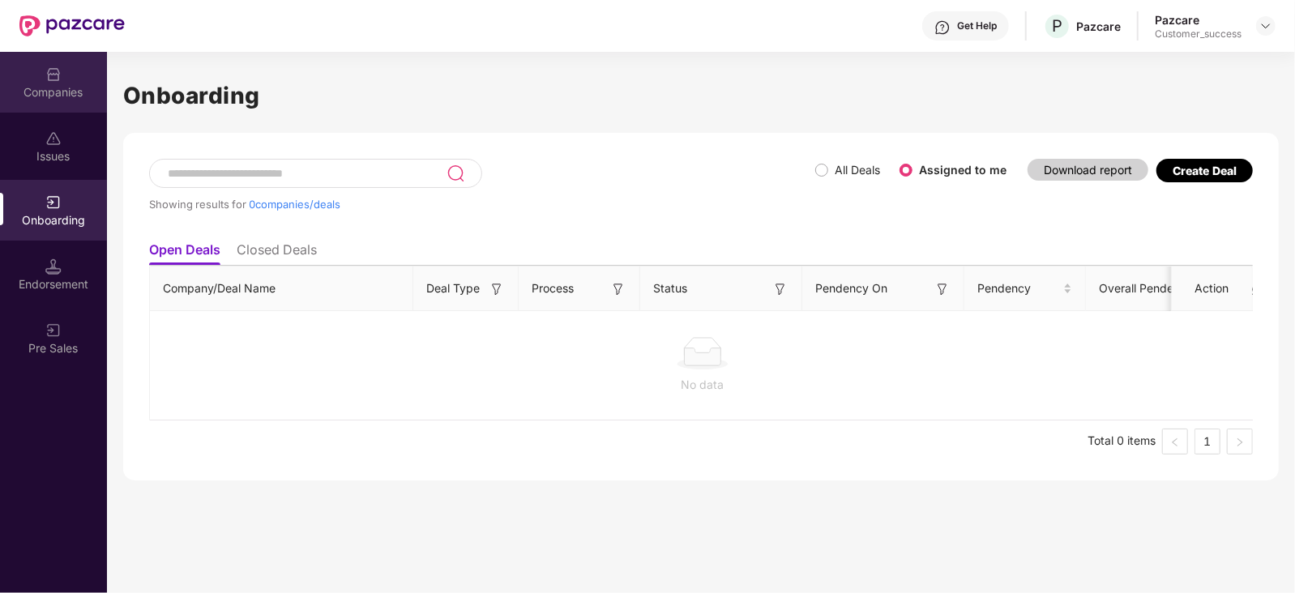
click at [62, 86] on div "Companies" at bounding box center [53, 92] width 107 height 16
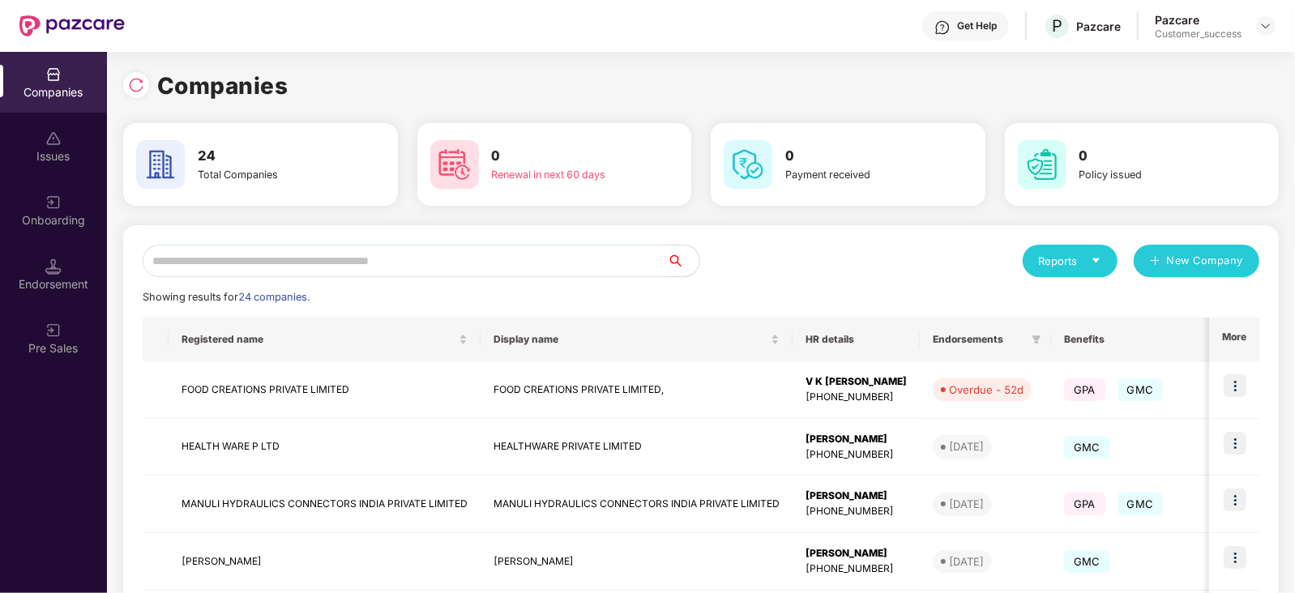
click at [202, 258] on input "text" at bounding box center [405, 261] width 524 height 32
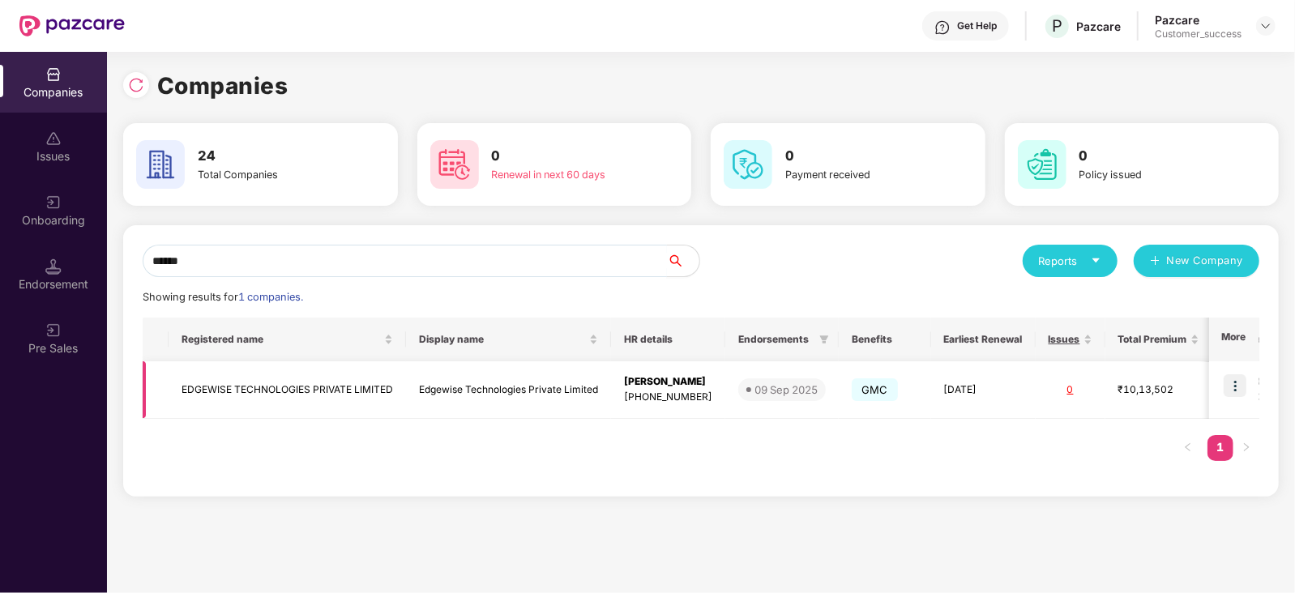
type input "******"
click at [1235, 386] on img at bounding box center [1235, 385] width 23 height 23
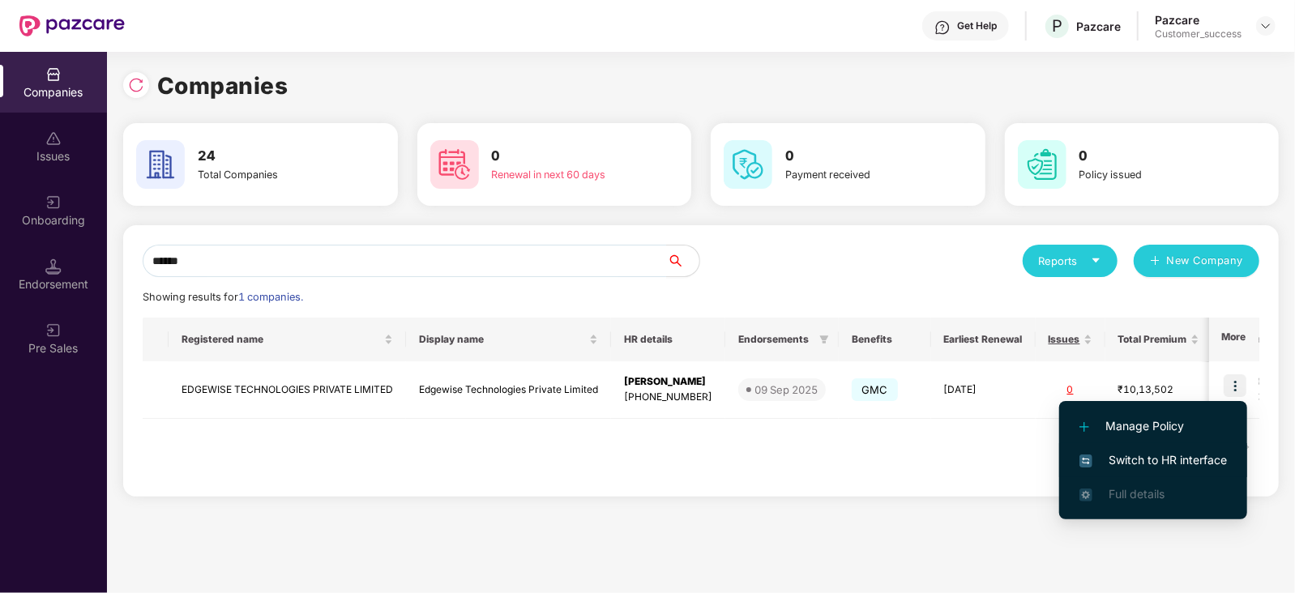
click at [1200, 464] on span "Switch to HR interface" at bounding box center [1154, 461] width 148 height 18
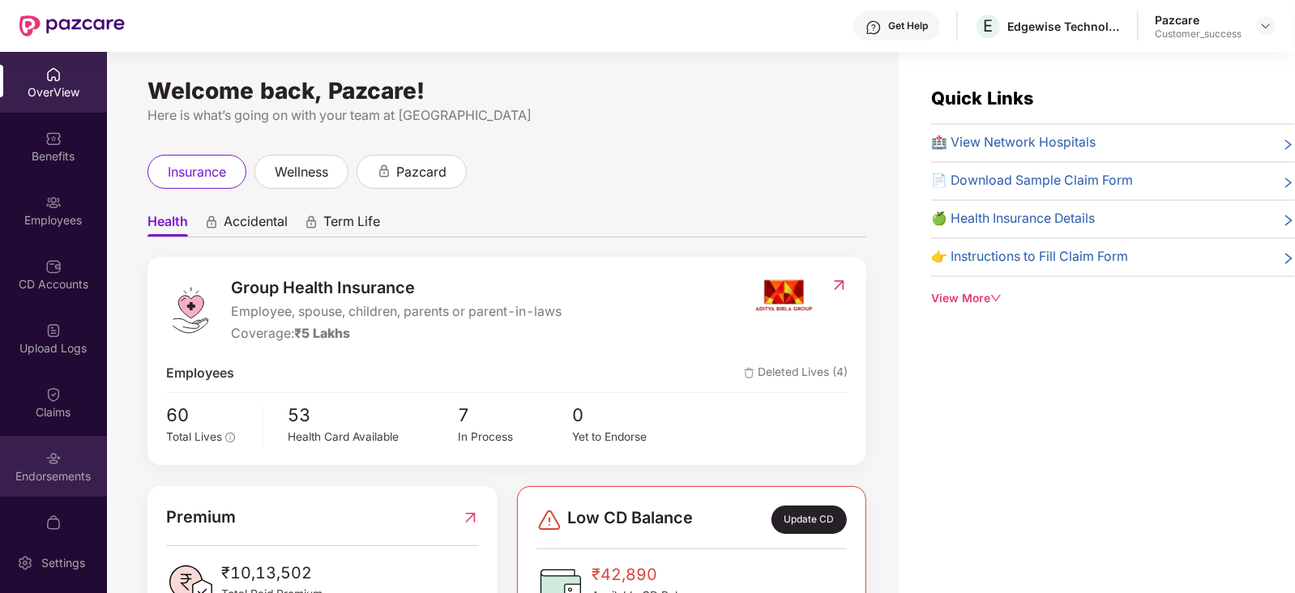
click at [52, 464] on img at bounding box center [53, 459] width 16 height 16
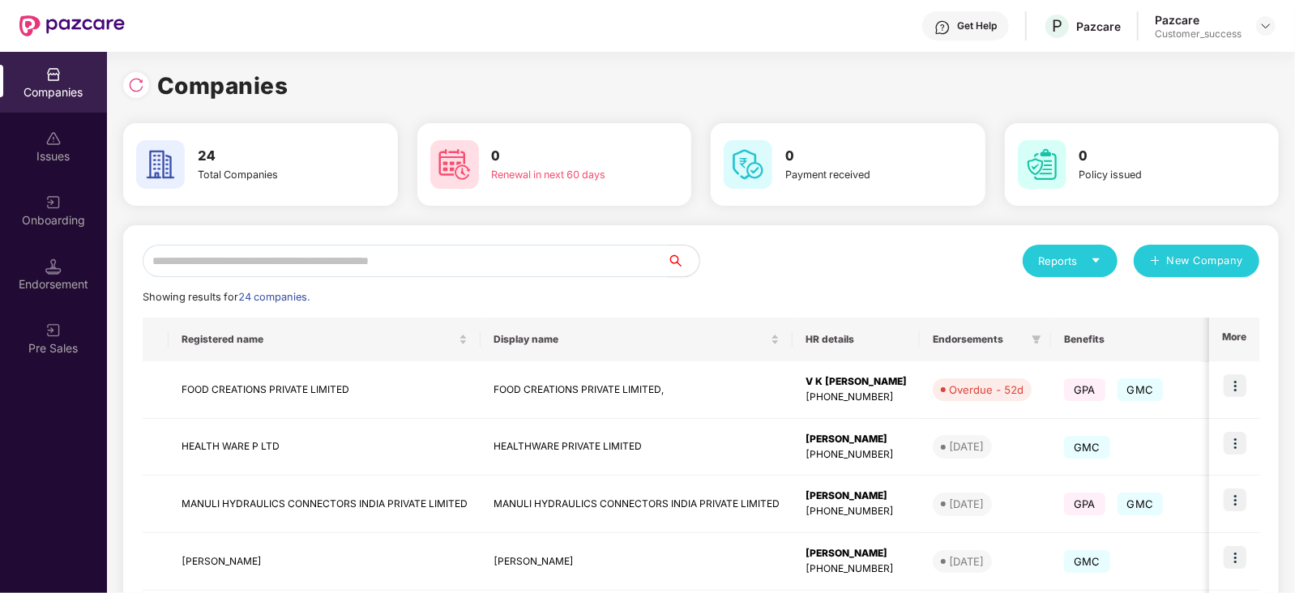
click at [310, 266] on input "text" at bounding box center [405, 261] width 524 height 32
click at [253, 255] on input "text" at bounding box center [405, 261] width 524 height 32
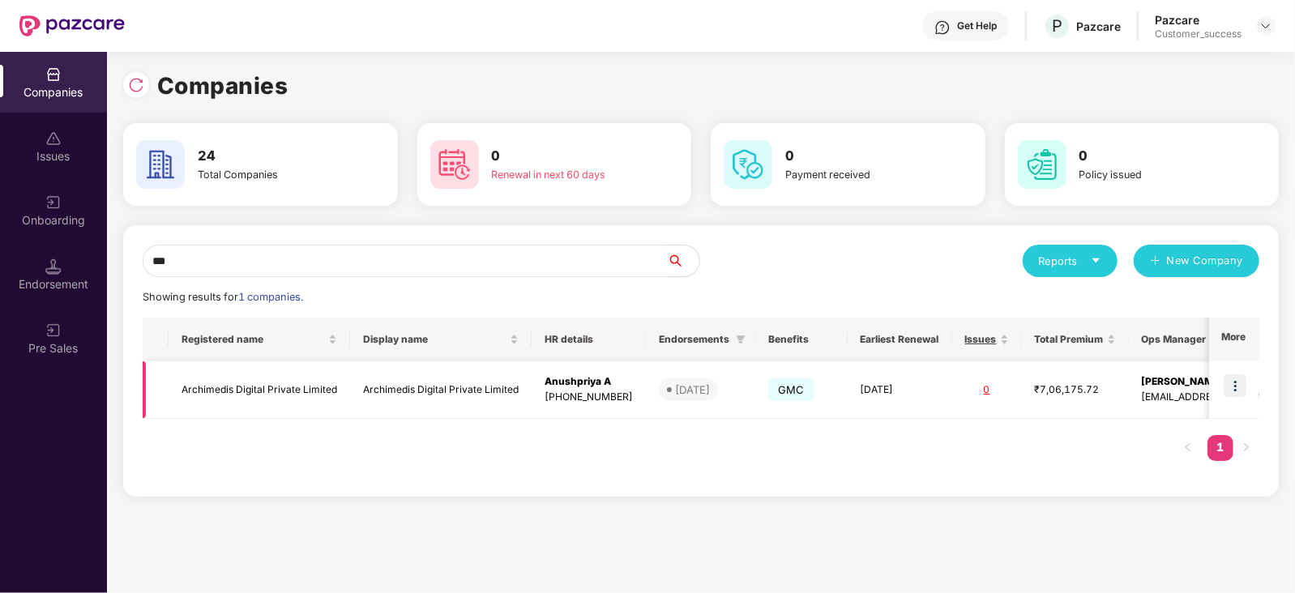
type input "***"
click at [1237, 390] on img at bounding box center [1235, 385] width 23 height 23
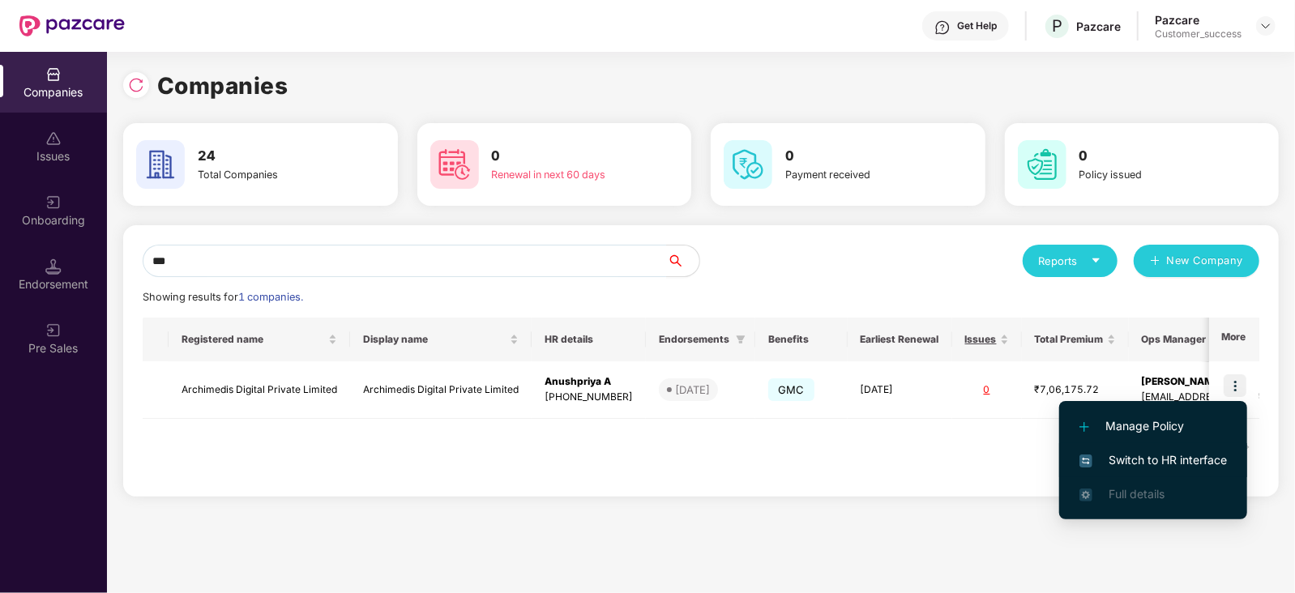
click at [1196, 455] on span "Switch to HR interface" at bounding box center [1154, 461] width 148 height 18
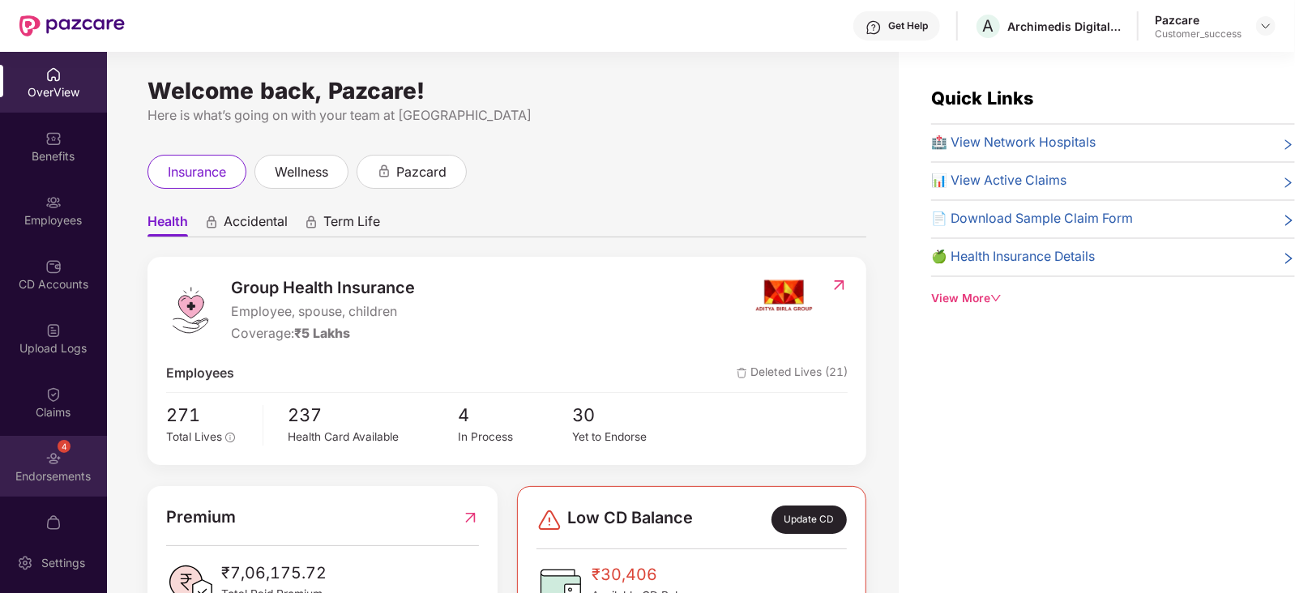
click at [61, 469] on div "Endorsements" at bounding box center [53, 477] width 107 height 16
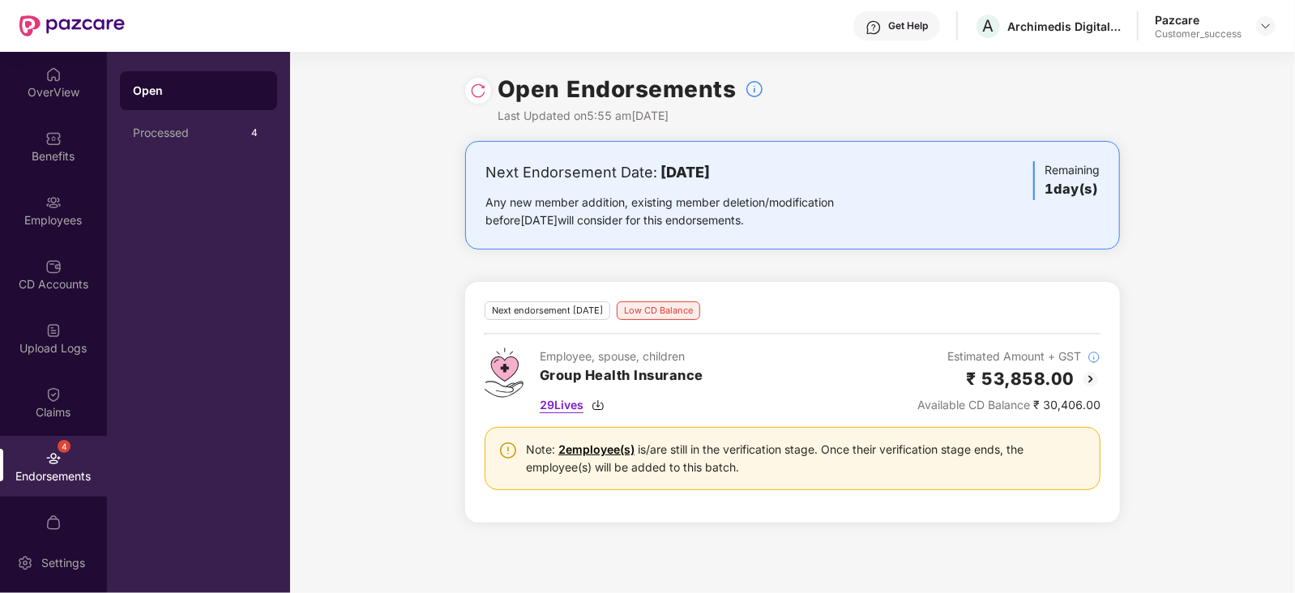
click at [602, 406] on img at bounding box center [598, 405] width 13 height 13
click at [89, 354] on div "Upload Logs" at bounding box center [53, 348] width 107 height 16
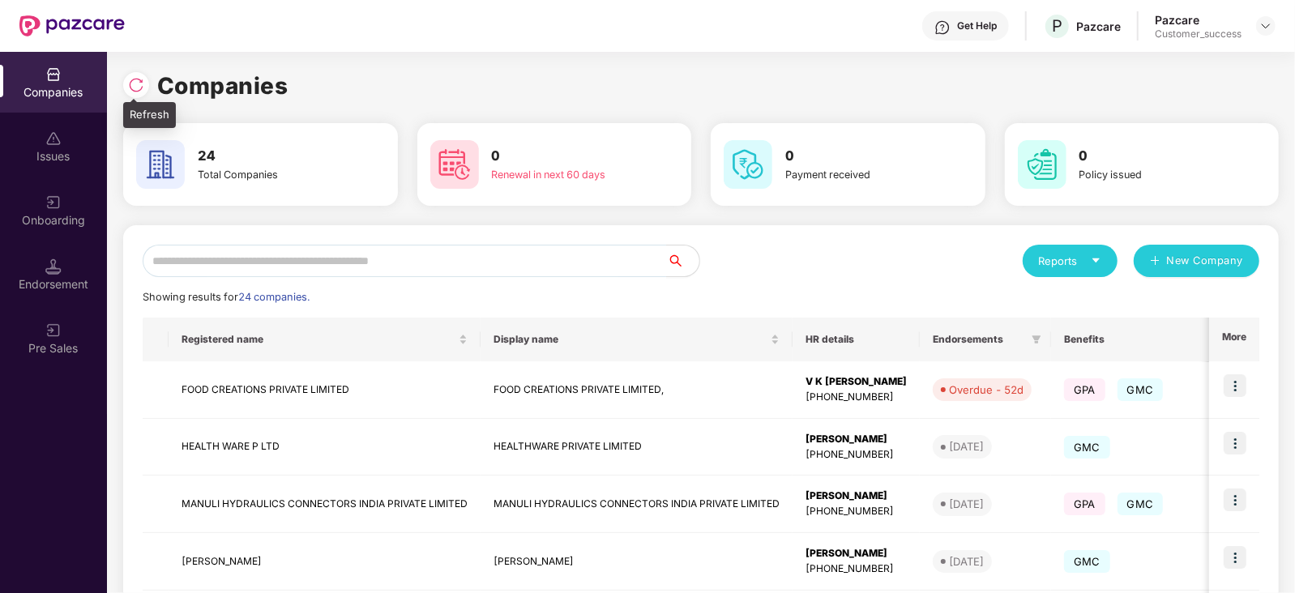
click at [135, 90] on img at bounding box center [136, 85] width 16 height 16
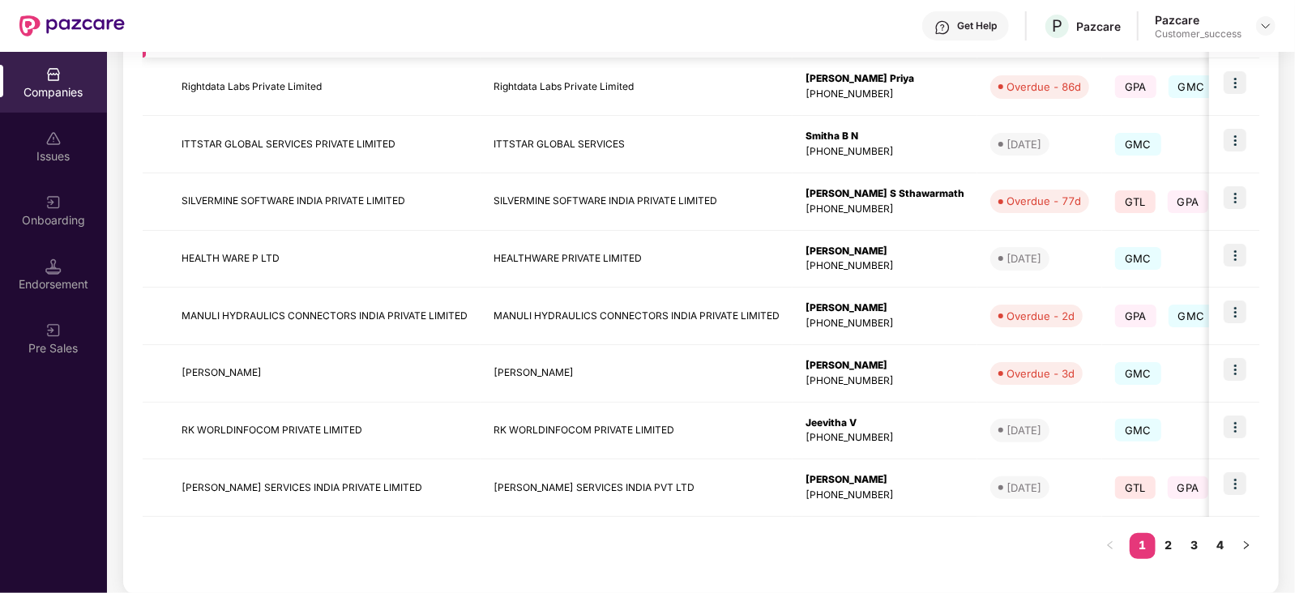
scroll to position [430, 0]
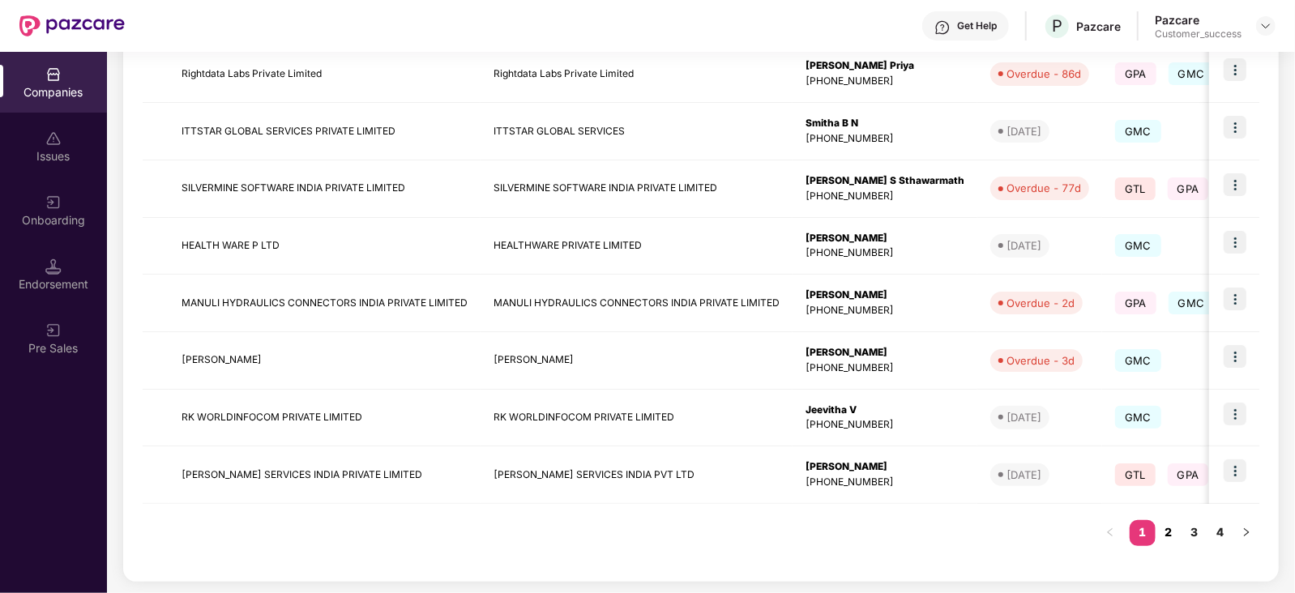
click at [1169, 536] on link "2" at bounding box center [1169, 532] width 26 height 24
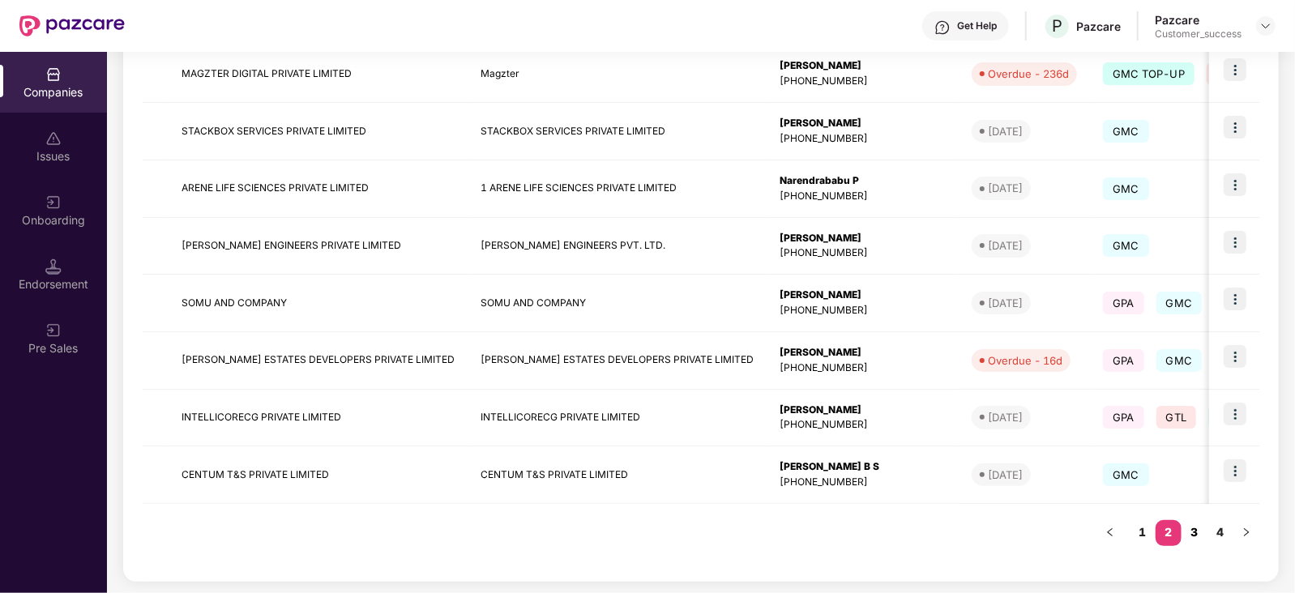
click at [1196, 533] on link "3" at bounding box center [1195, 532] width 26 height 24
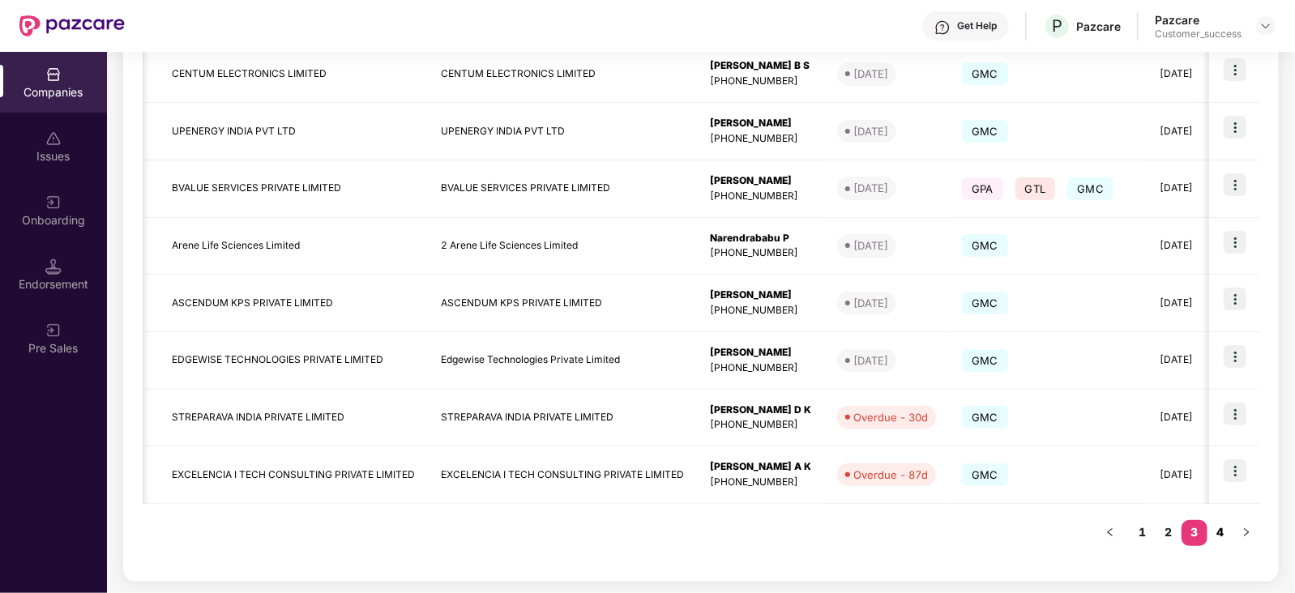
click at [1221, 530] on link "4" at bounding box center [1221, 532] width 26 height 24
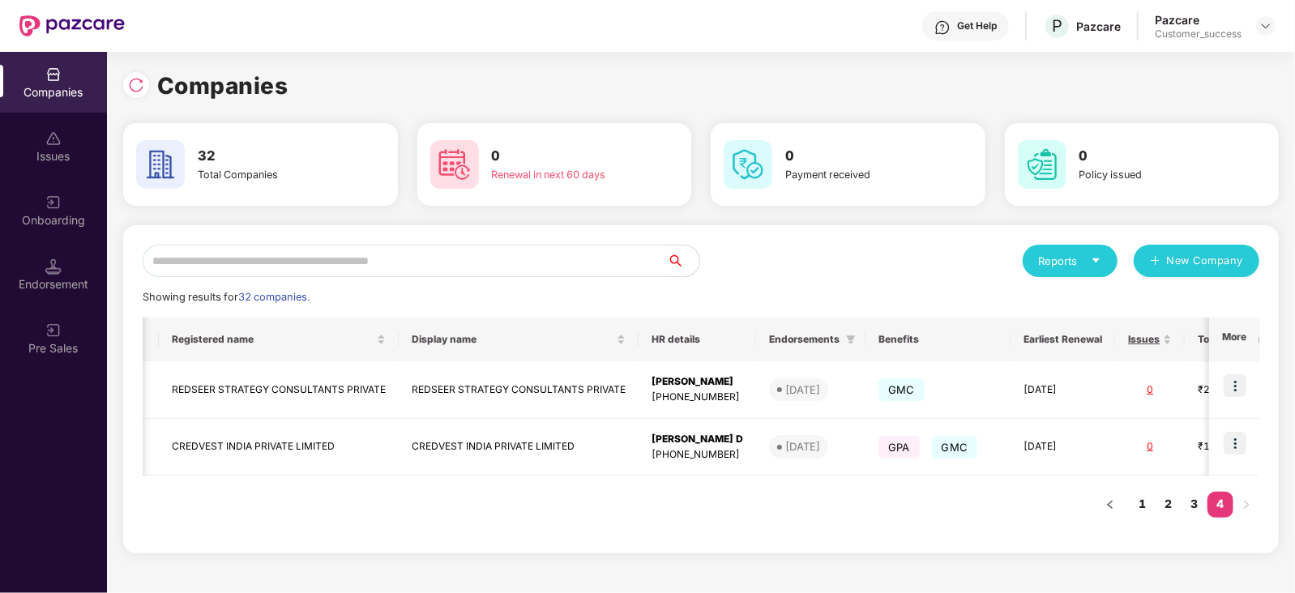
click at [235, 259] on input "text" at bounding box center [405, 261] width 524 height 32
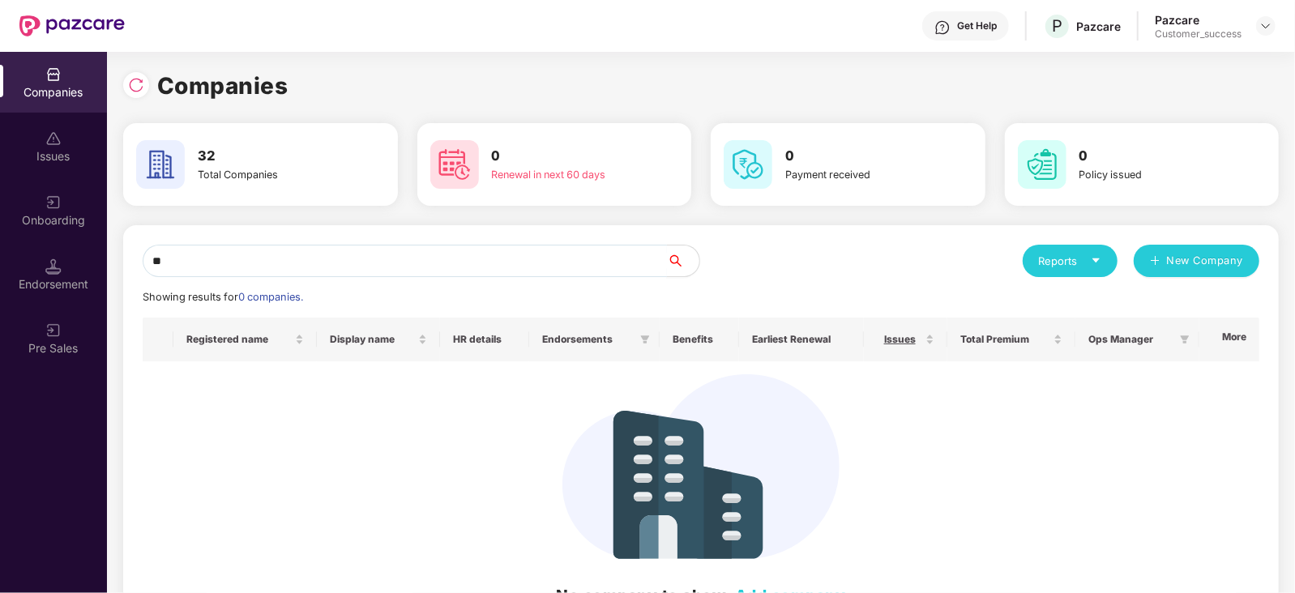
type input "*"
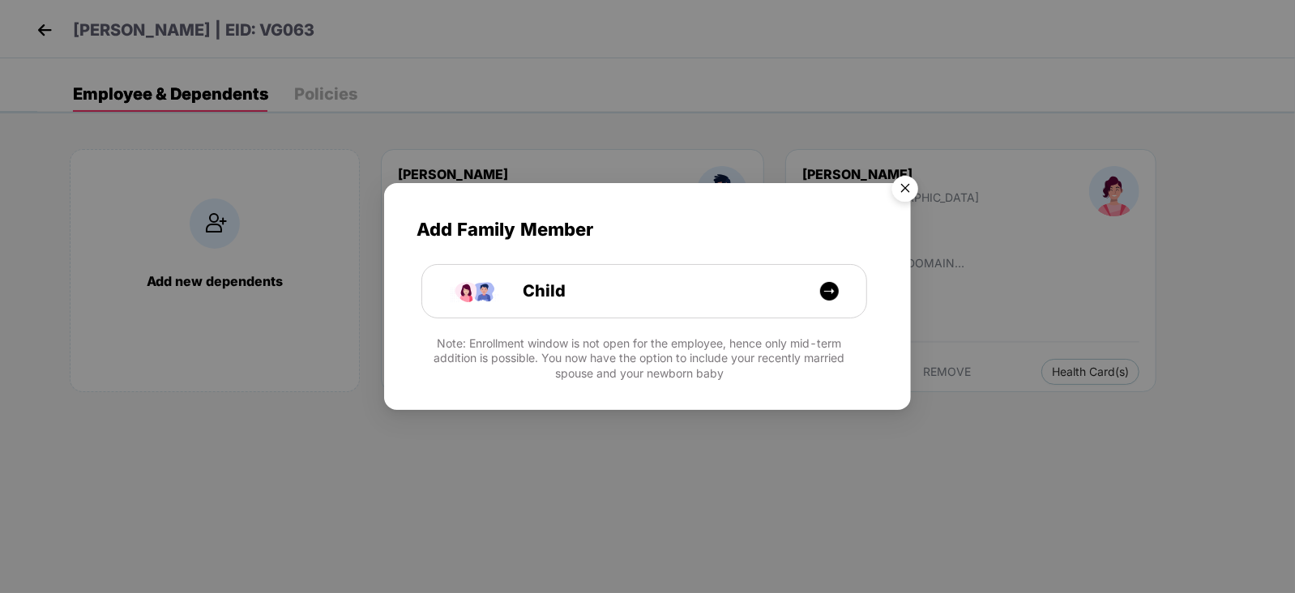
click at [32, 34] on div "Add Family Member Child Note: Enrollment window is not open for the employee, h…" at bounding box center [647, 296] width 1295 height 593
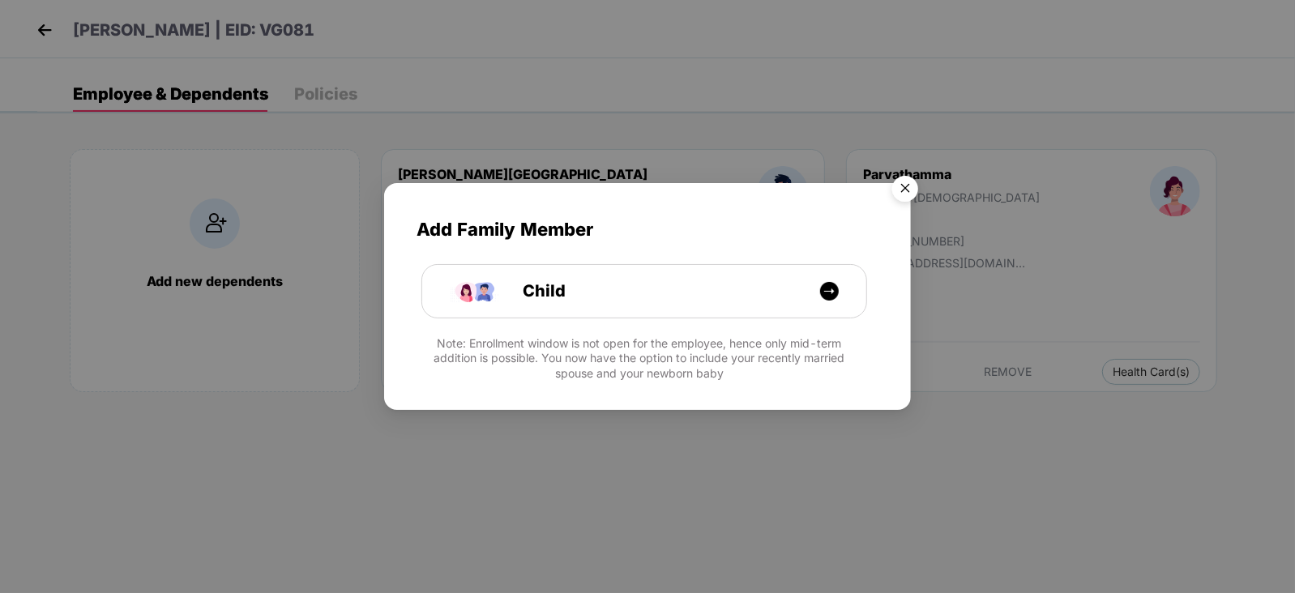
click at [904, 192] on img "Close" at bounding box center [905, 191] width 45 height 45
